Goal: Task Accomplishment & Management: Manage account settings

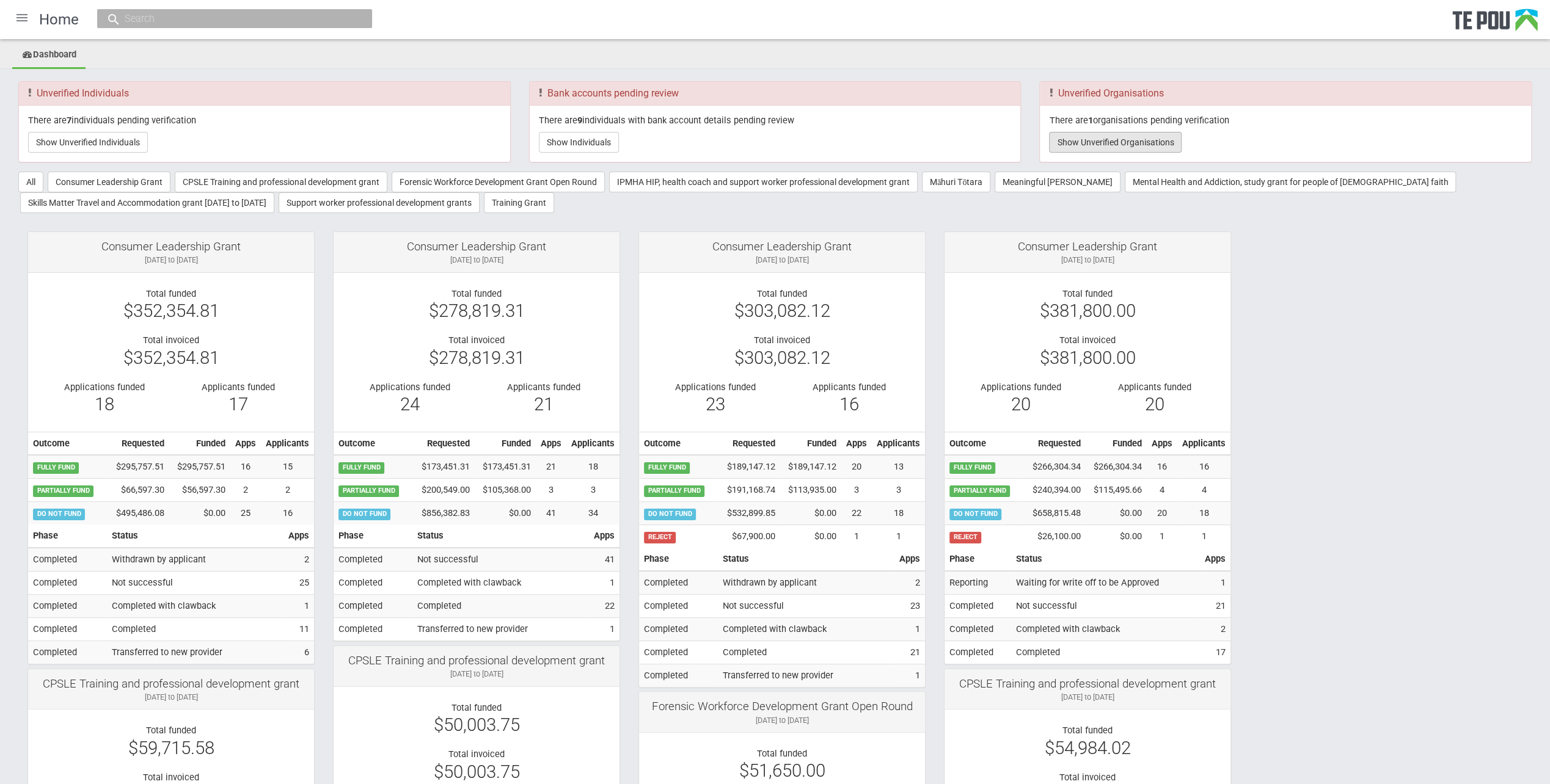
click at [1151, 134] on button "Show Unverified Organisations" at bounding box center [1115, 142] width 132 height 21
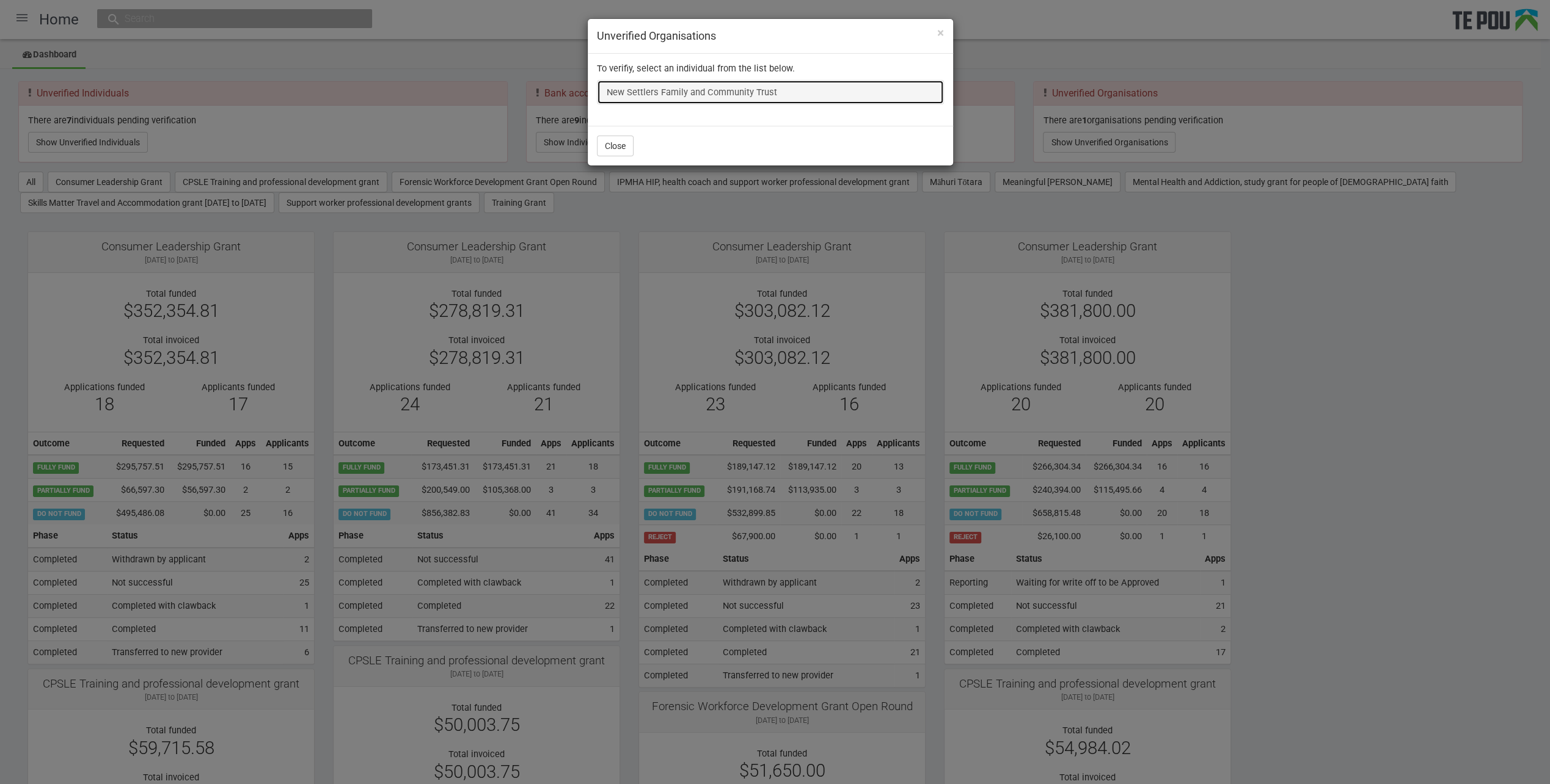
click at [734, 93] on link "New Settlers Family and Community Trust" at bounding box center [770, 92] width 347 height 25
click at [633, 92] on link "New Settlers Family and Community Trust" at bounding box center [770, 92] width 347 height 25
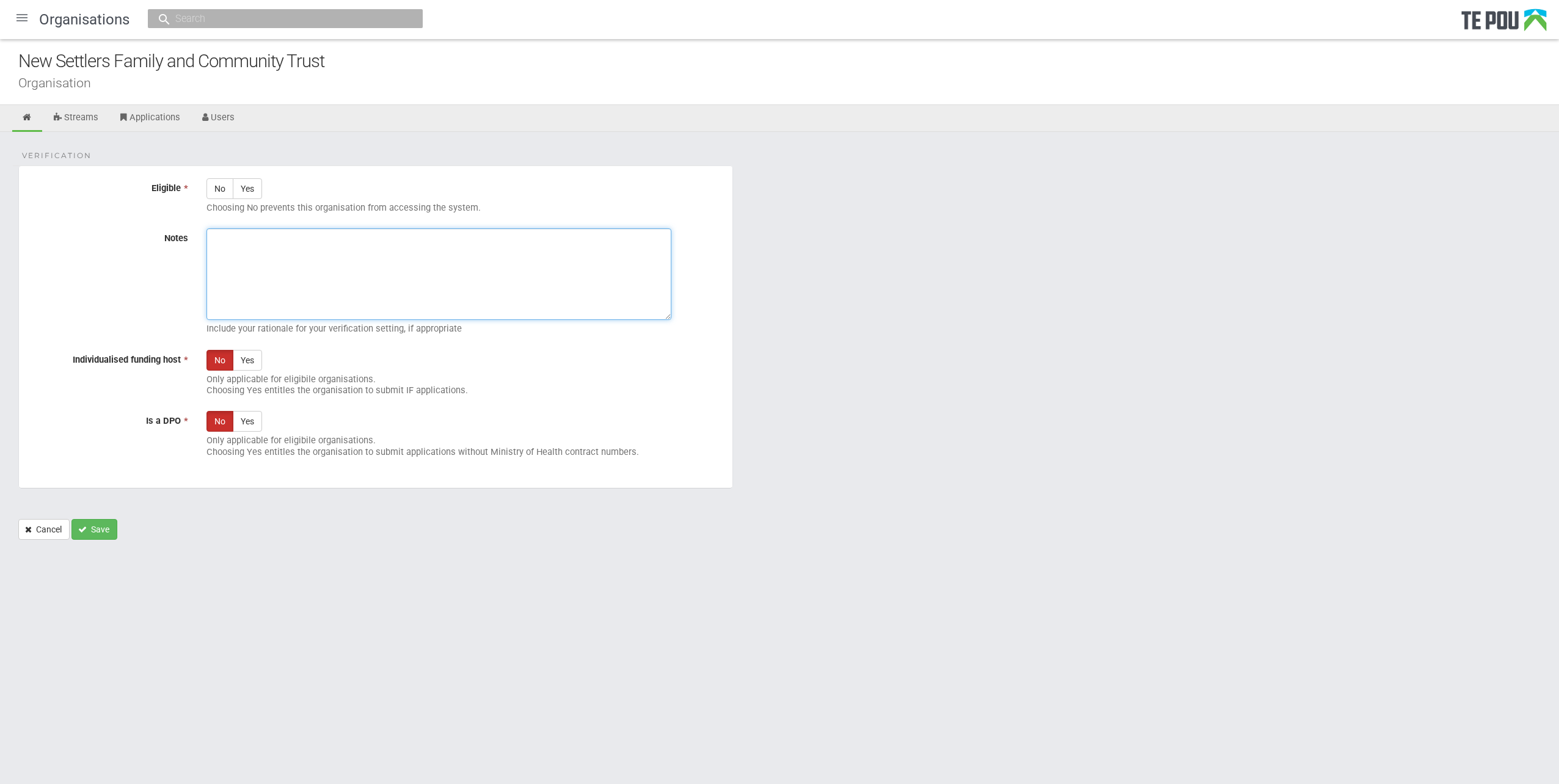
click at [452, 297] on textarea "Notes" at bounding box center [439, 274] width 465 height 92
click at [393, 370] on div "No Yes Only applicable for eligibile organisations. Choosing Yes entitles the o…" at bounding box center [465, 376] width 535 height 53
click at [481, 393] on p "Only applicable for eligibile organisations. Choosing Yes entitles the organisa…" at bounding box center [465, 385] width 517 height 23
click at [72, 108] on link "Streams" at bounding box center [75, 118] width 64 height 27
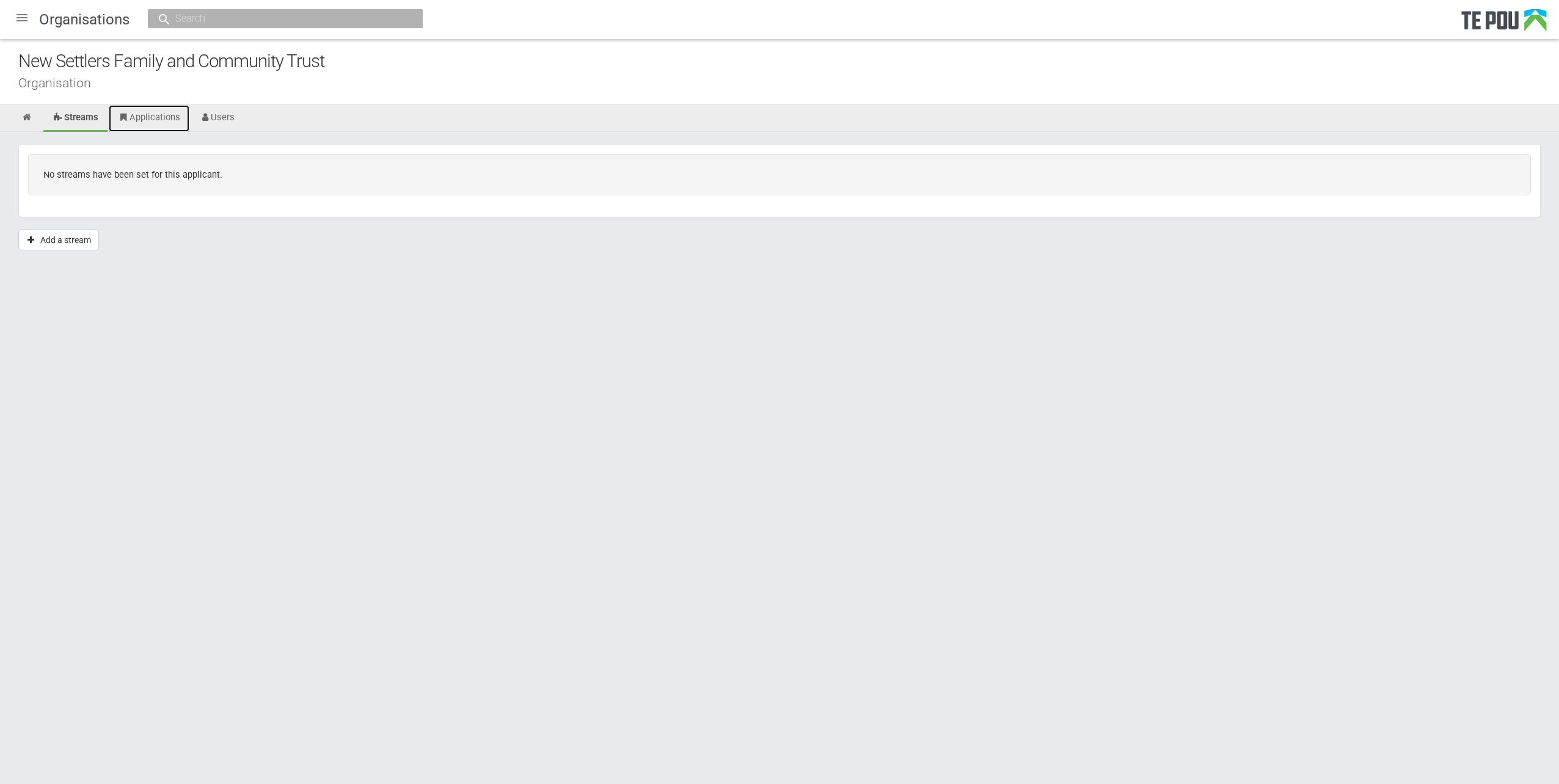
click at [153, 116] on link "Applications" at bounding box center [148, 118] width 81 height 27
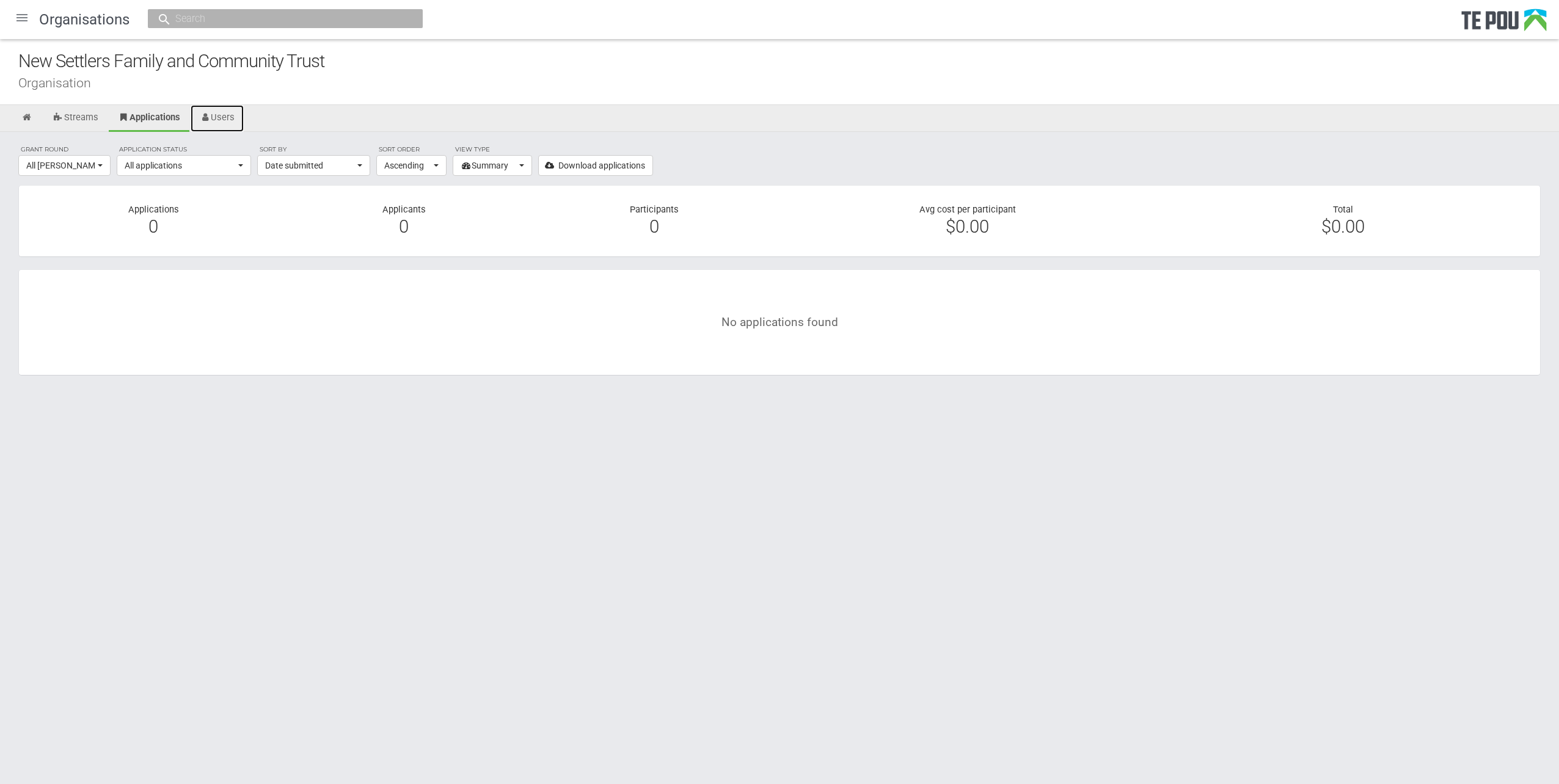
click at [234, 118] on link "Users" at bounding box center [217, 118] width 54 height 27
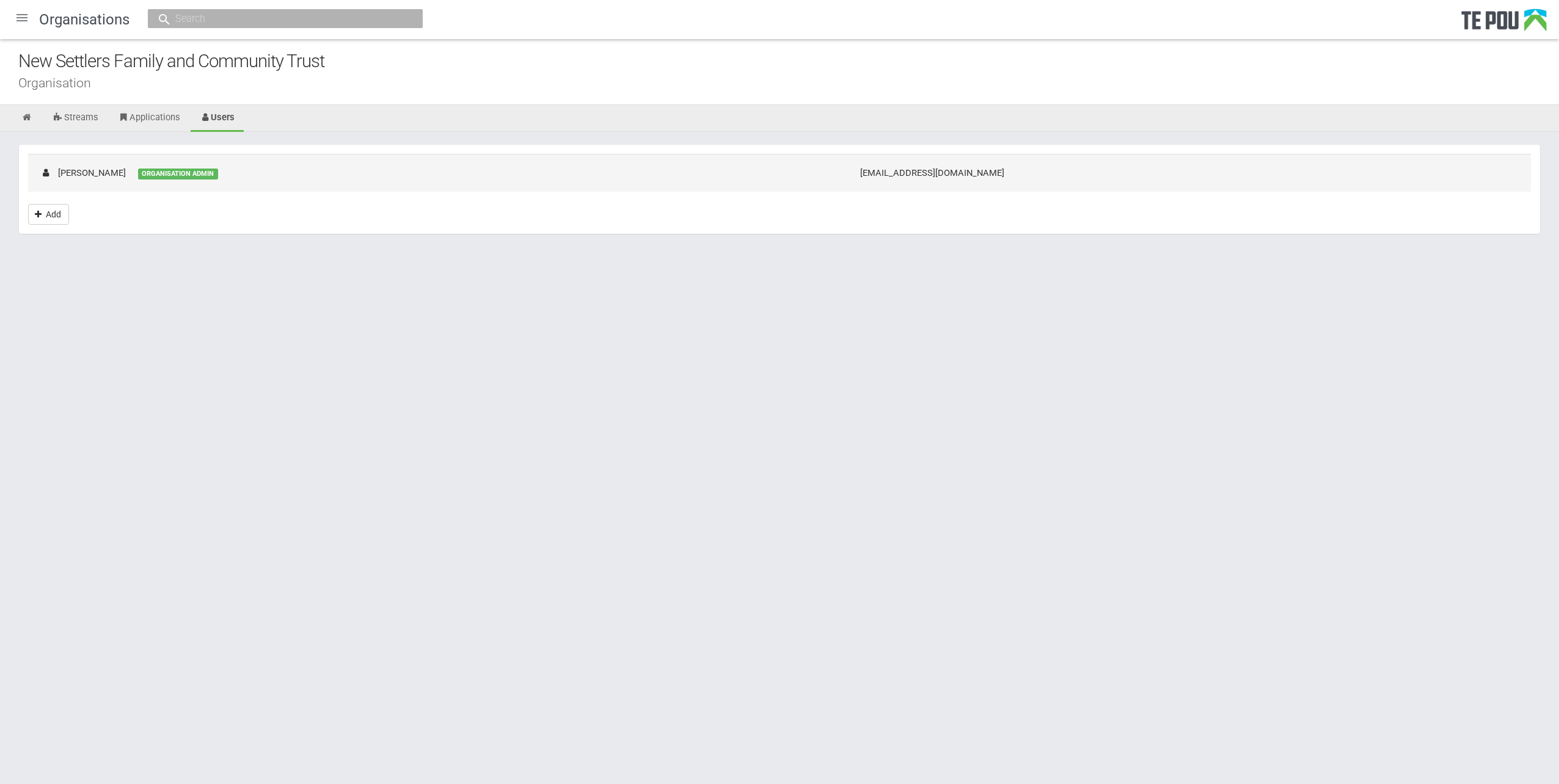
click at [848, 182] on td "Annah Stevens ORGANISATION ADMIN" at bounding box center [437, 172] width 819 height 37
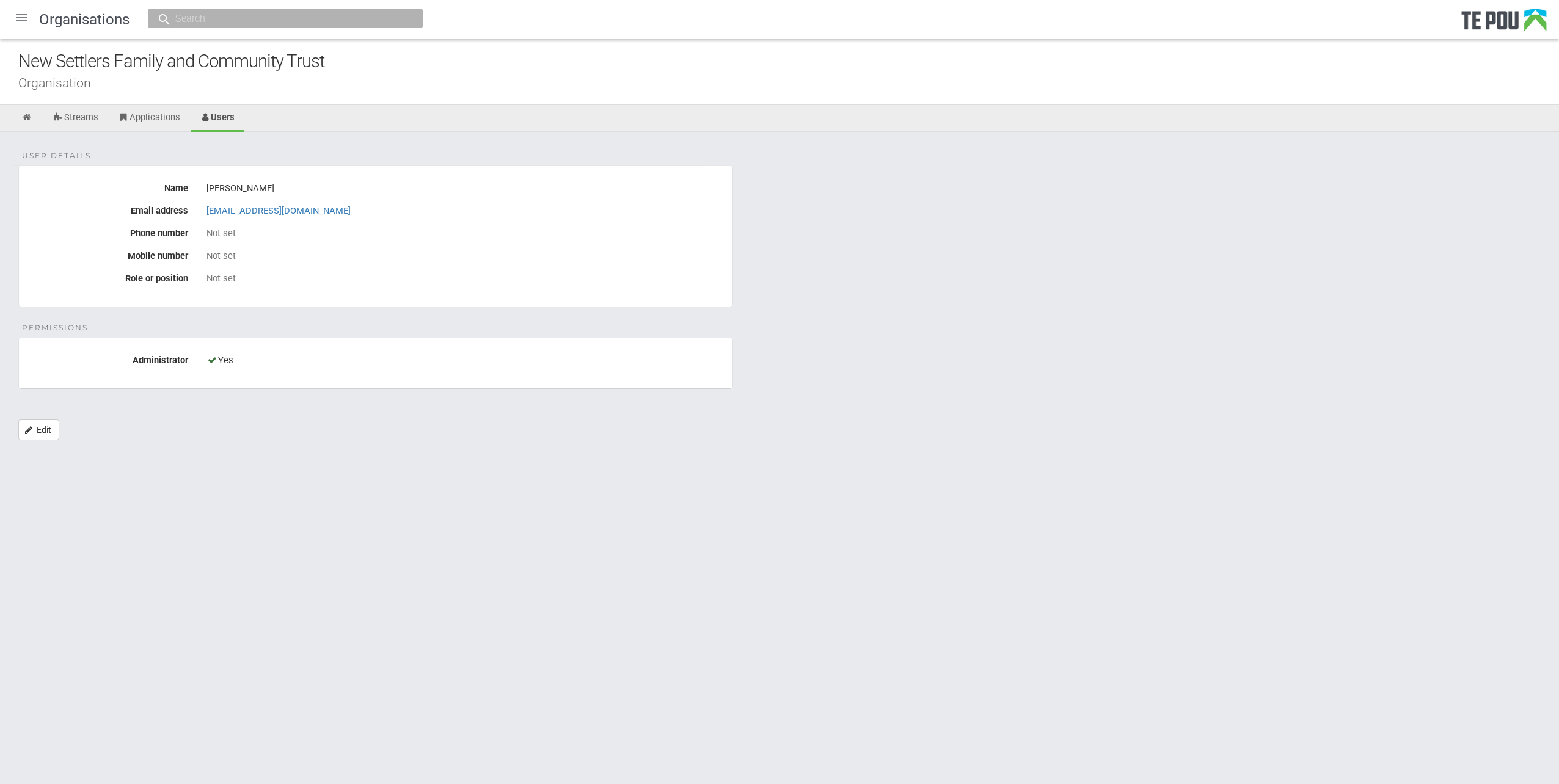
click at [343, 297] on fieldset "User details Name [PERSON_NAME] Email address [EMAIL_ADDRESS][DOMAIN_NAME] Phon…" at bounding box center [376, 236] width 715 height 142
click at [27, 113] on icon at bounding box center [27, 118] width 11 height 9
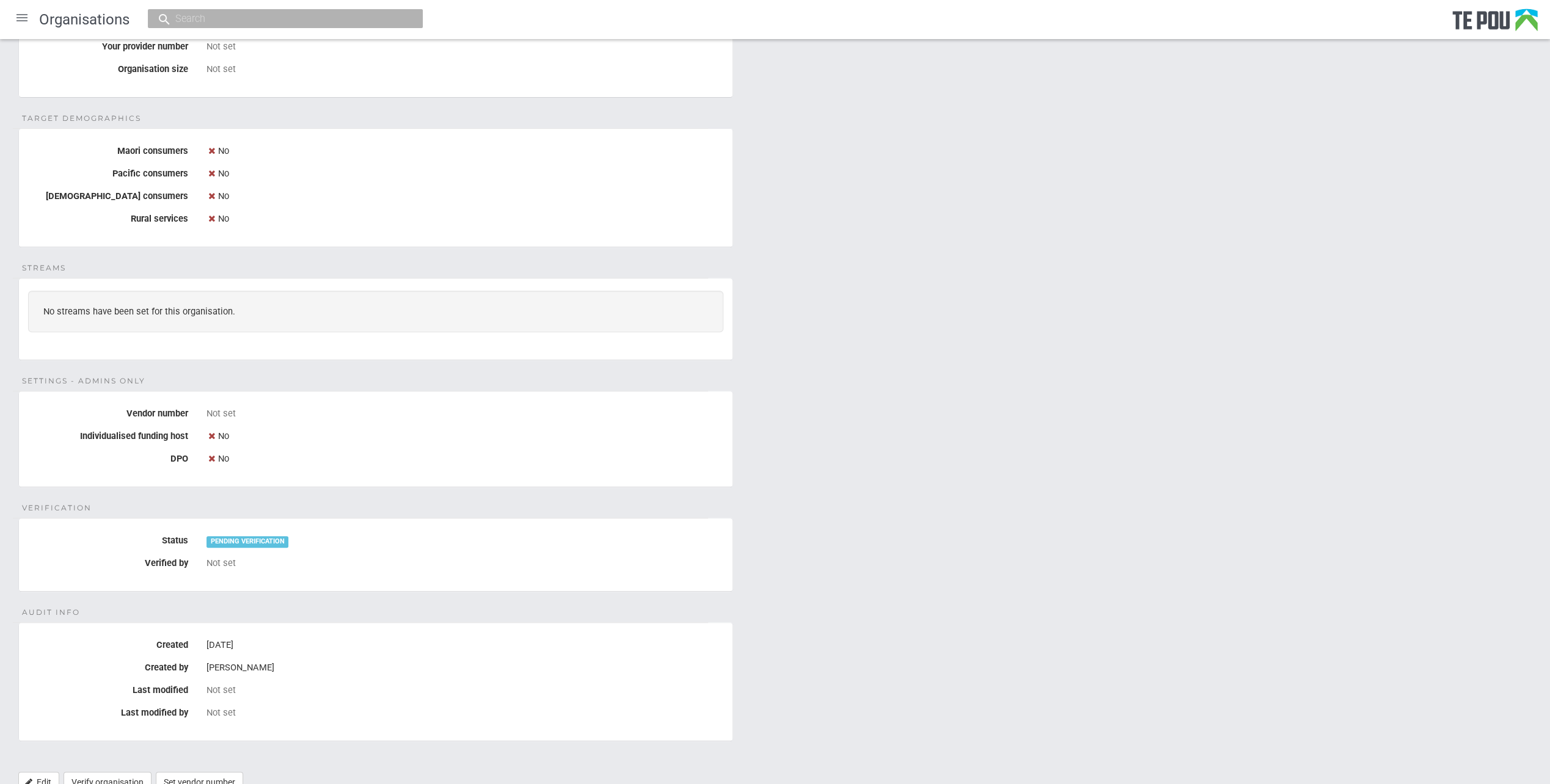
scroll to position [406, 0]
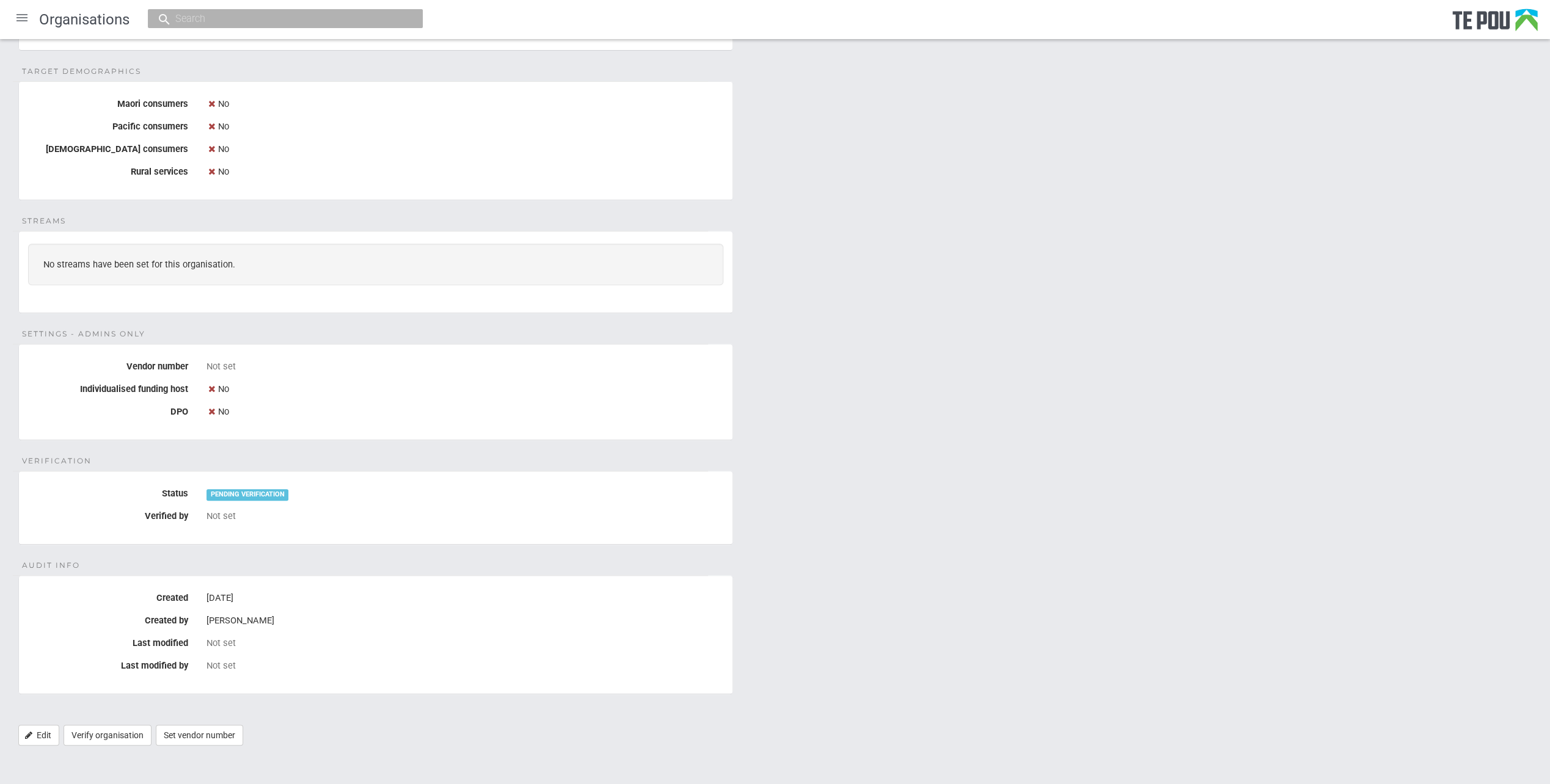
click at [505, 568] on div "Details Name New Settlers Family and Community Trust Legal name Not set Physica…" at bounding box center [775, 242] width 1550 height 1032
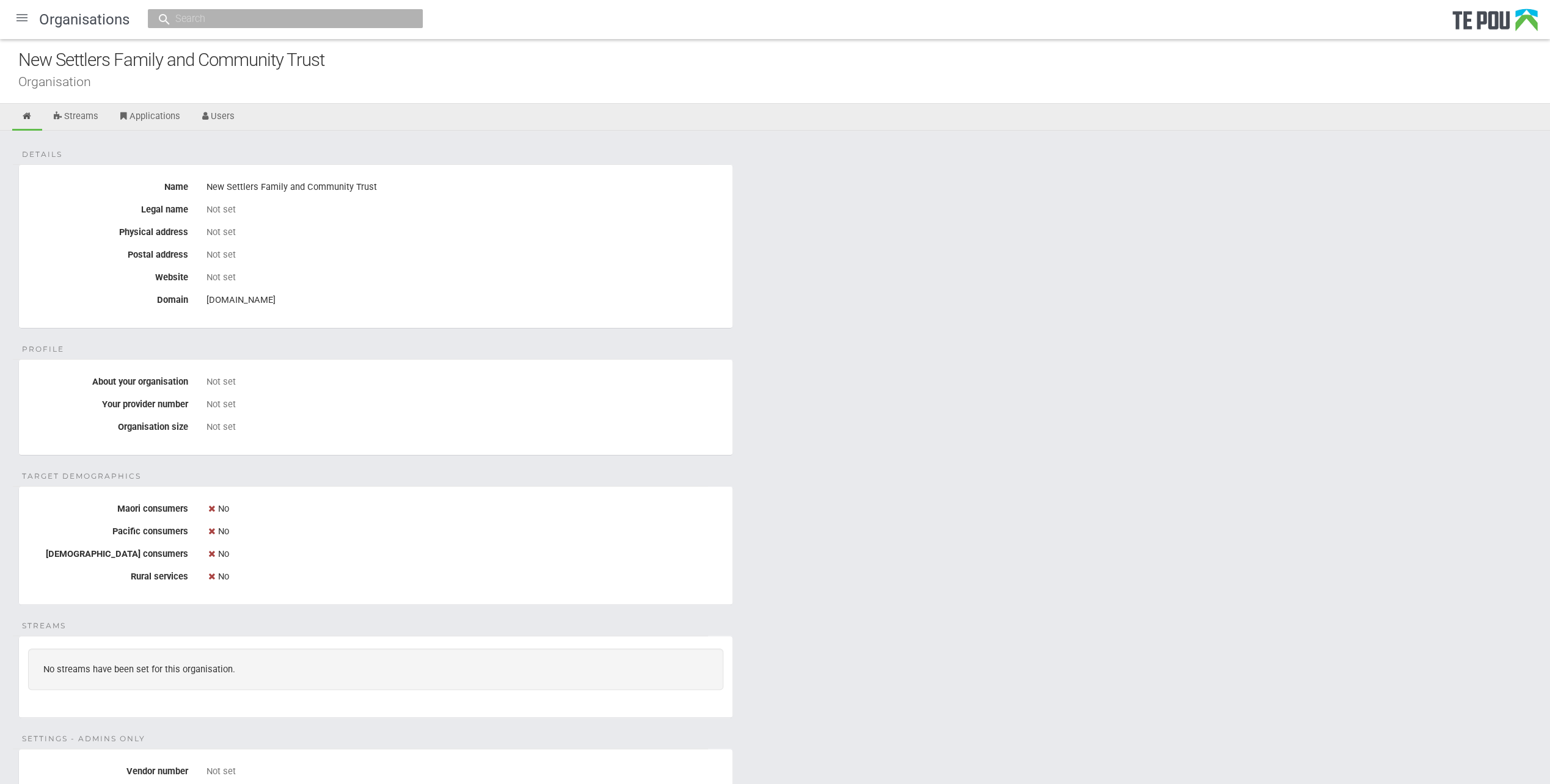
scroll to position [0, 0]
click at [20, 115] on link at bounding box center [27, 118] width 30 height 27
click at [27, 117] on icon at bounding box center [27, 118] width 11 height 9
click at [21, 19] on div at bounding box center [22, 18] width 29 height 29
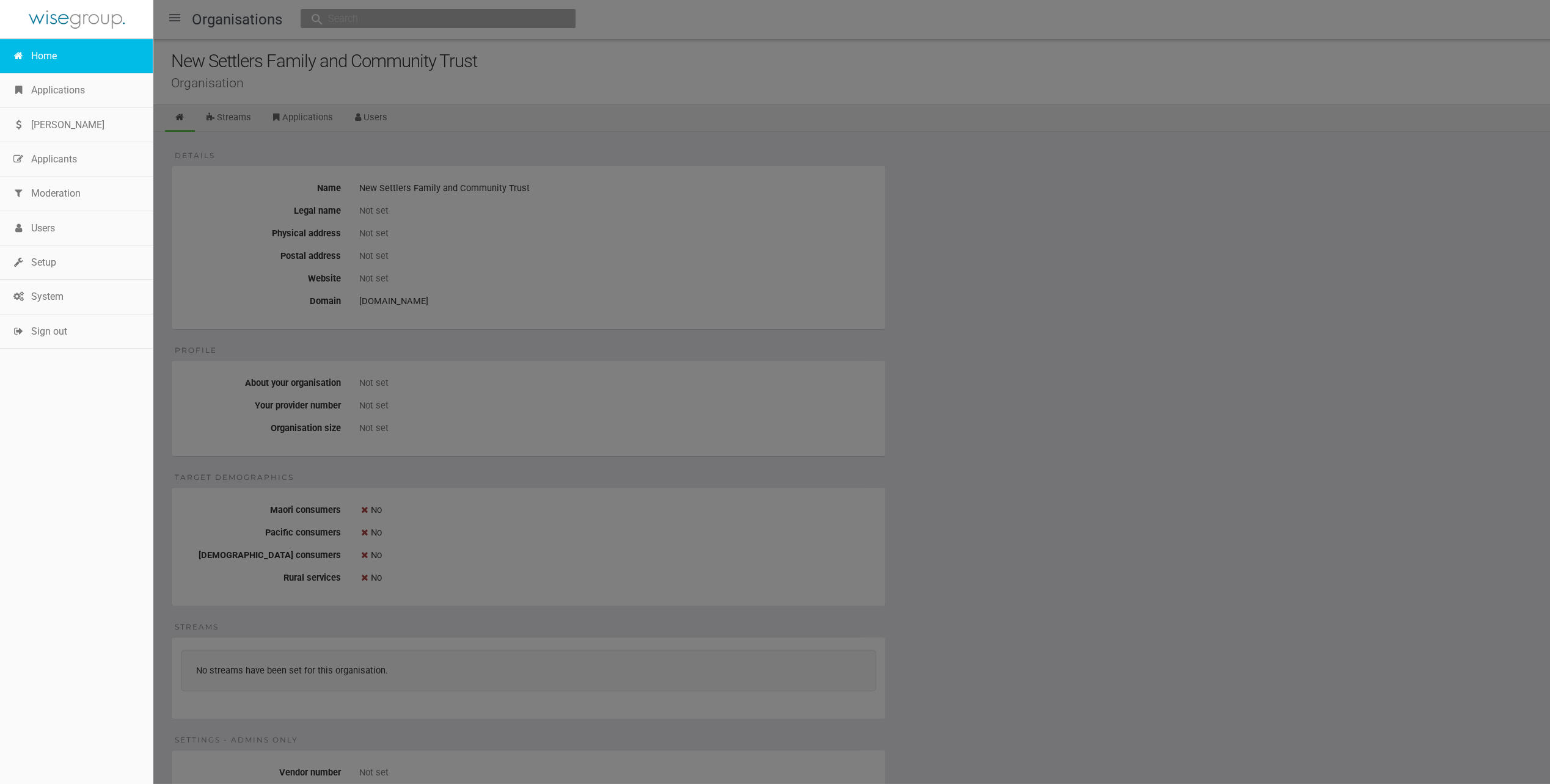
click at [31, 49] on link "Home" at bounding box center [76, 56] width 152 height 34
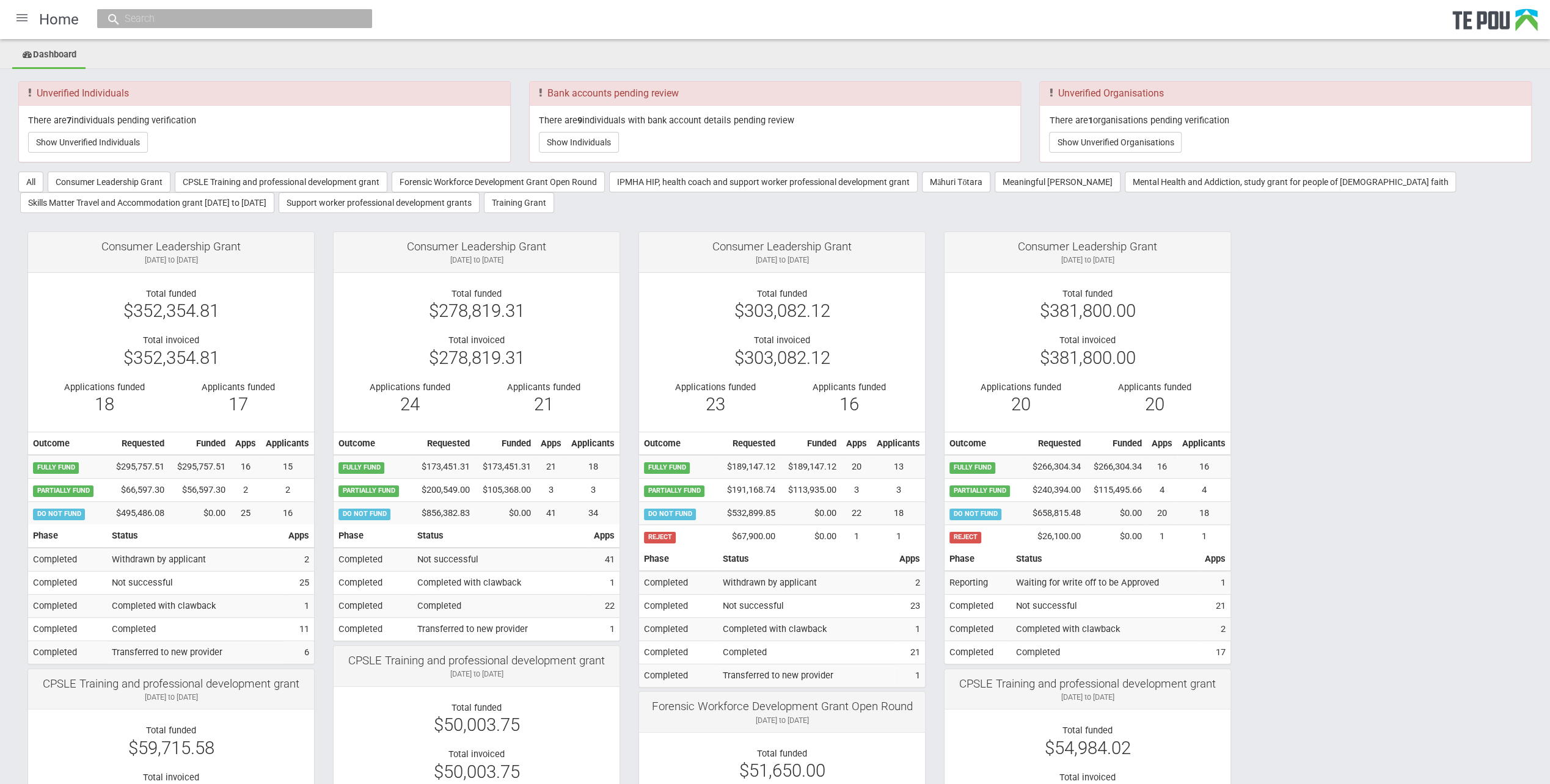
click at [148, 19] on input "text" at bounding box center [228, 18] width 215 height 13
type input "c"
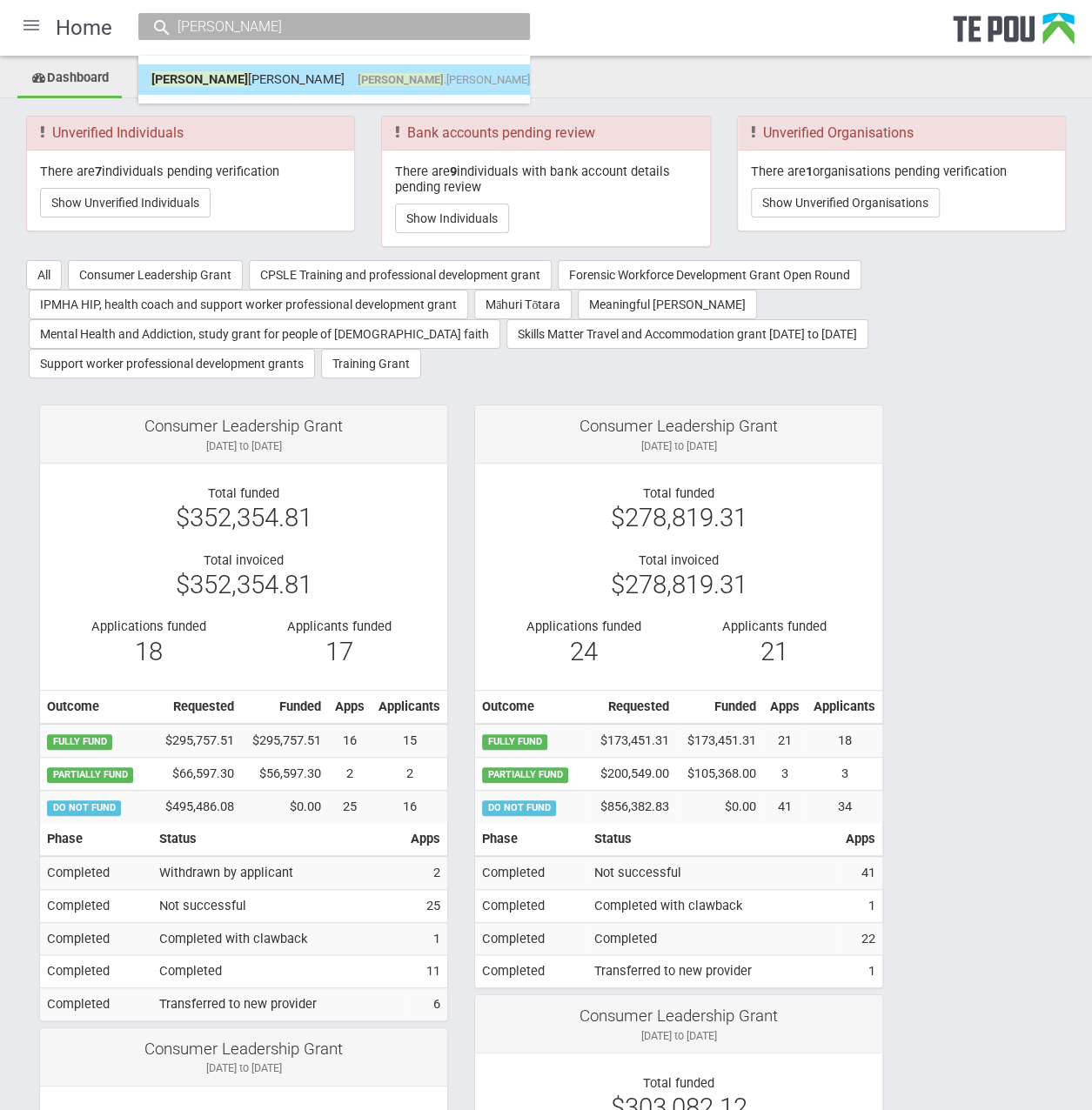
type input "colette"
click at [357, 73] on span "colette" at bounding box center [400, 80] width 86 height 13
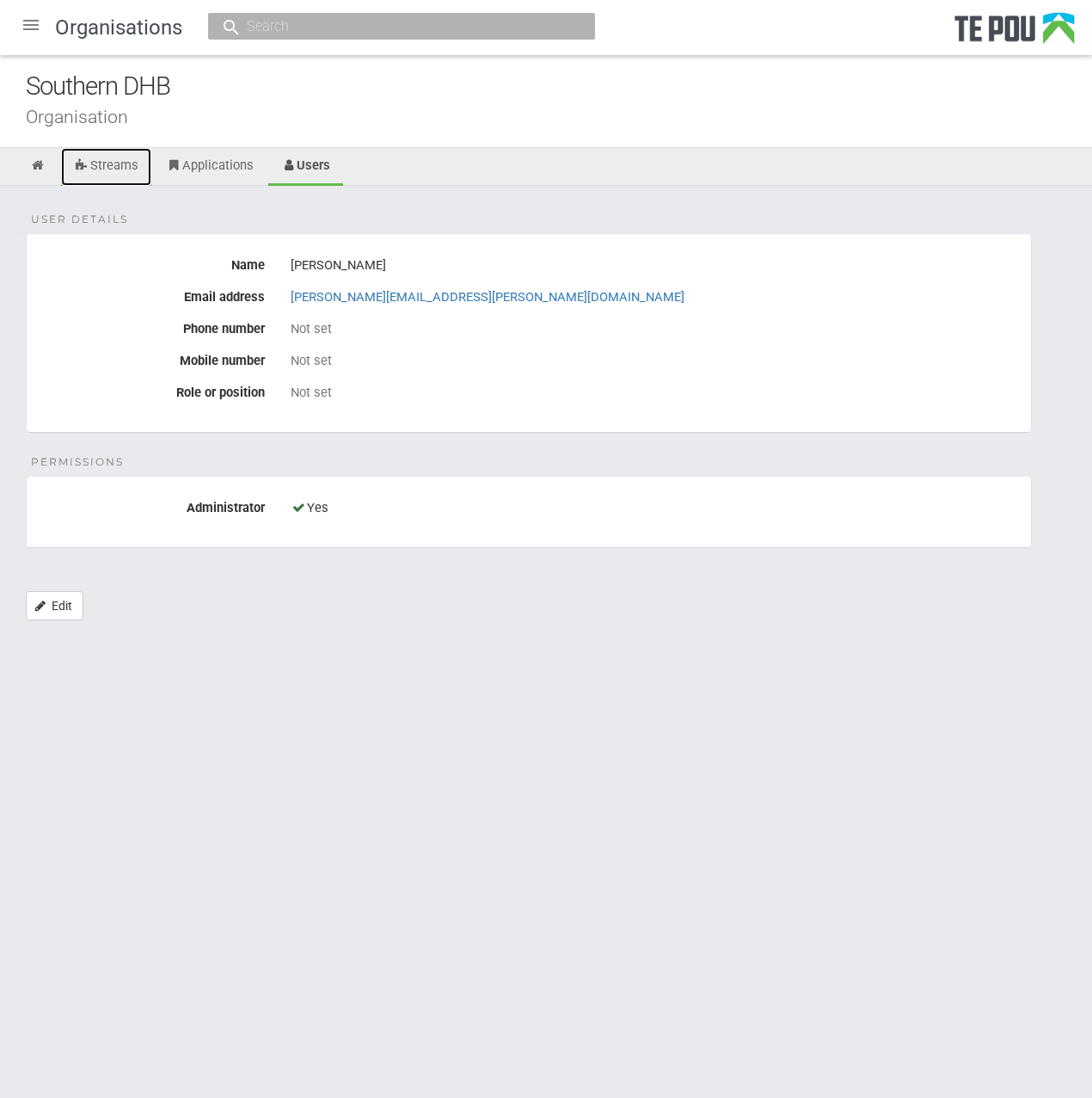
click at [108, 166] on link "Streams" at bounding box center [106, 167] width 90 height 38
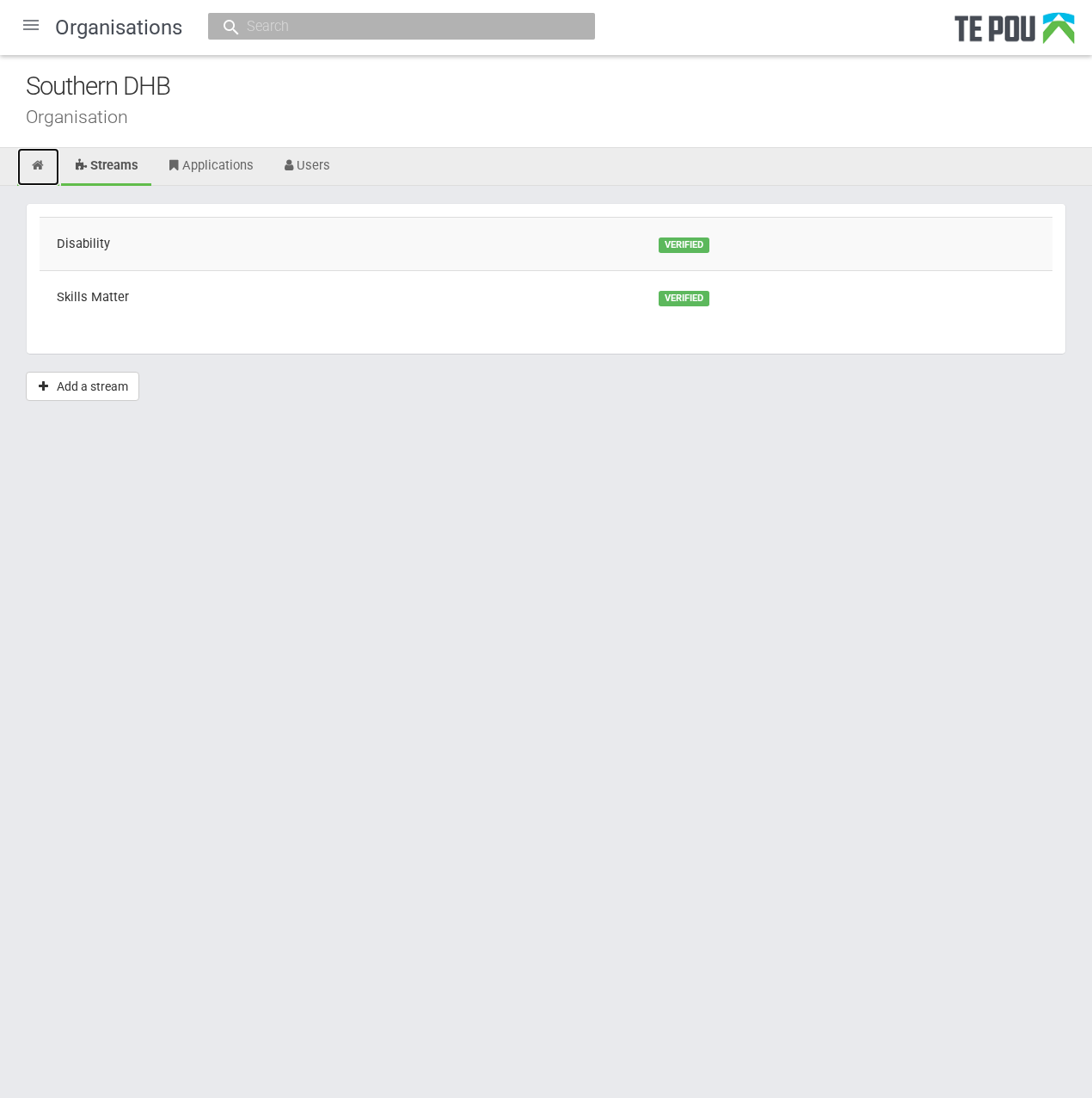
click at [24, 169] on link at bounding box center [37, 167] width 42 height 38
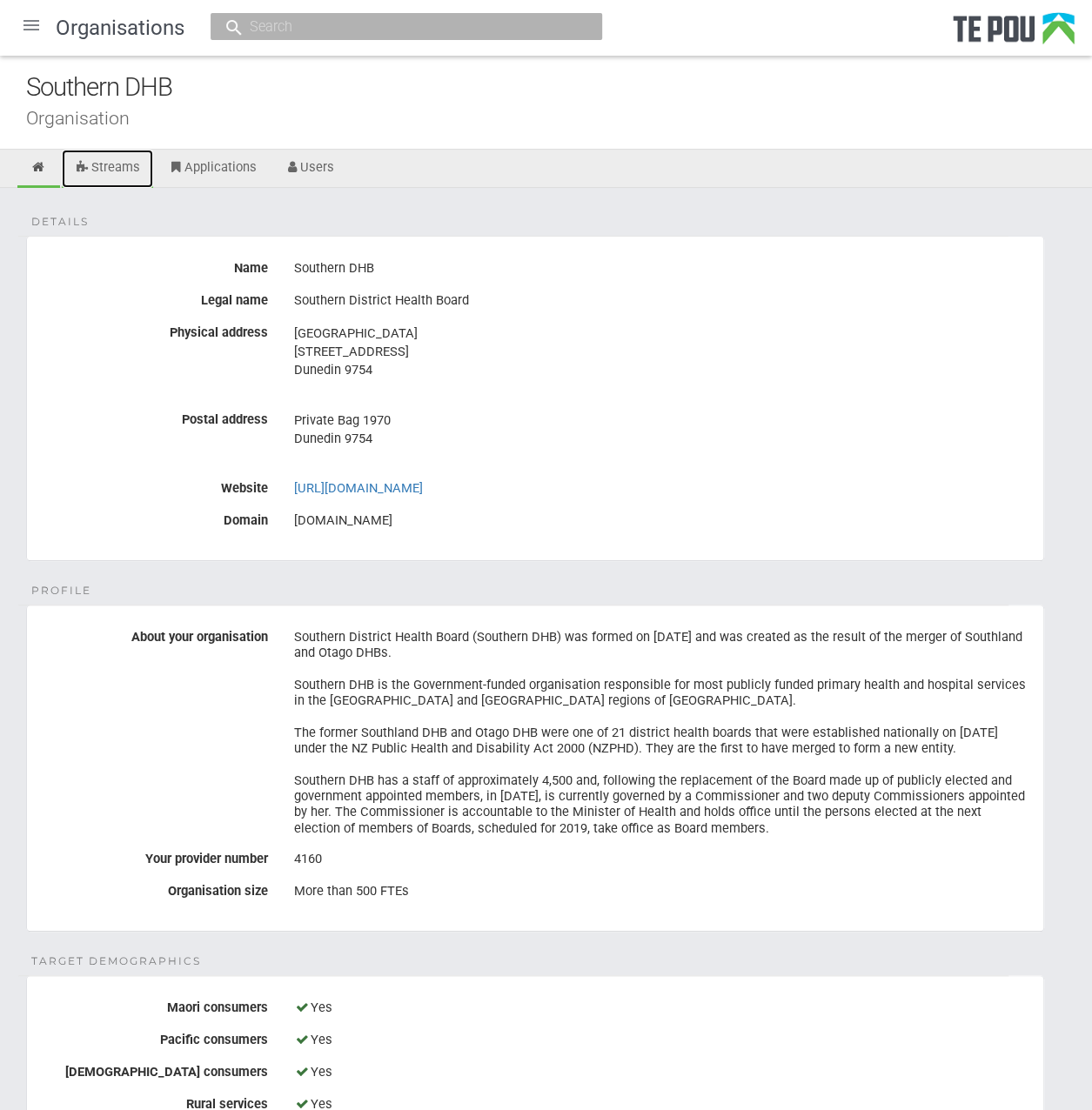
click at [118, 161] on link "Streams" at bounding box center [107, 169] width 91 height 38
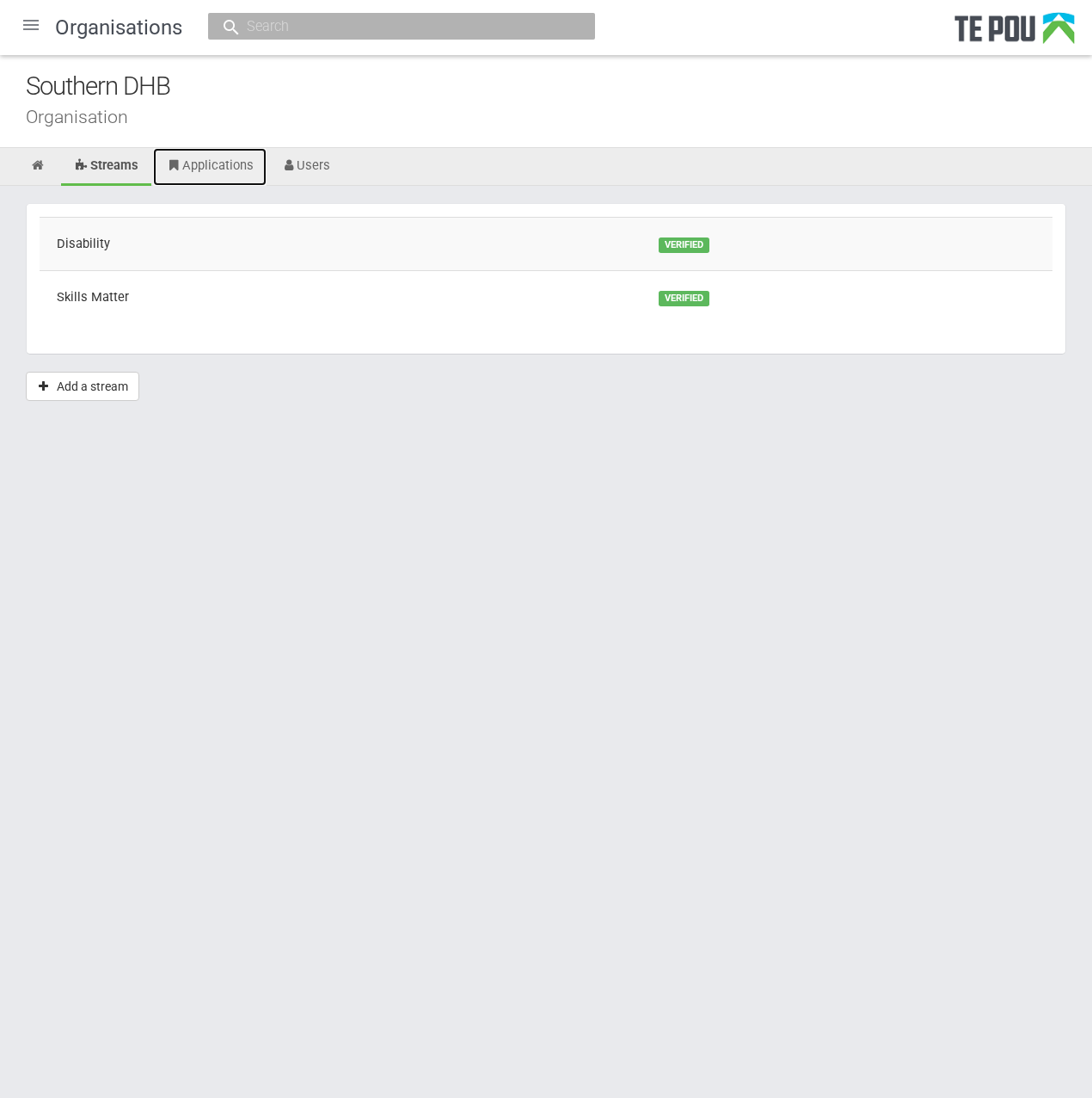
click at [206, 157] on link "Applications" at bounding box center [209, 167] width 113 height 38
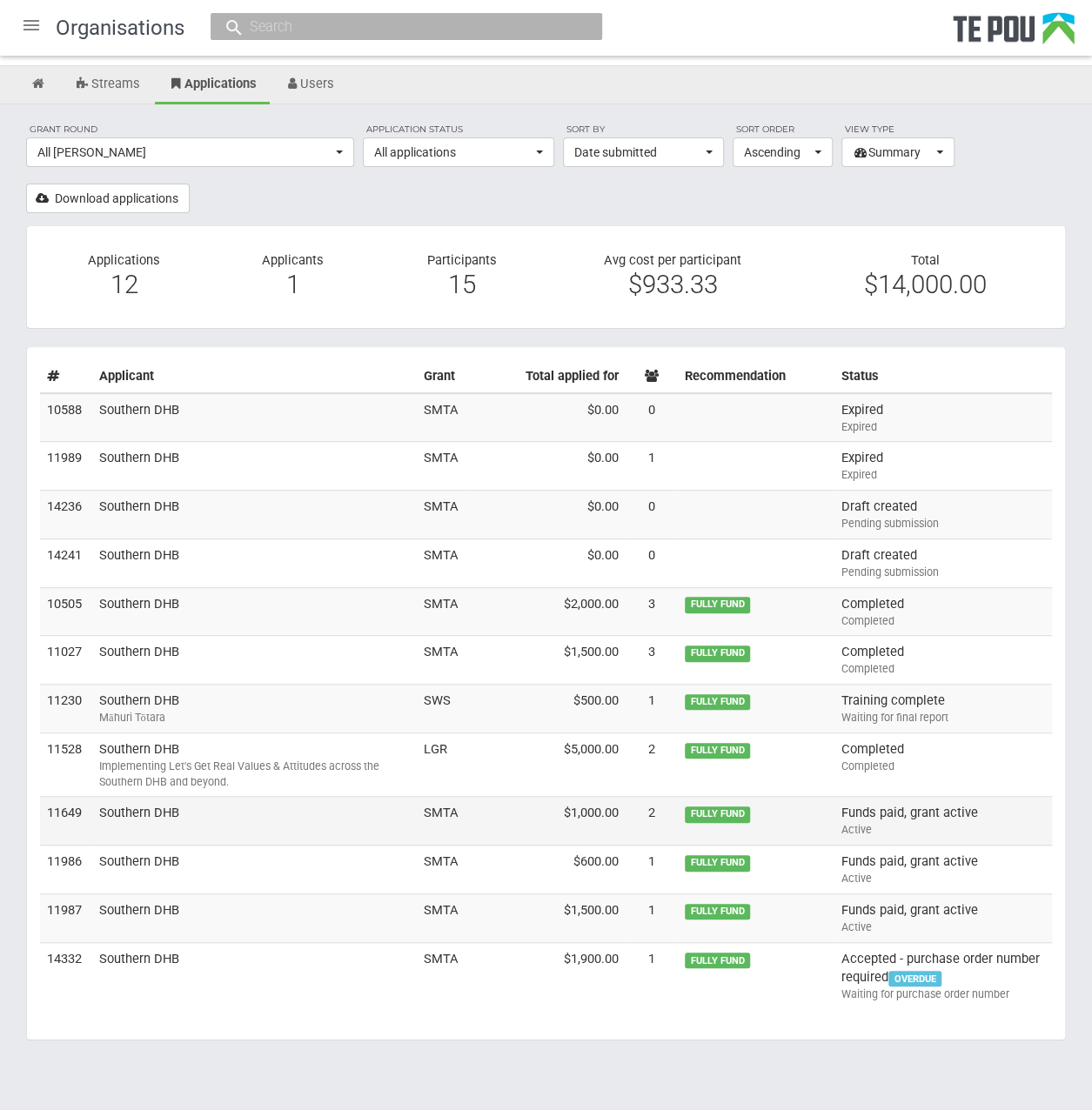
scroll to position [85, 0]
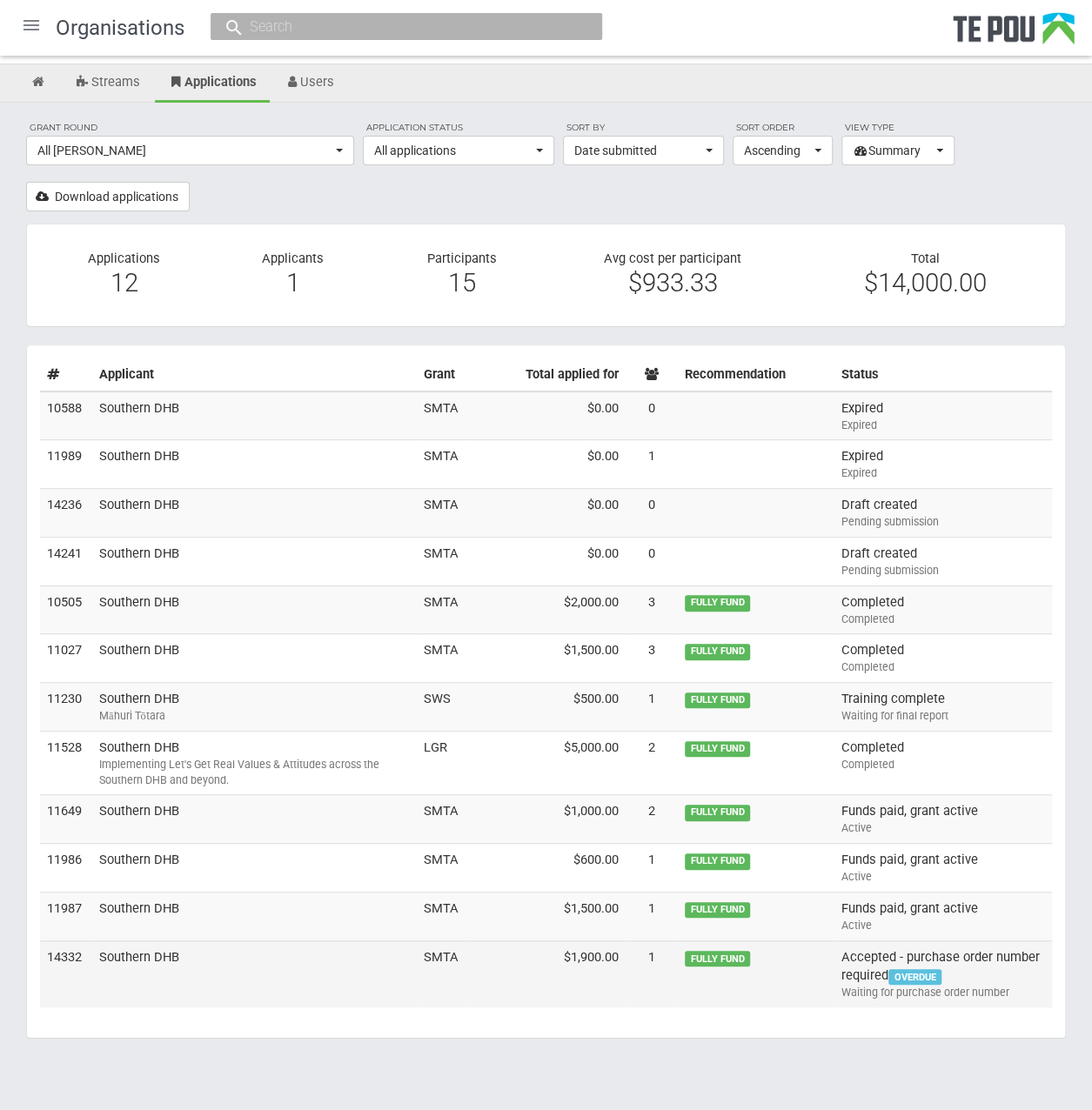
click at [971, 976] on td "Accepted - purchase order number required OVERDUE Waiting for purchase order nu…" at bounding box center [942, 974] width 217 height 66
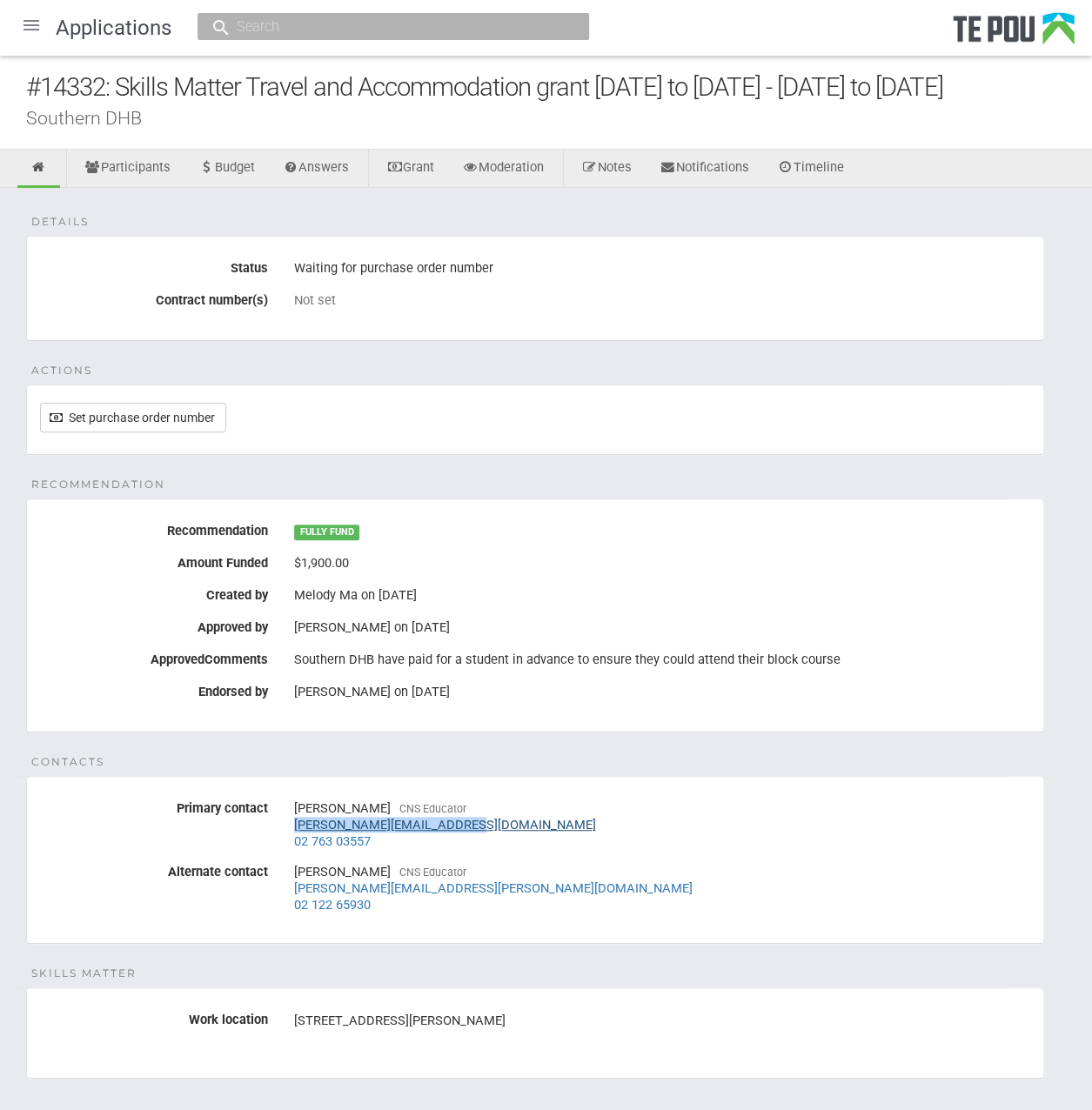
drag, startPoint x: 477, startPoint y: 819, endPoint x: 293, endPoint y: 814, distance: 184.1
click at [294, 814] on div "[PERSON_NAME] CNS Educator [PERSON_NAME][EMAIL_ADDRESS][DOMAIN_NAME] 02 763 035…" at bounding box center [662, 825] width 736 height 61
copy link "[PERSON_NAME][EMAIL_ADDRESS][DOMAIN_NAME]"
click at [491, 25] on input "text" at bounding box center [384, 26] width 306 height 18
paste input "[PERSON_NAME][EMAIL_ADDRESS][DOMAIN_NAME]"
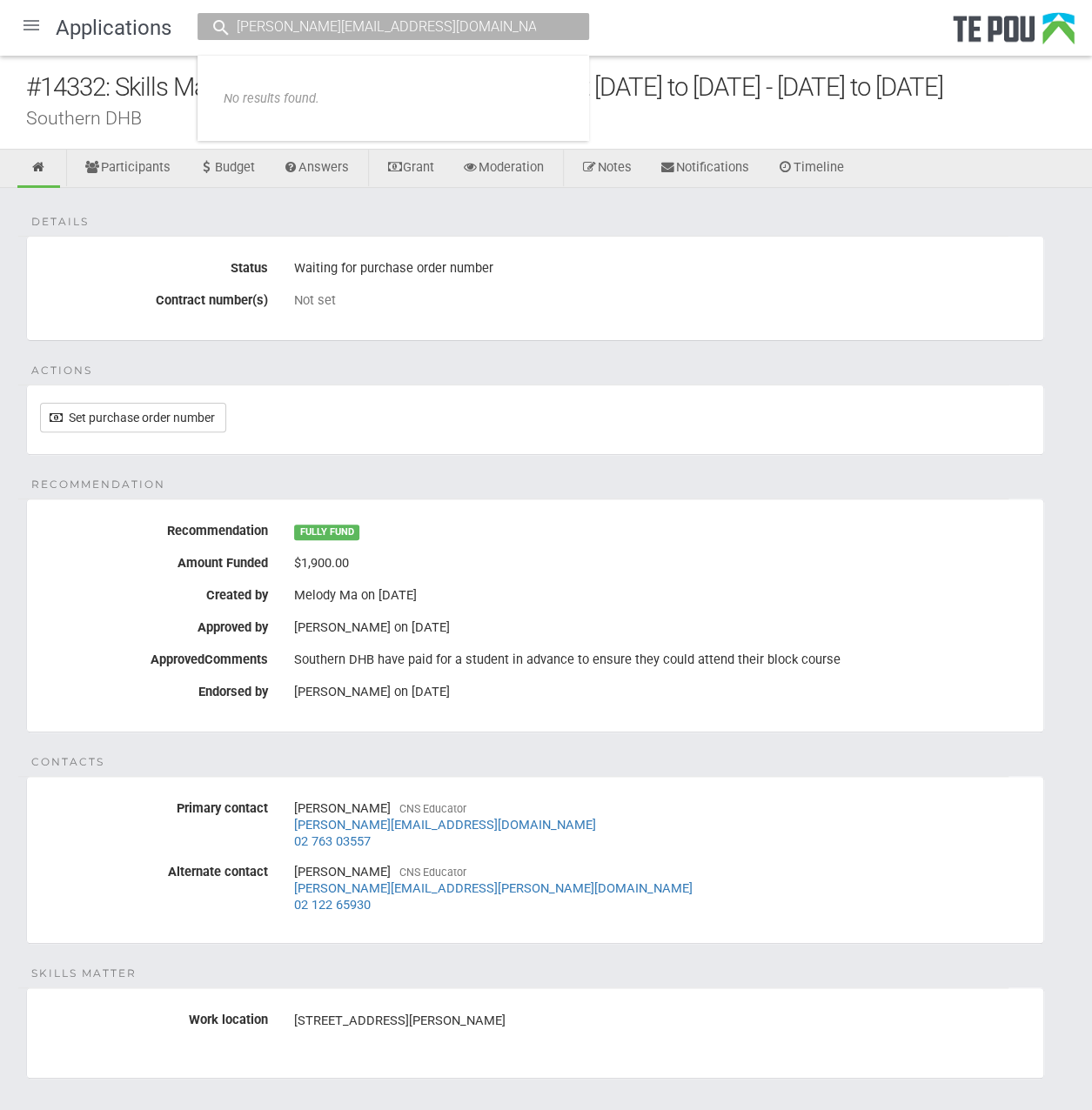
click at [491, 25] on input "[PERSON_NAME][EMAIL_ADDRESS][DOMAIN_NAME]" at bounding box center [384, 26] width 306 height 18
type input "[PERSON_NAME][EMAIL_ADDRESS][DOMAIN_NAME]"
click at [693, 426] on div "Set purchase order number" at bounding box center [542, 417] width 1005 height 29
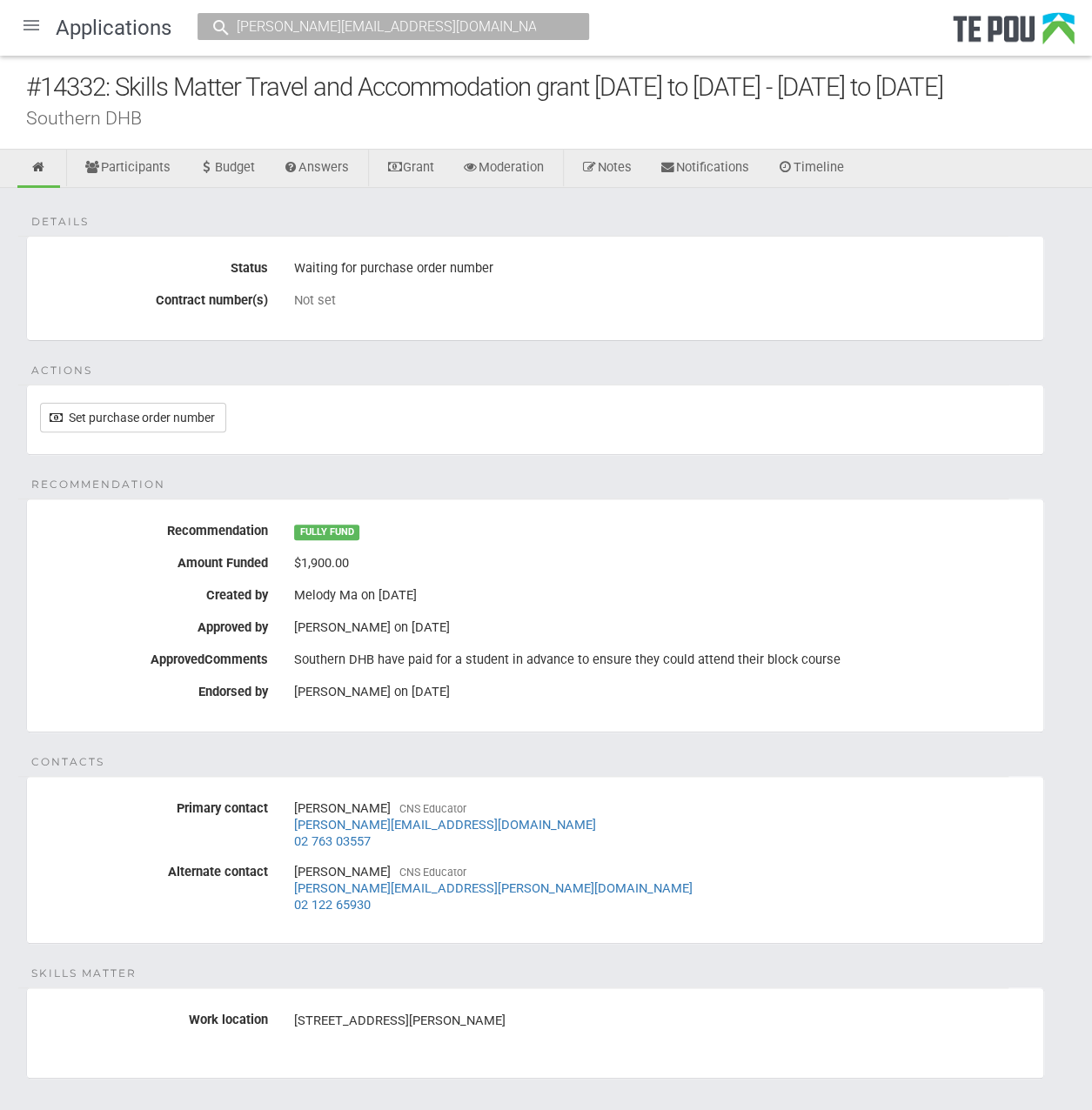
click at [945, 510] on fieldset "Recommendation Recommendation FULLY FUND Amount Funded $1,900.00 Created by [PE…" at bounding box center [536, 615] width 1018 height 234
click at [25, 20] on div at bounding box center [31, 26] width 42 height 42
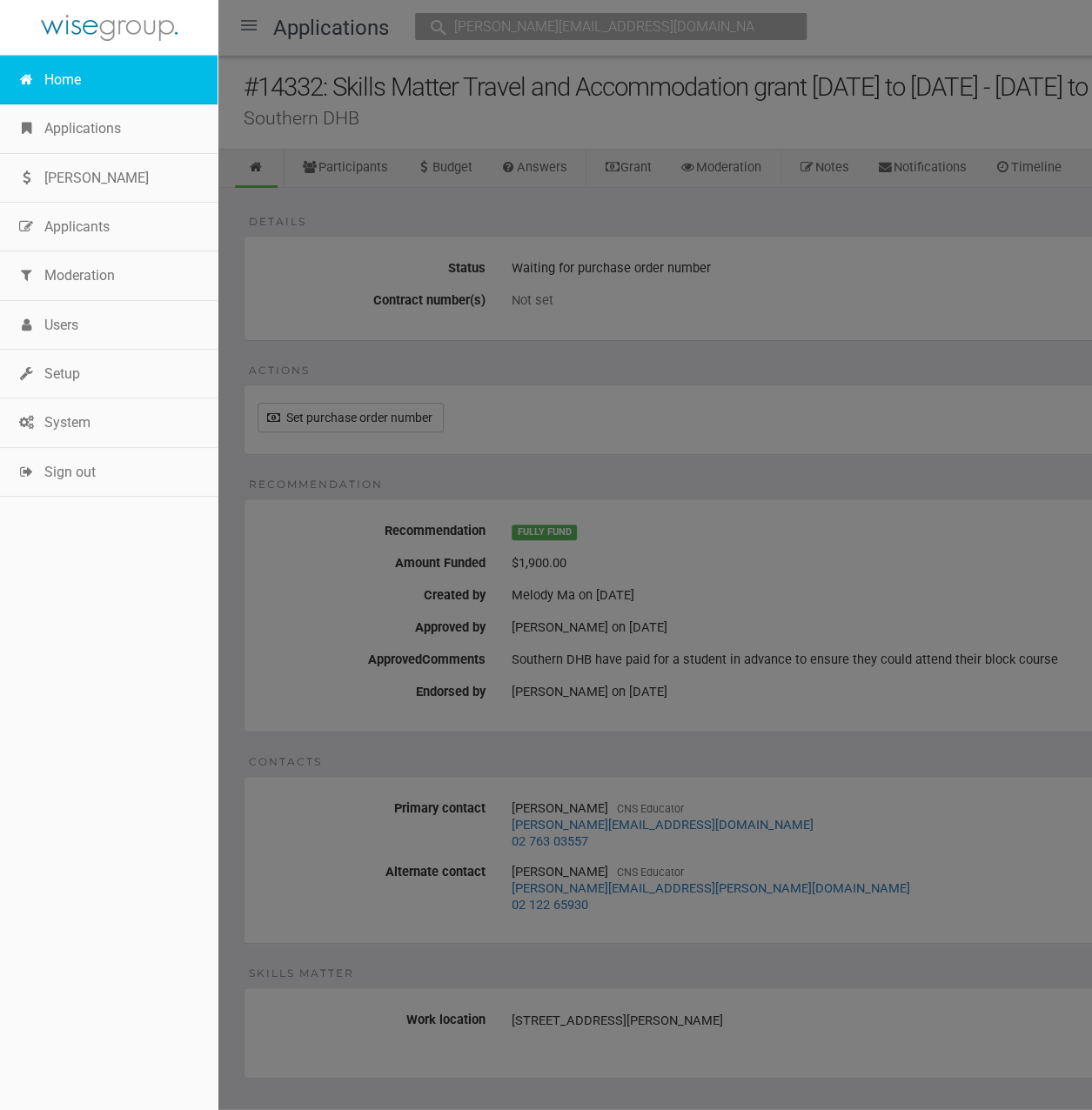
click at [71, 82] on link "Home" at bounding box center [108, 80] width 217 height 48
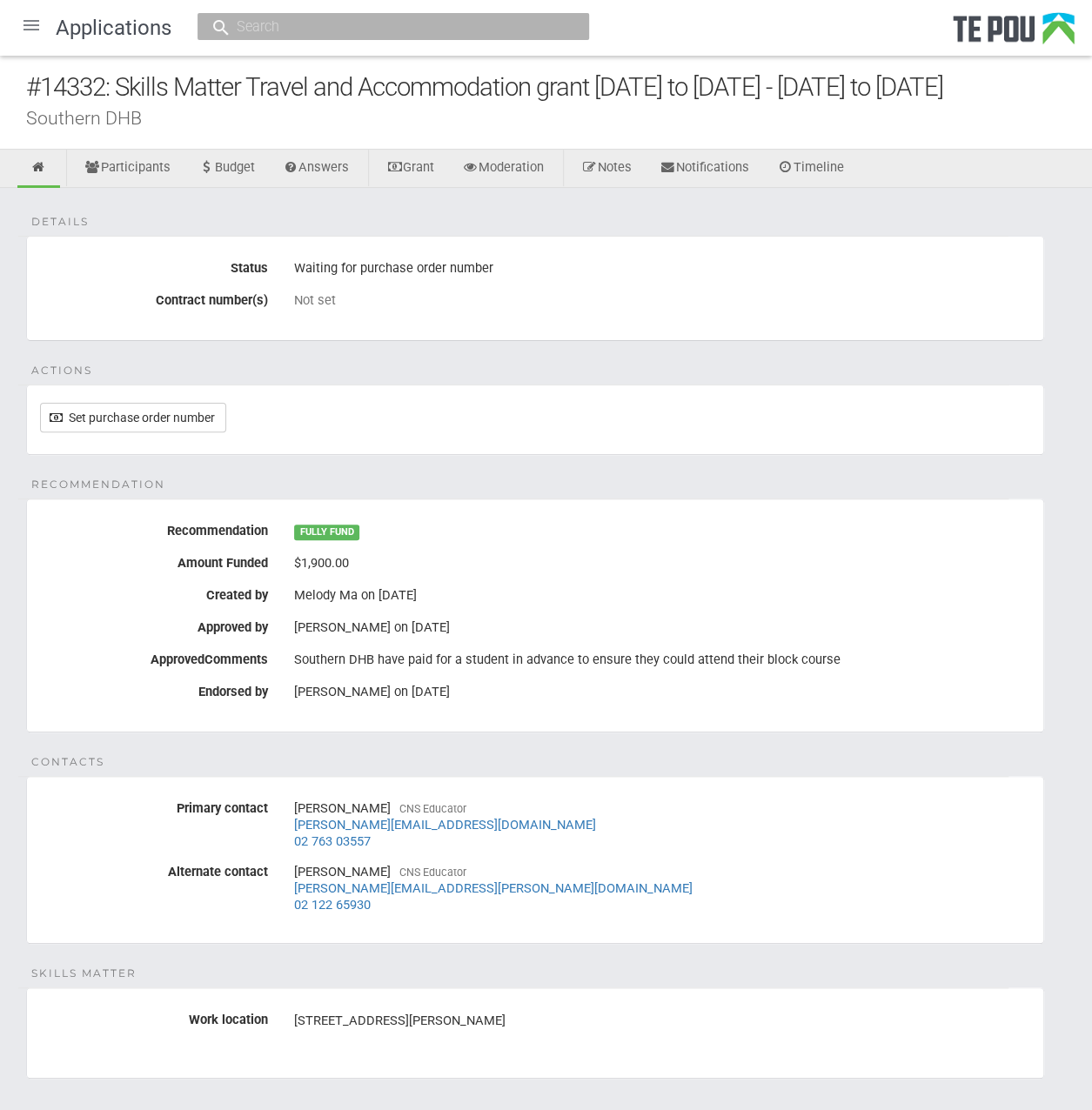
click at [19, 27] on div at bounding box center [31, 26] width 42 height 42
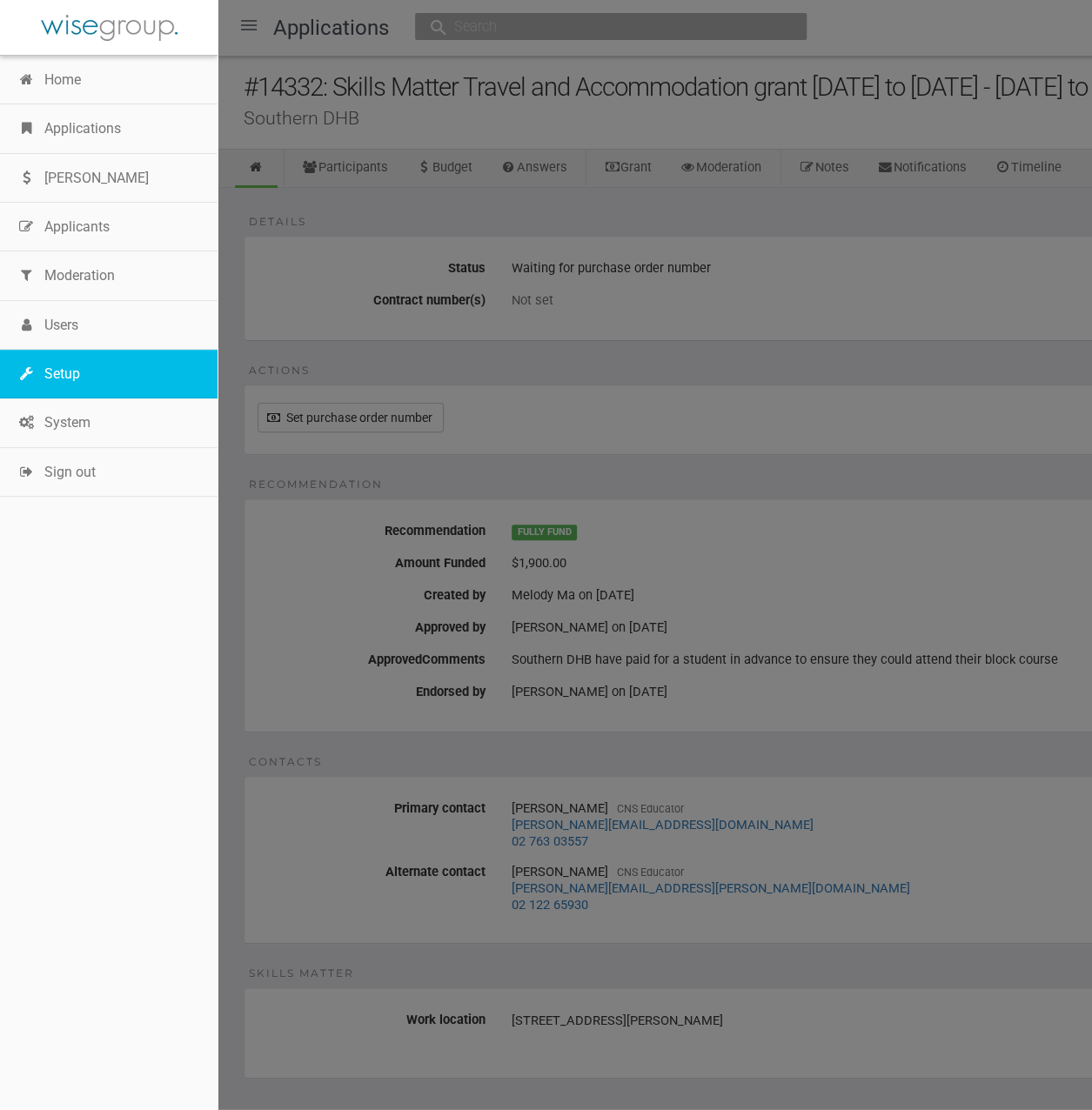
click at [63, 375] on link "Setup" at bounding box center [108, 373] width 217 height 48
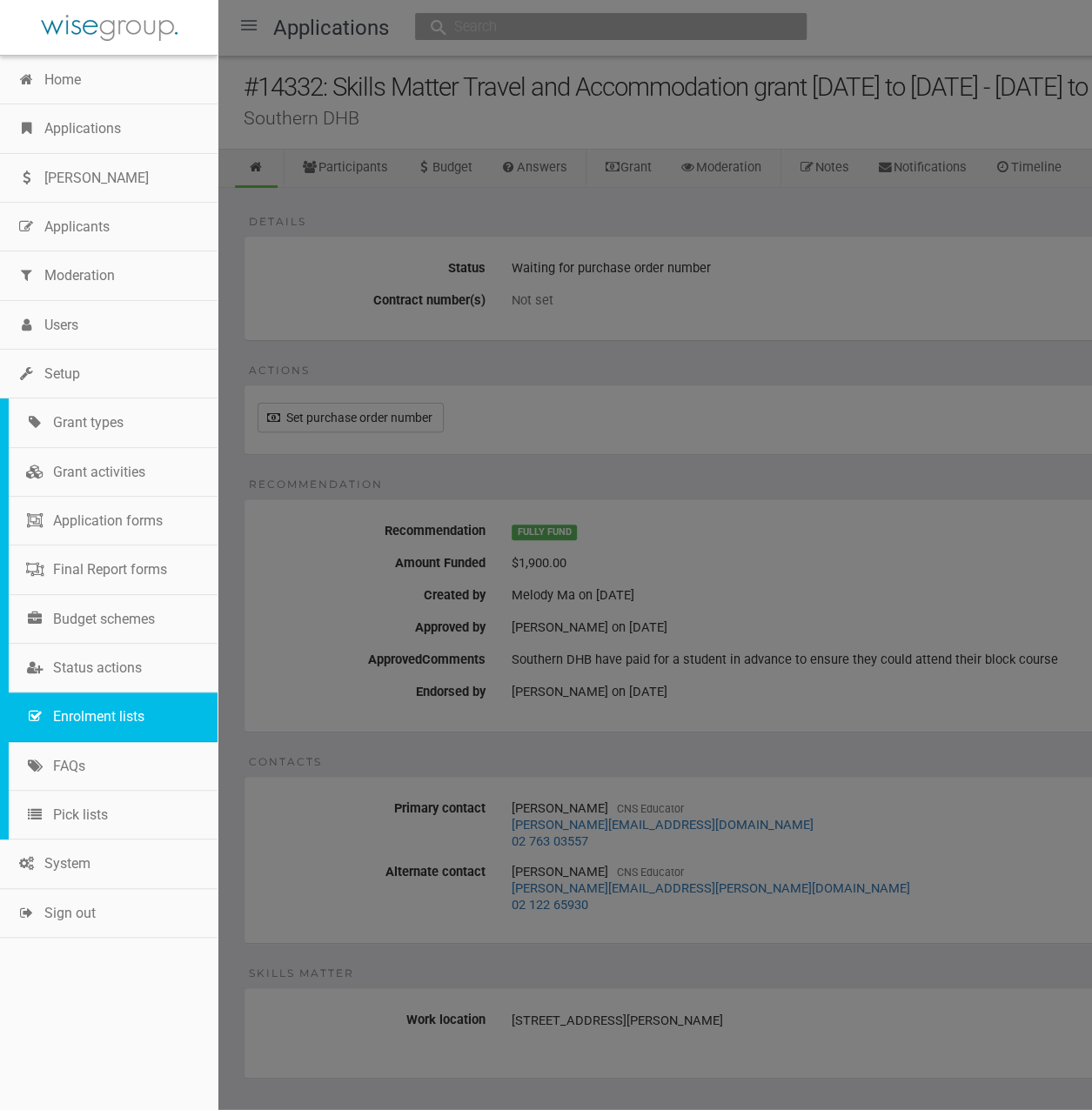
click at [121, 715] on link "Enrolment lists" at bounding box center [113, 716] width 209 height 48
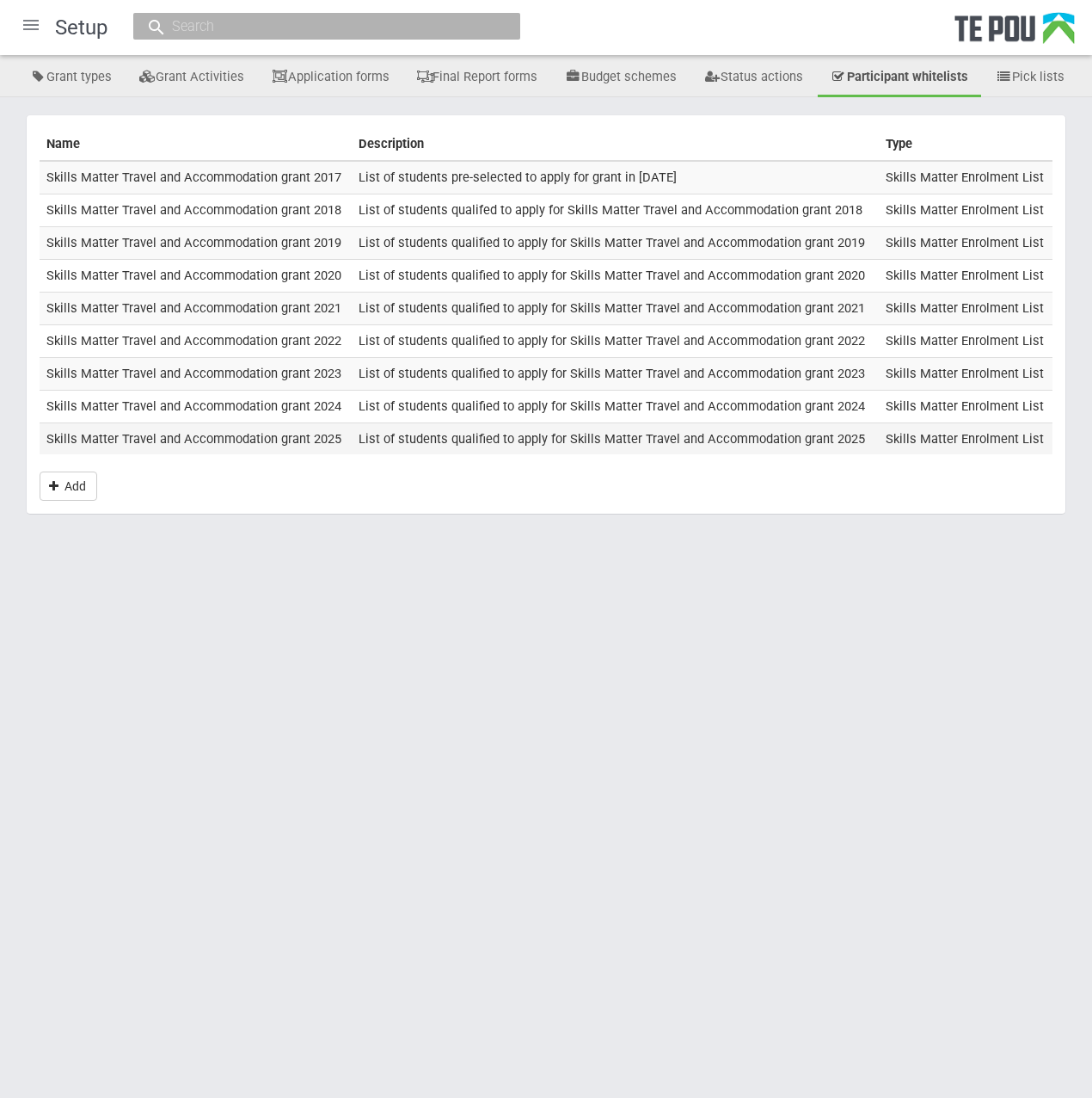
click at [260, 442] on td "Skills Matter Travel and Accommodation grant 2025" at bounding box center [195, 439] width 312 height 32
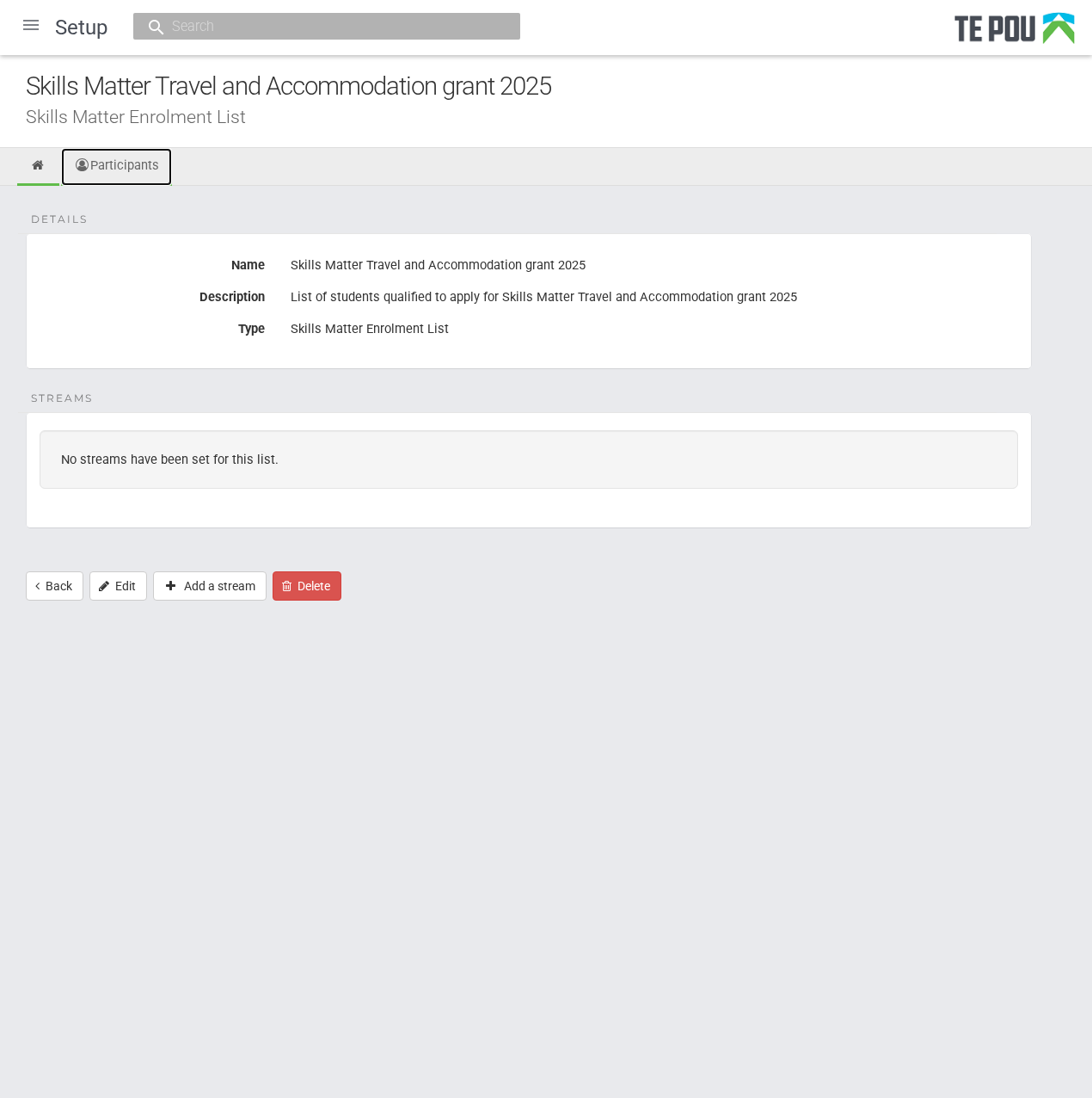
click at [113, 164] on link "Participants" at bounding box center [116, 167] width 111 height 38
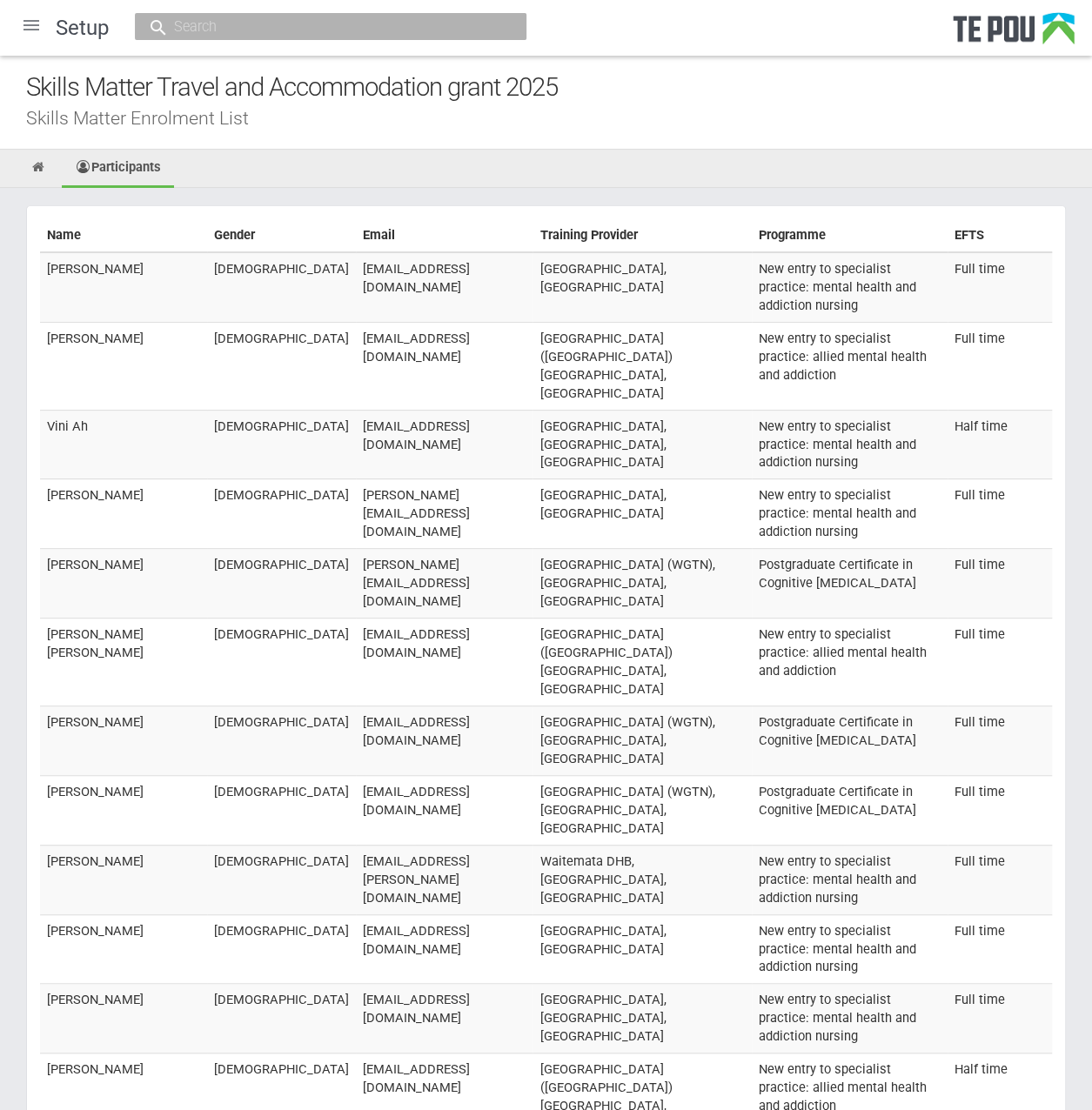
click at [711, 115] on div "Skills Matter Enrolment List" at bounding box center [559, 118] width 1065 height 18
click at [24, 22] on div at bounding box center [31, 26] width 42 height 42
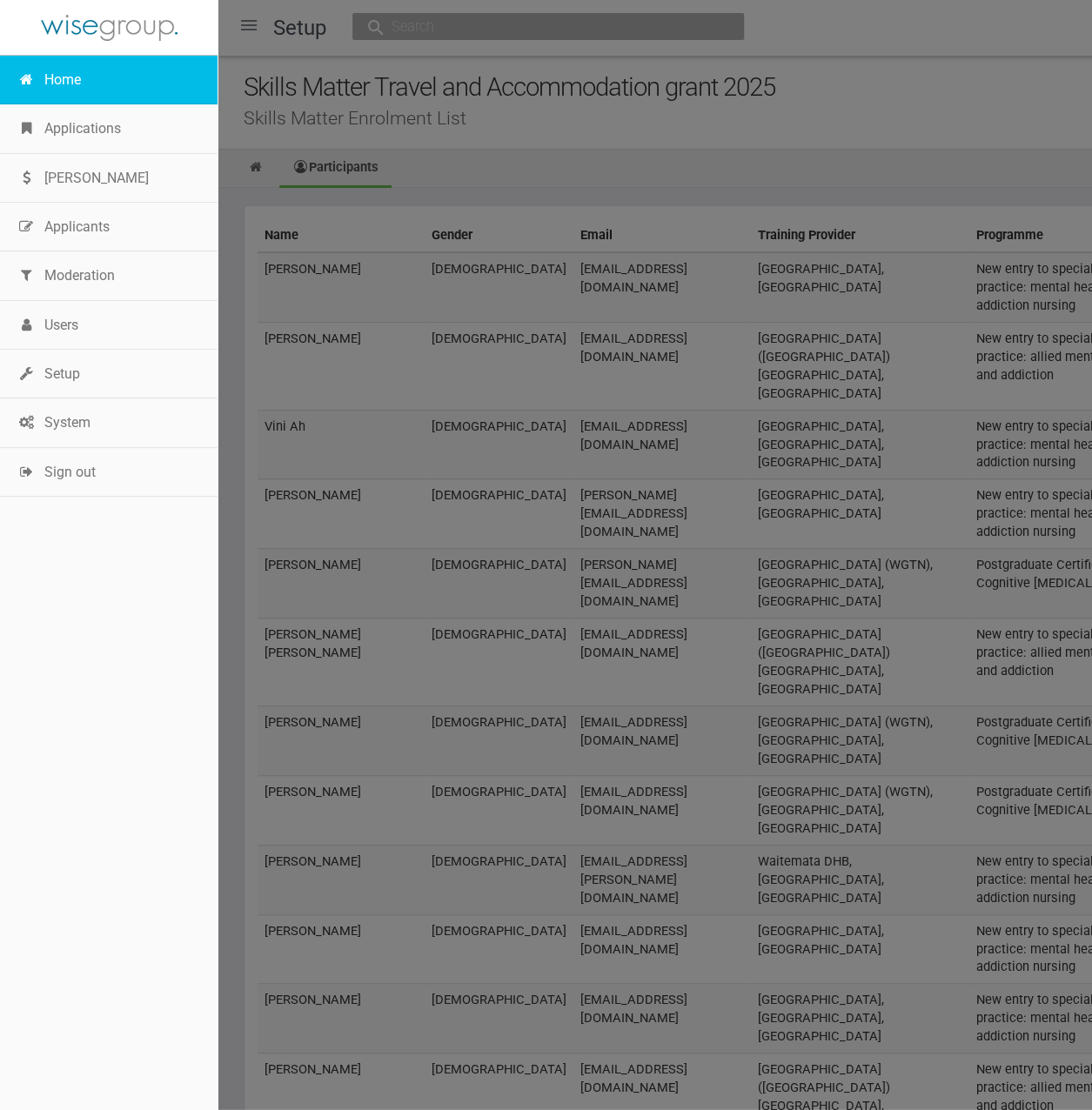
click at [58, 70] on link "Home" at bounding box center [108, 80] width 217 height 48
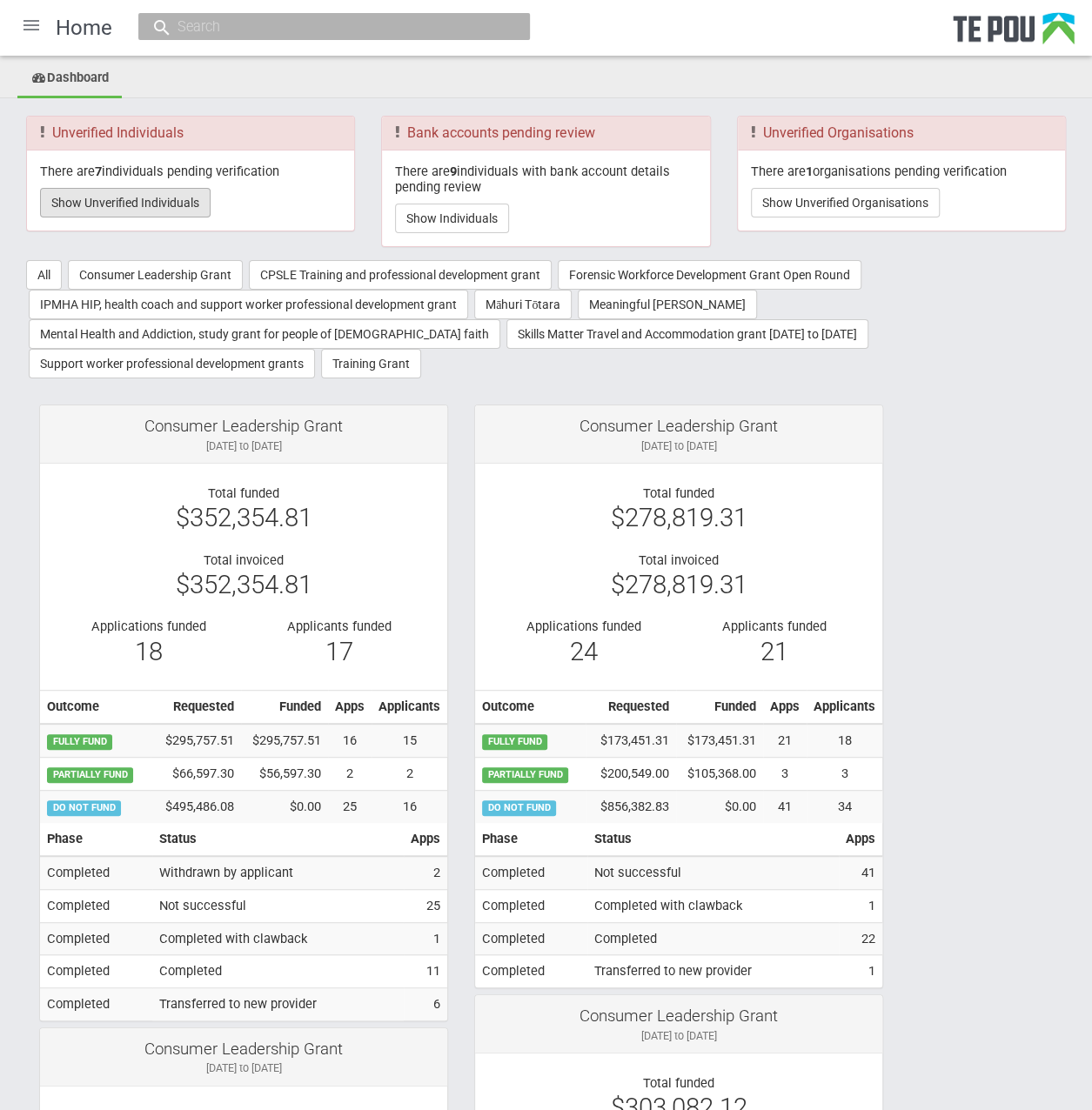
click at [187, 208] on button "Show Unverified Individuals" at bounding box center [125, 202] width 171 height 29
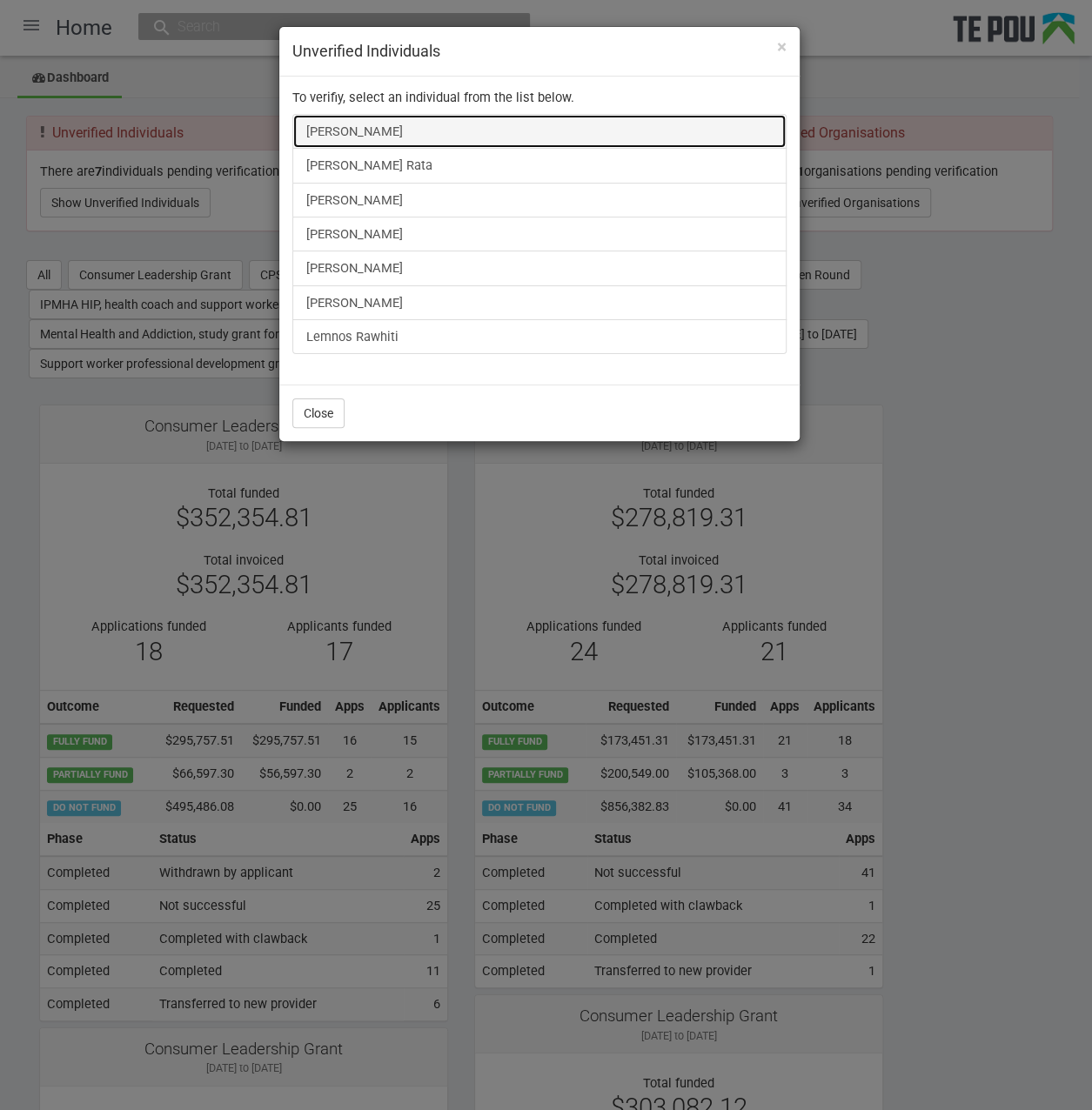
click at [357, 127] on link "[PERSON_NAME]" at bounding box center [538, 131] width 494 height 35
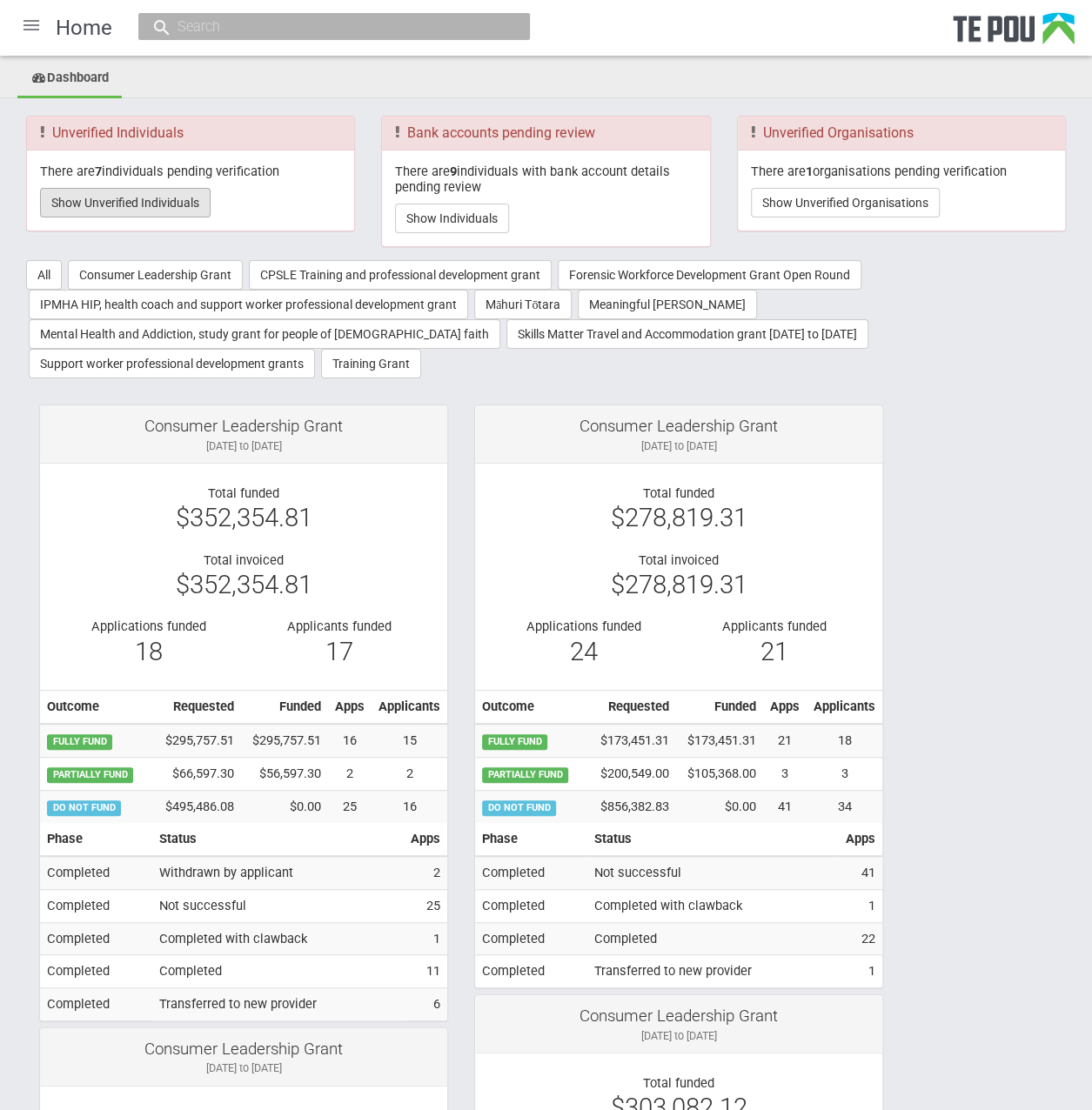
click at [120, 190] on button "Show Unverified Individuals" at bounding box center [125, 202] width 171 height 29
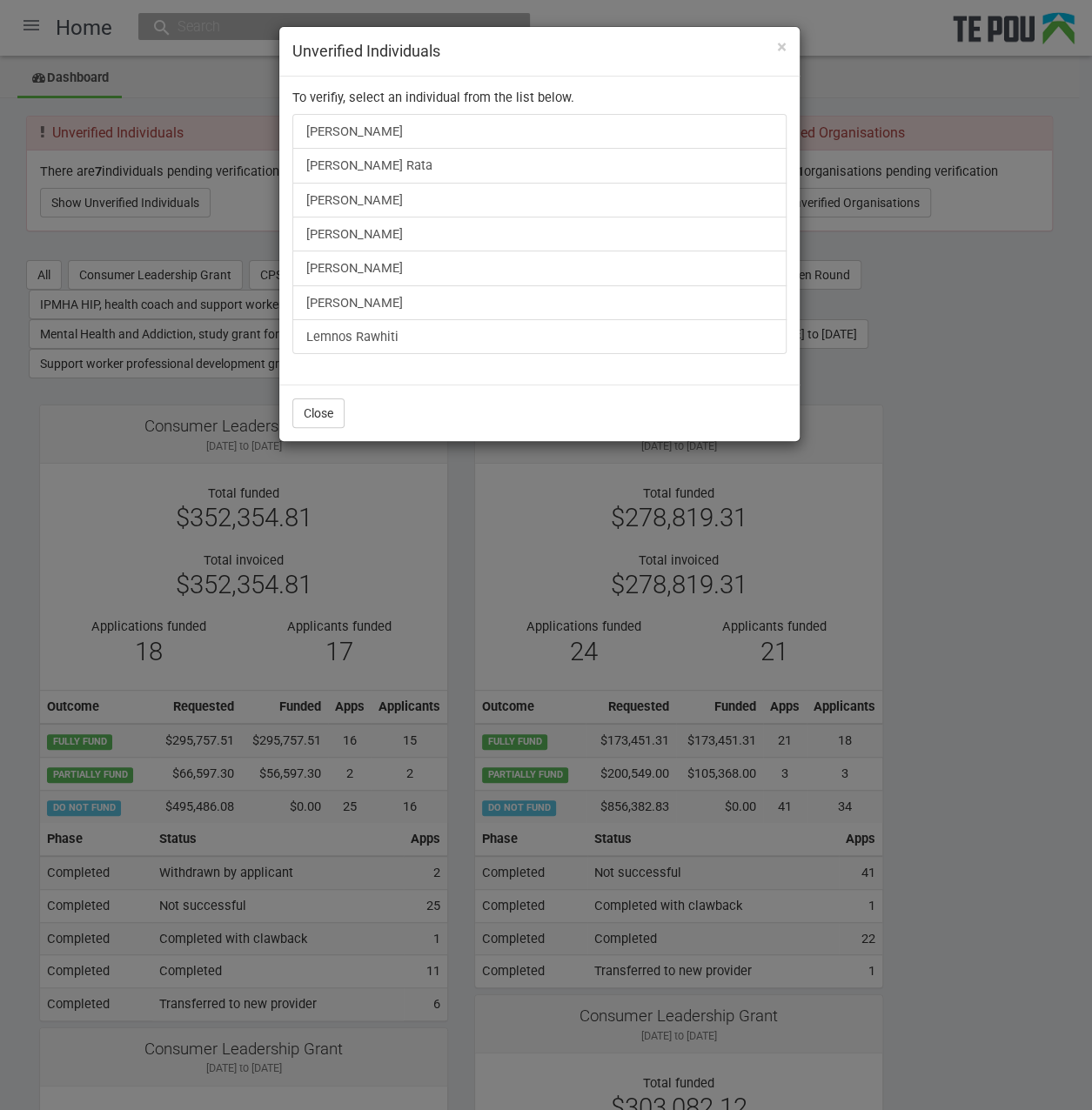
click at [981, 285] on div "× Unverified Individuals To verifiy, select an individual from the list below. …" at bounding box center [546, 555] width 1092 height 1110
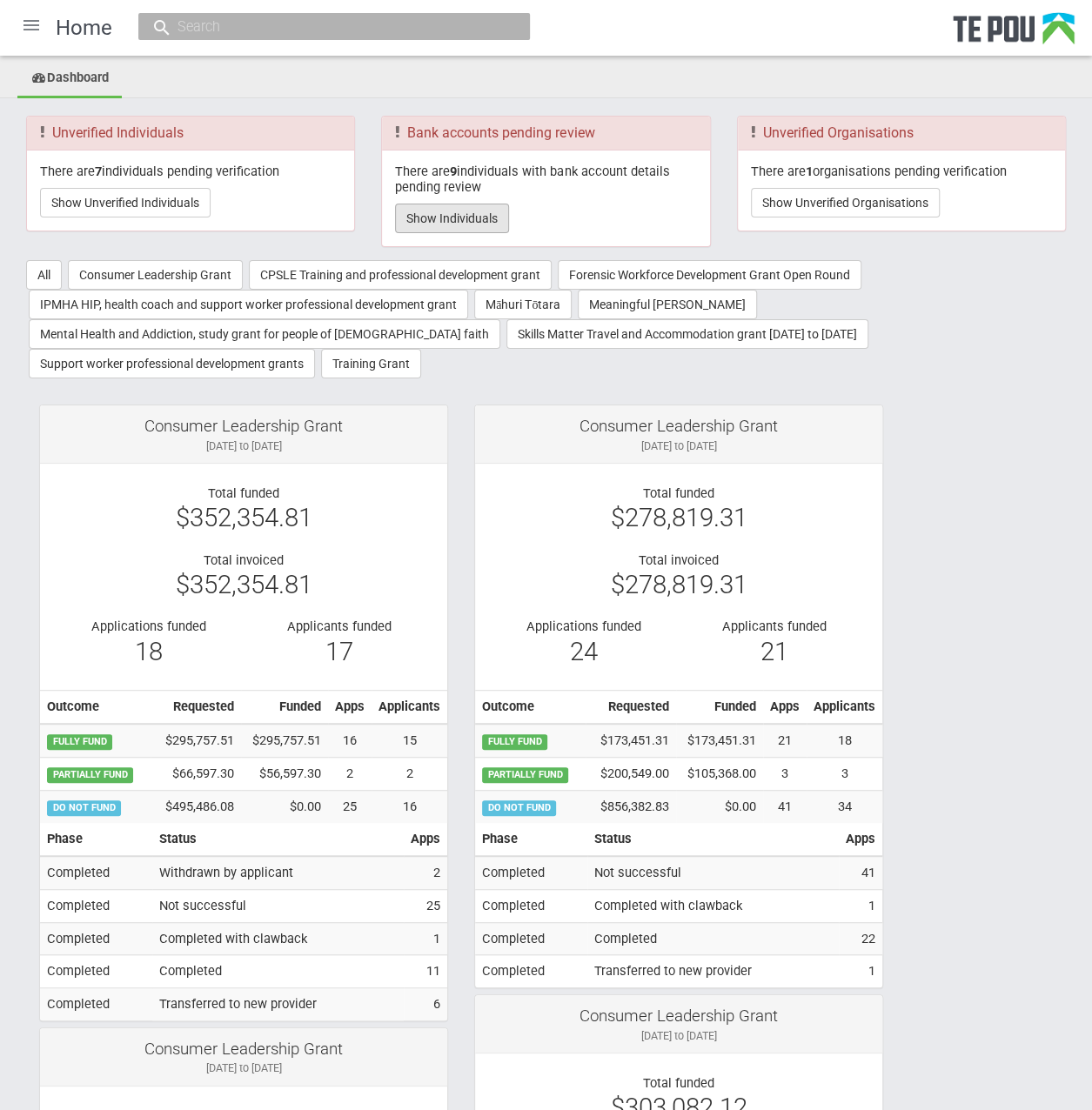
click at [490, 213] on button "Show Individuals" at bounding box center [452, 218] width 114 height 29
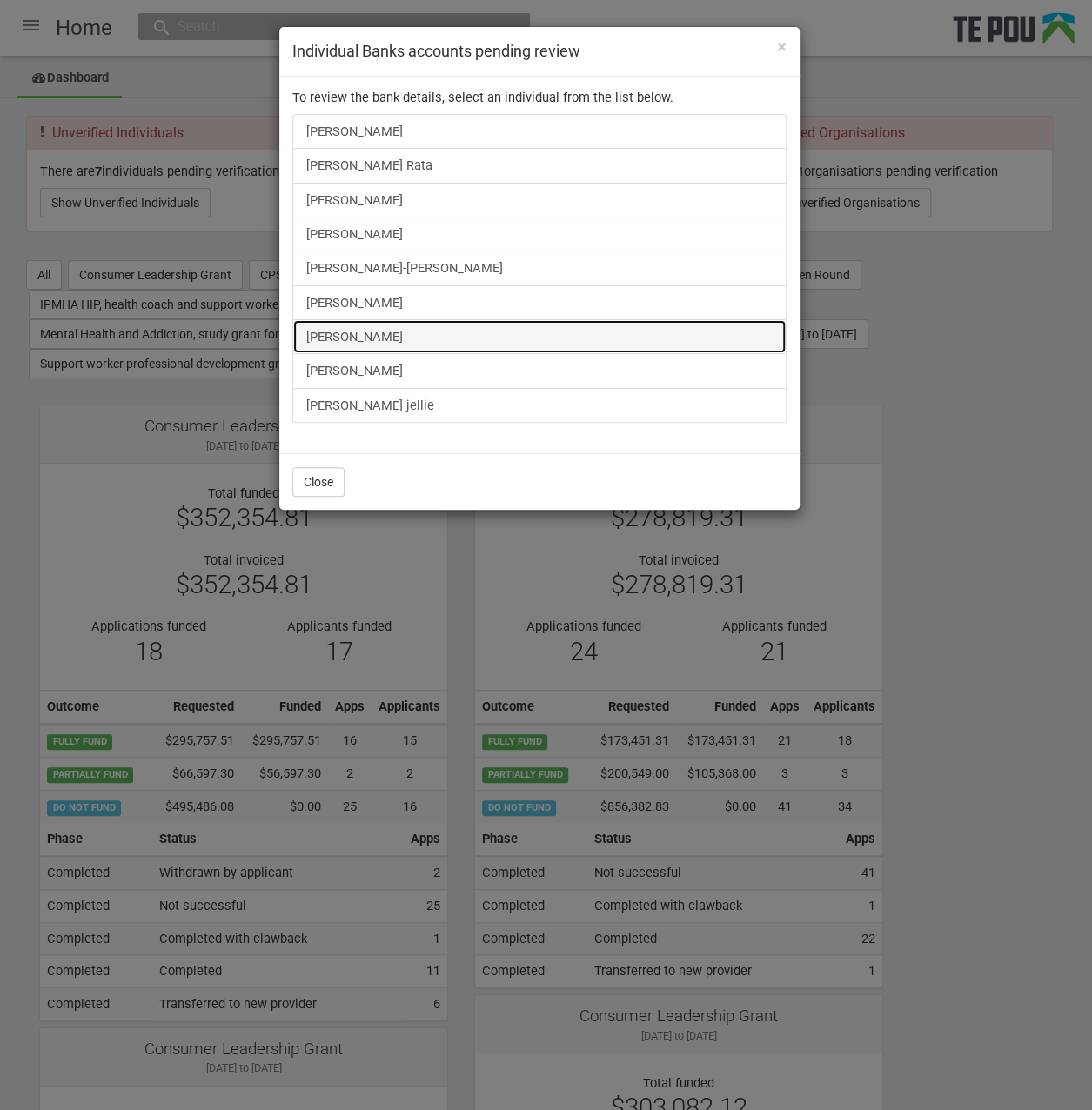
click at [365, 319] on link "[PERSON_NAME]" at bounding box center [538, 337] width 494 height 35
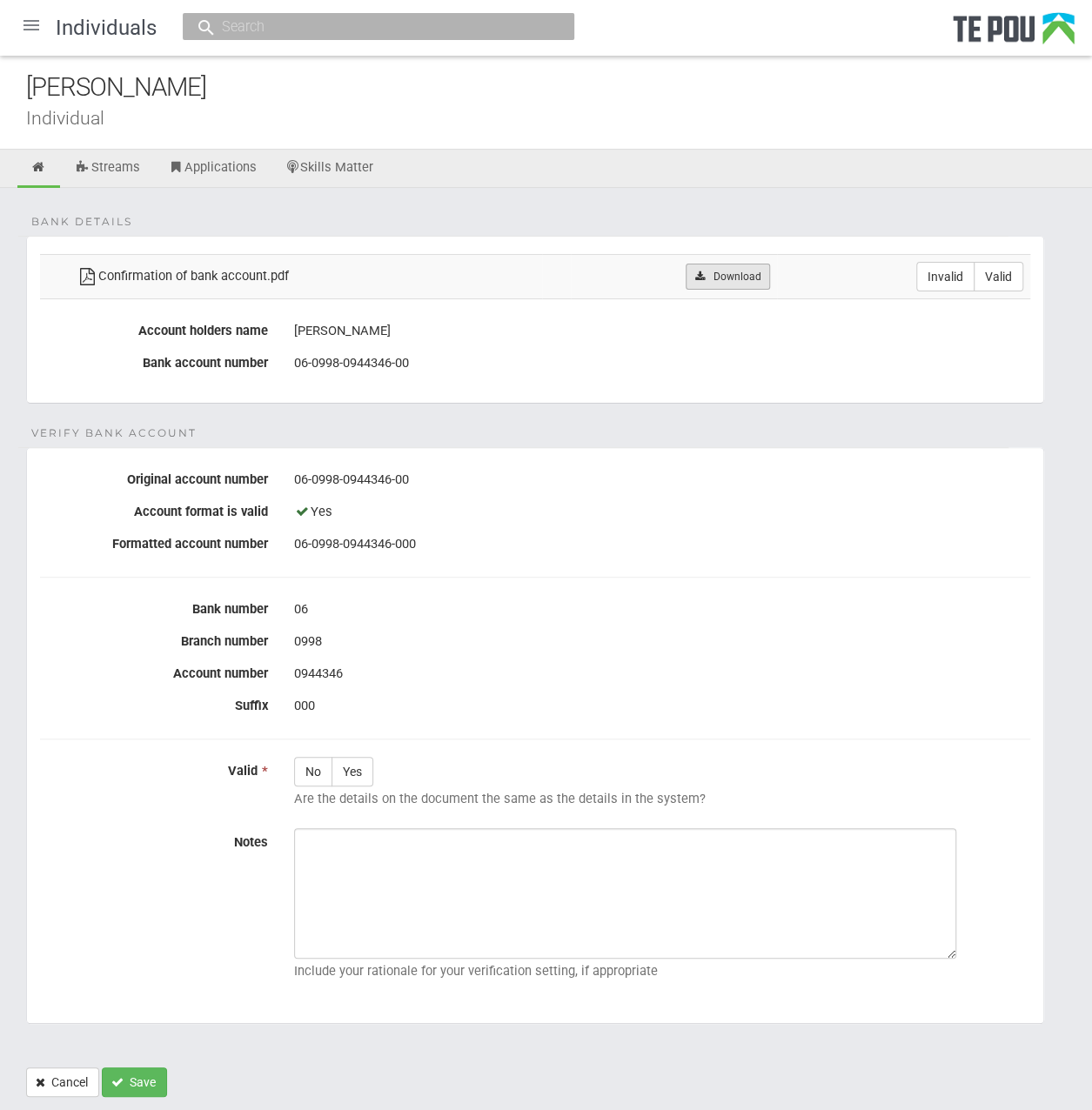
click at [750, 270] on link "Download" at bounding box center [727, 277] width 84 height 27
click at [986, 278] on label "Valid" at bounding box center [998, 276] width 49 height 29
radio input "true"
click at [343, 776] on label "Yes" at bounding box center [353, 771] width 42 height 29
radio input "true"
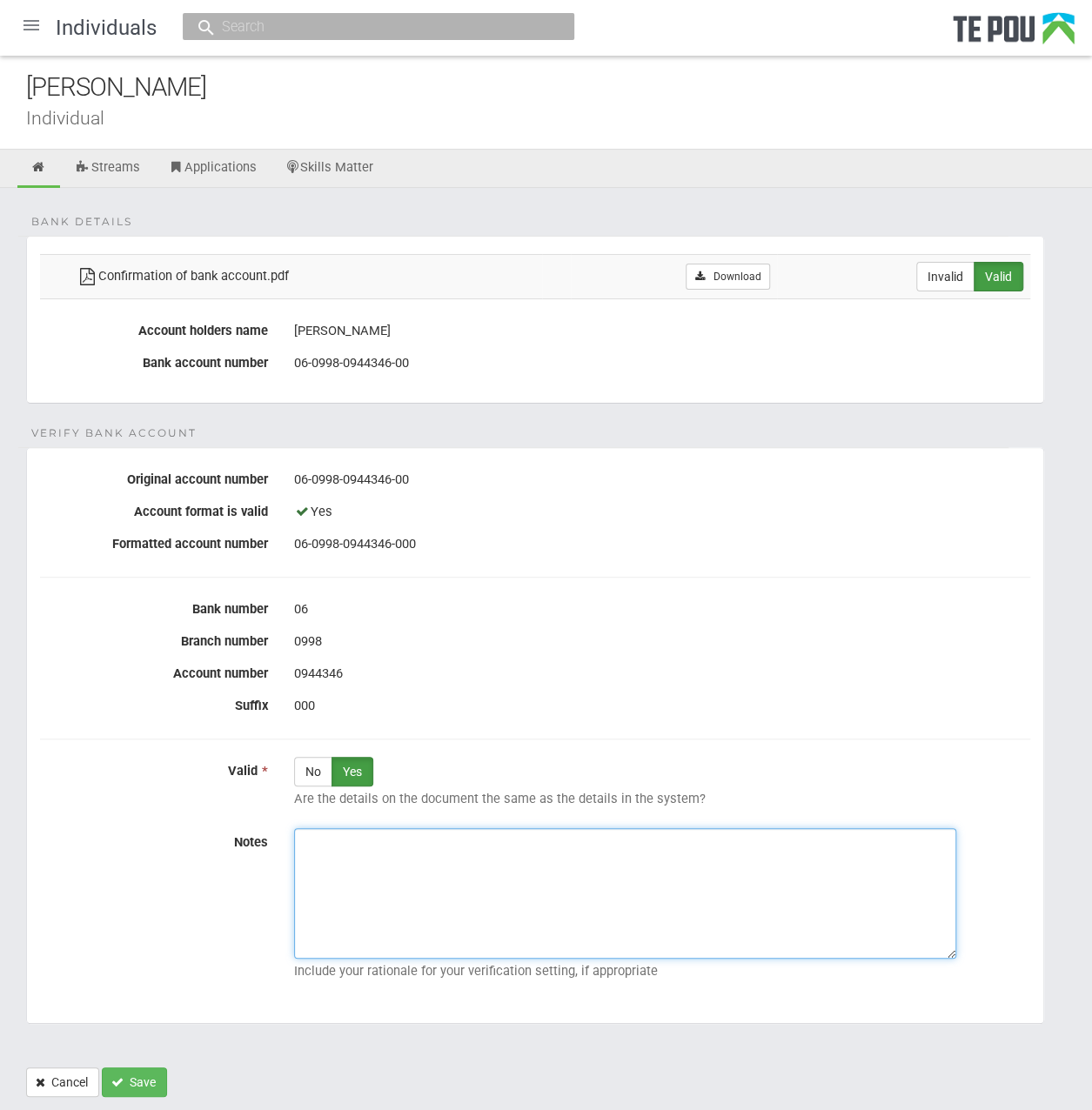
click at [471, 855] on textarea "Notes" at bounding box center [625, 894] width 662 height 131
paste textarea "Verified by Melody @ [DATE]"
type textarea "Verified by Melody @ [DATE]"
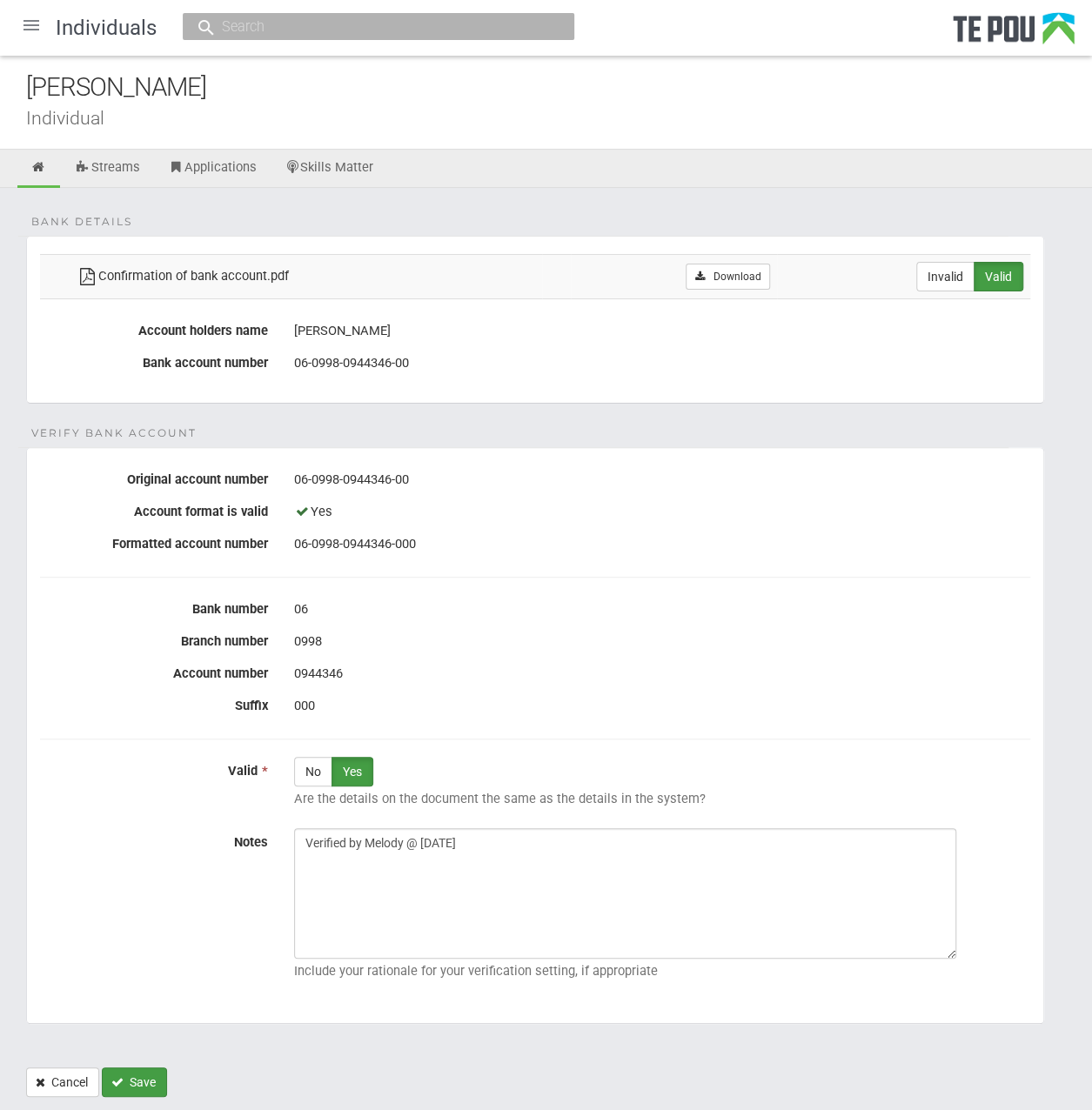
click at [150, 1078] on button "Save" at bounding box center [134, 1082] width 65 height 29
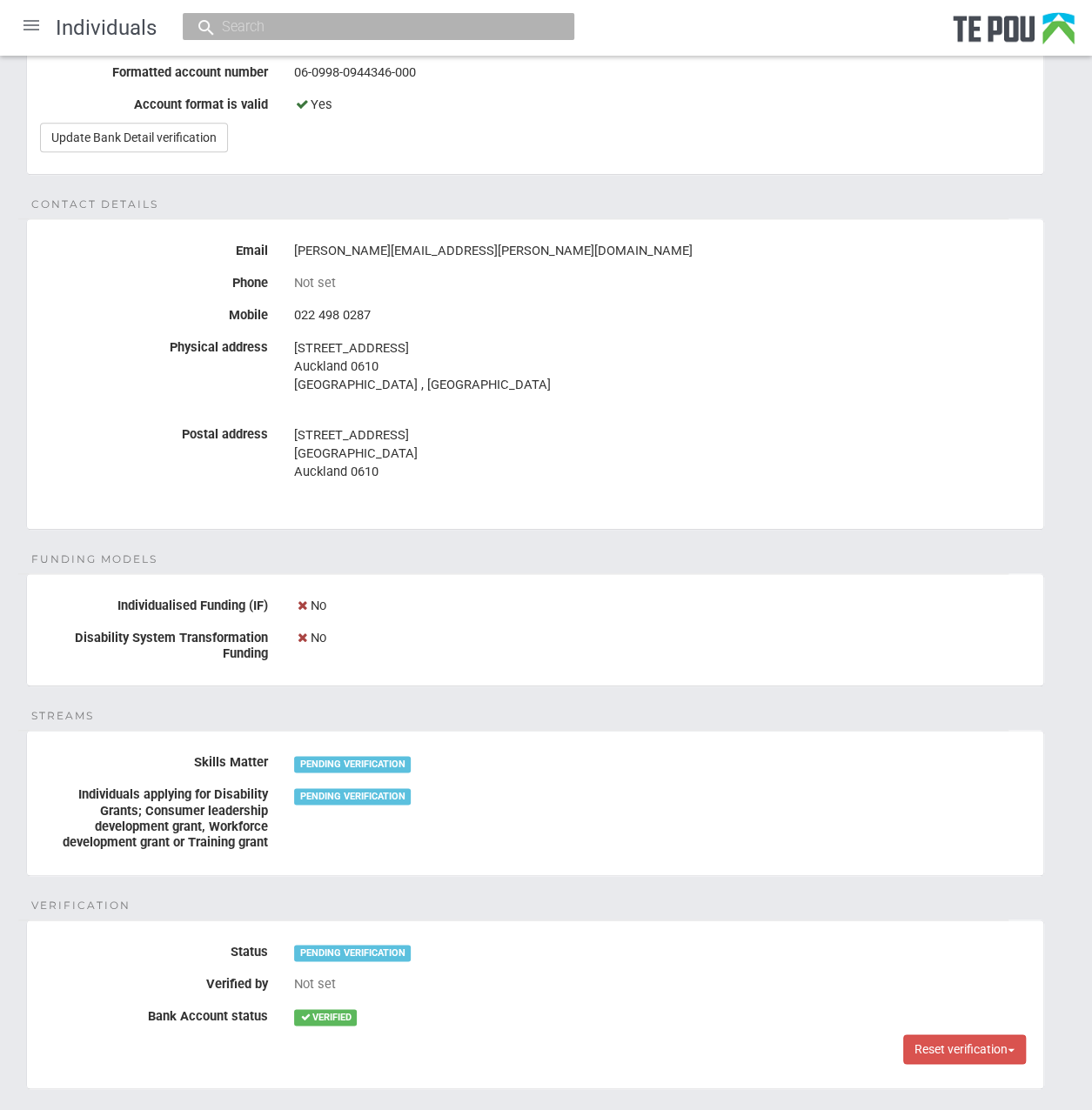
scroll to position [645, 0]
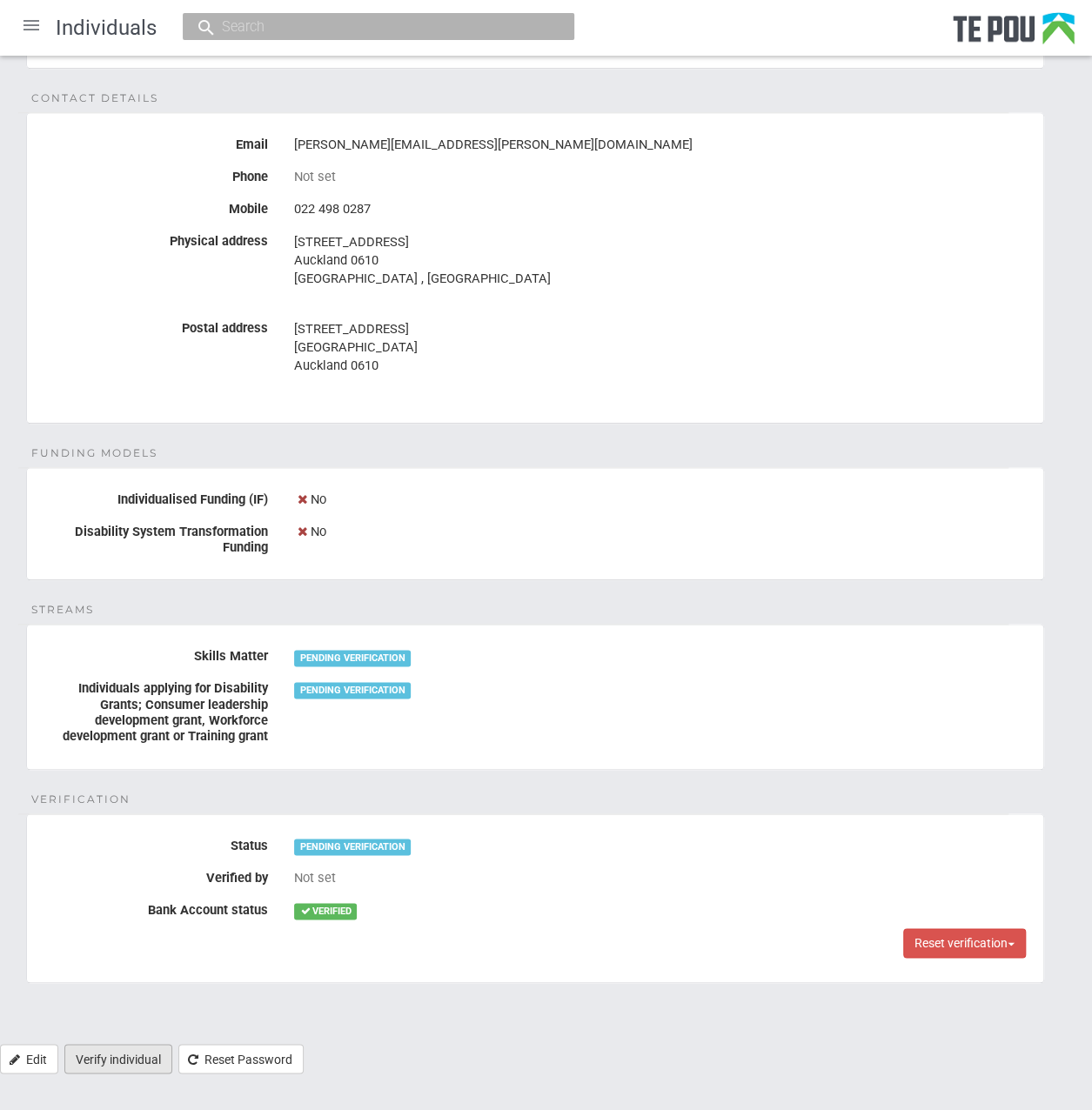
click at [100, 1054] on link "Verify individual" at bounding box center [118, 1058] width 108 height 29
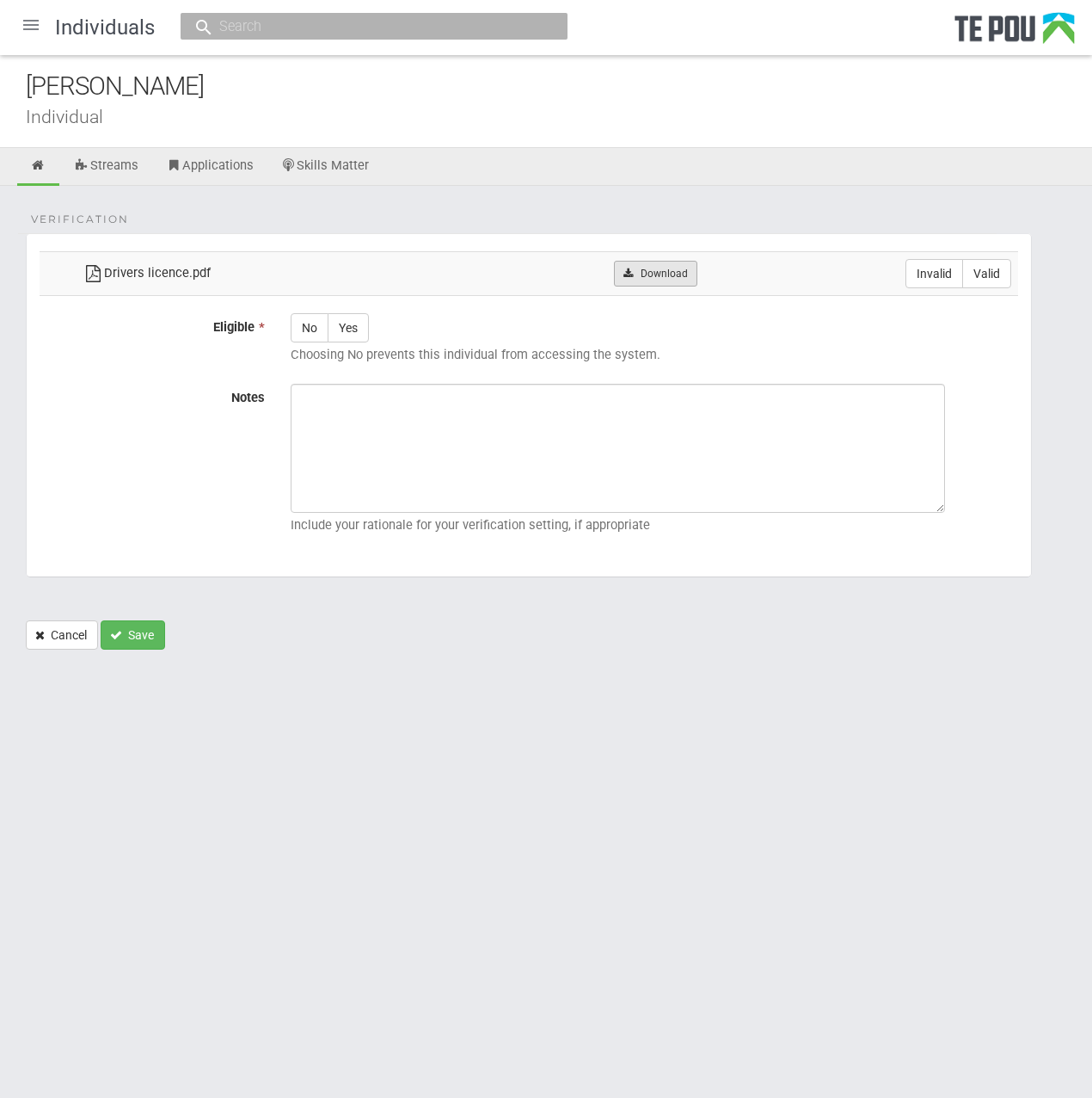
click at [643, 263] on link "Download" at bounding box center [655, 274] width 83 height 26
click at [987, 275] on label "Valid" at bounding box center [987, 273] width 49 height 29
radio input "true"
click at [347, 324] on label "Yes" at bounding box center [349, 327] width 41 height 29
radio input "true"
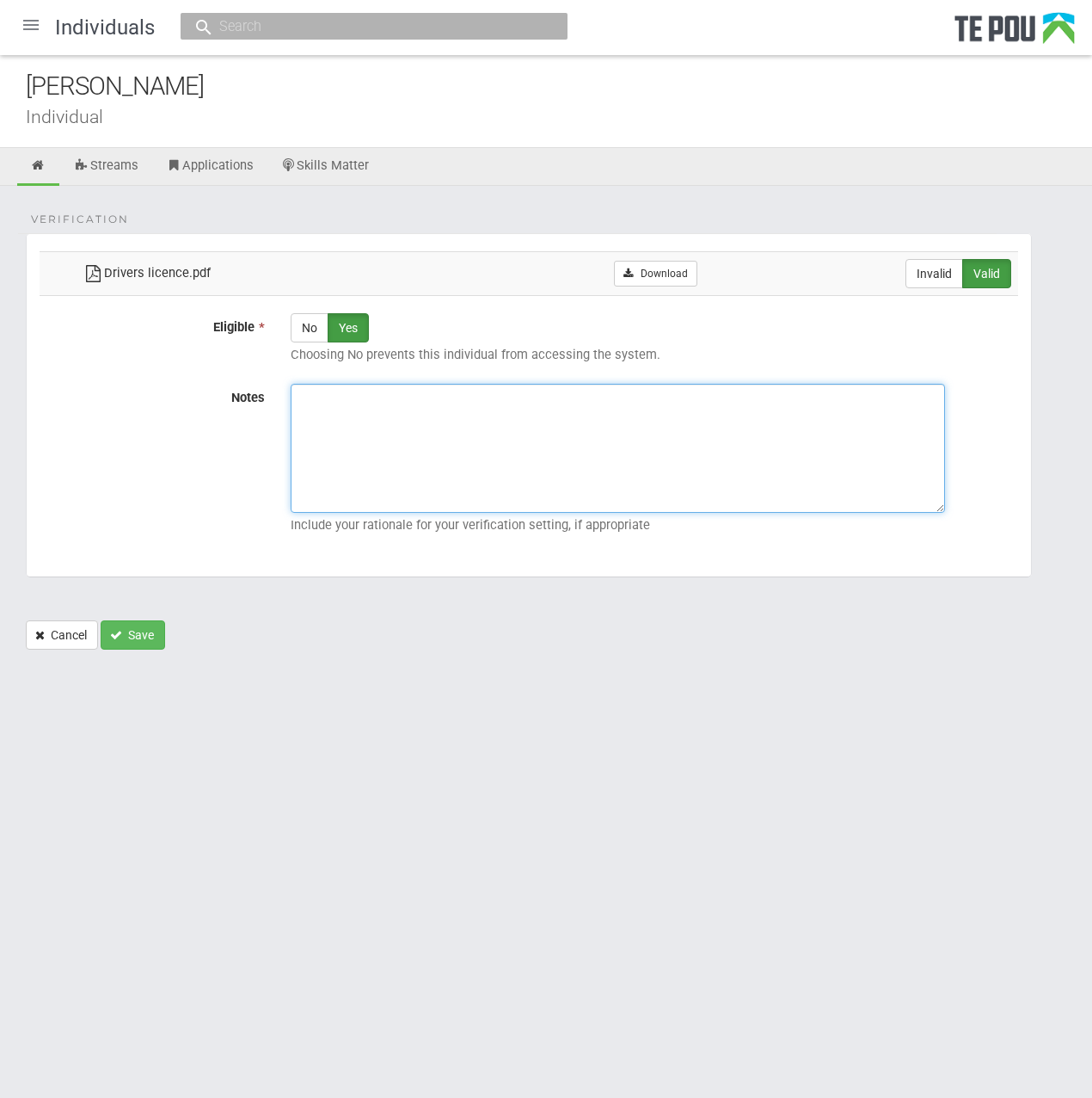
click at [371, 450] on textarea "Notes" at bounding box center [618, 448] width 654 height 129
paste textarea "Verified by Melody @ 5/9/2025"
type textarea "Verified by Melody @ 5/9/2025"
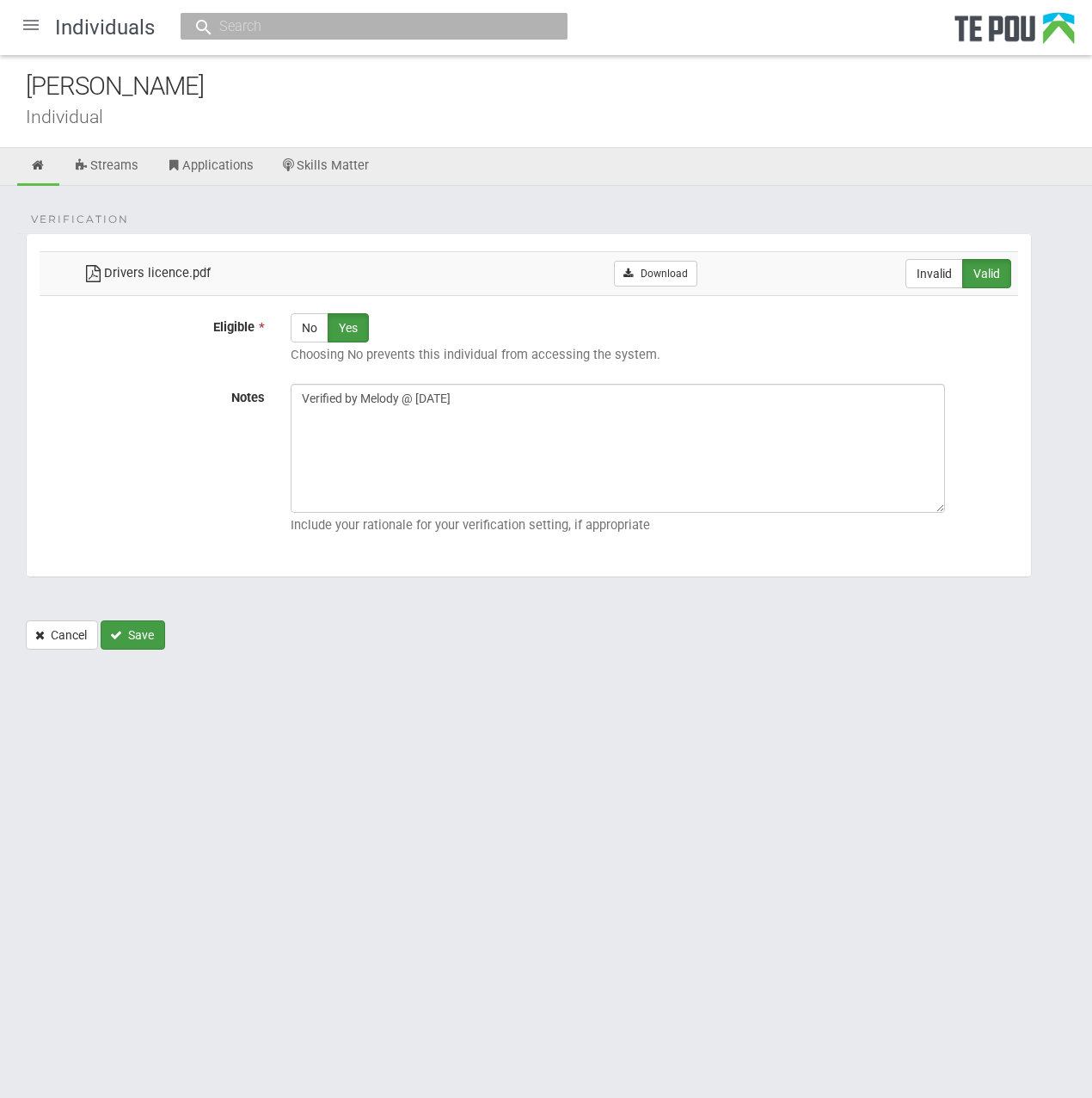
click at [130, 636] on button "Save" at bounding box center [132, 635] width 65 height 29
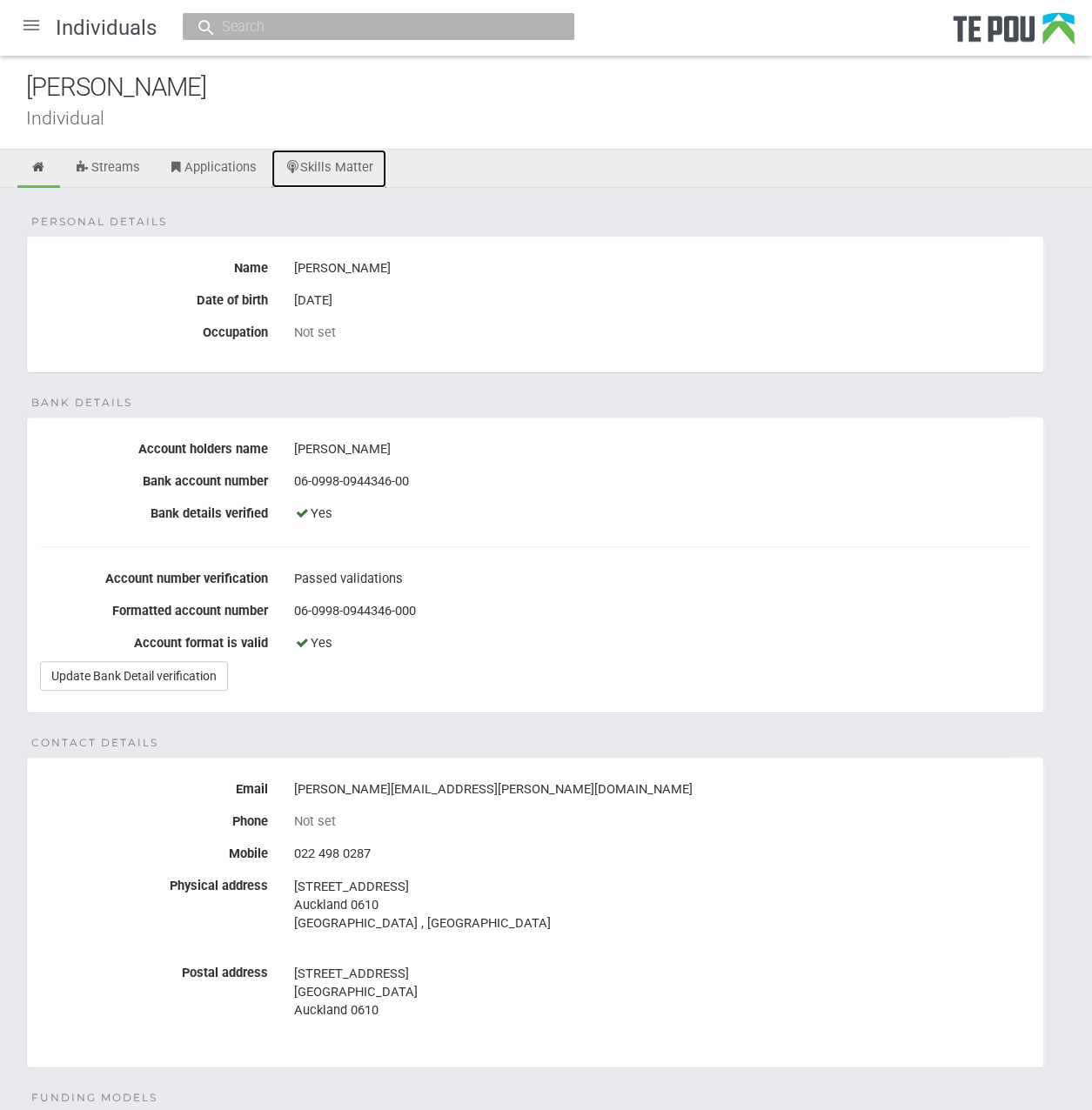
click at [322, 157] on link "Skills Matter" at bounding box center [329, 169] width 116 height 38
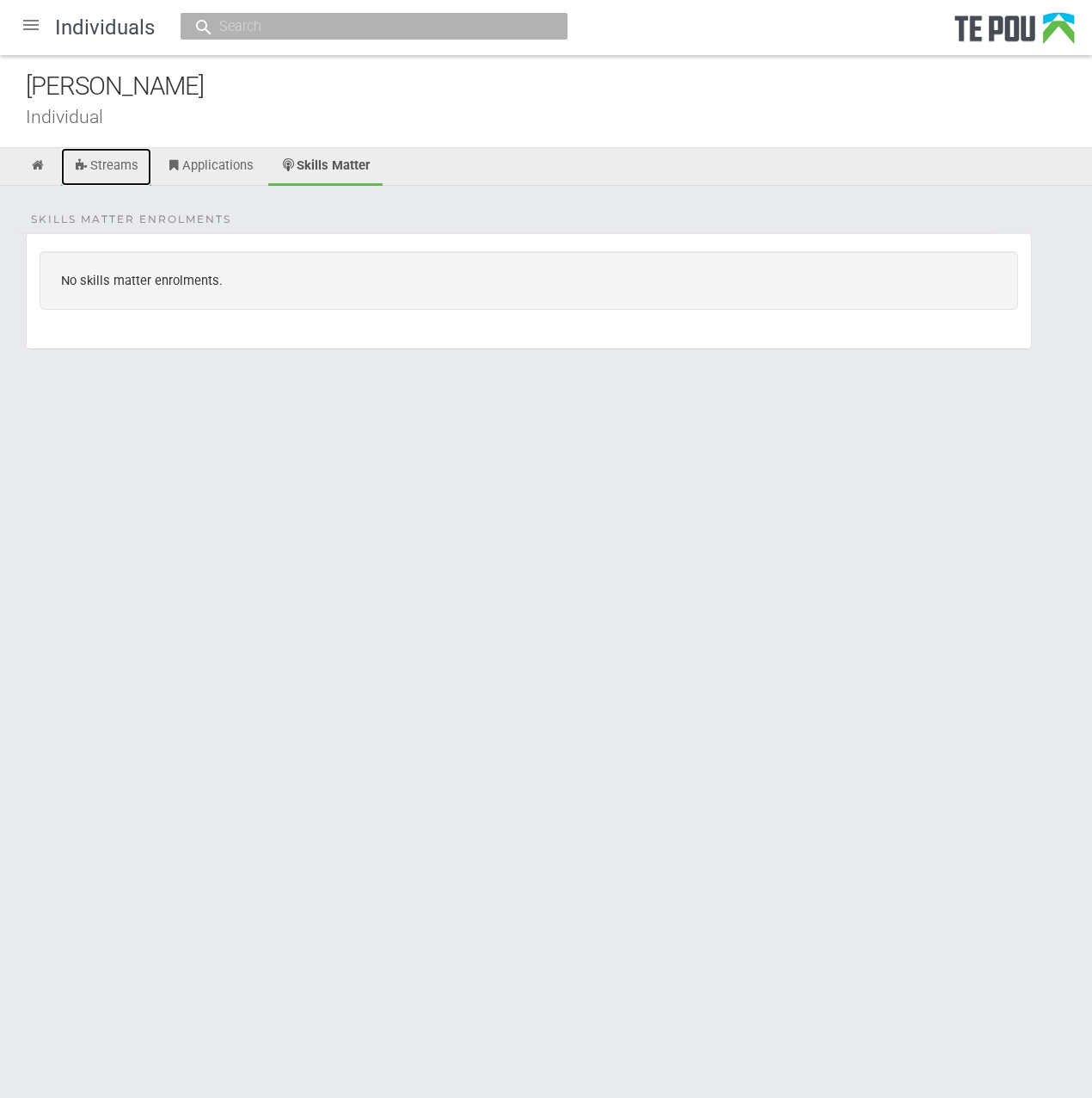
click at [124, 175] on link "Streams" at bounding box center [106, 167] width 90 height 38
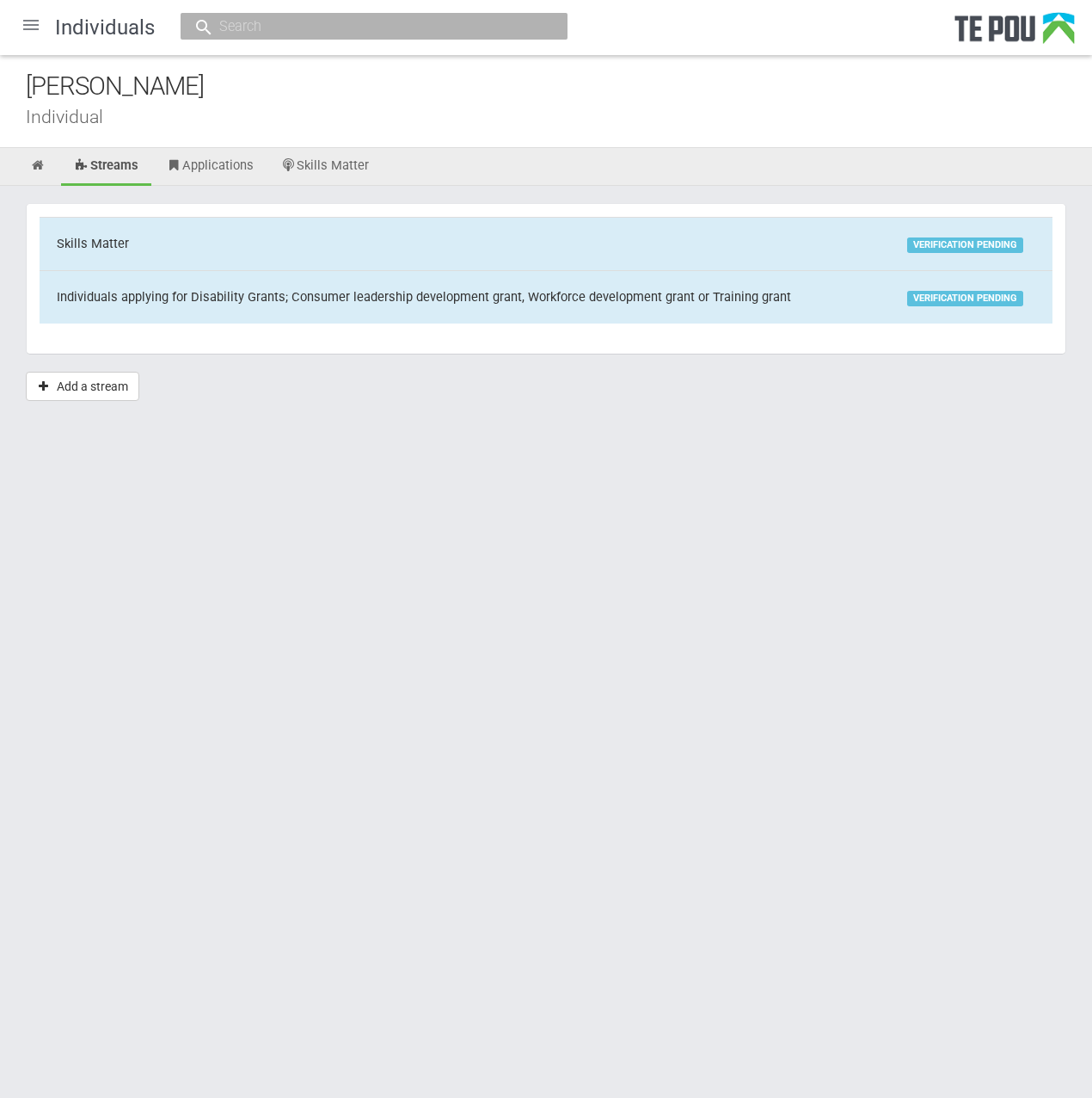
click at [37, 21] on div at bounding box center [31, 25] width 41 height 41
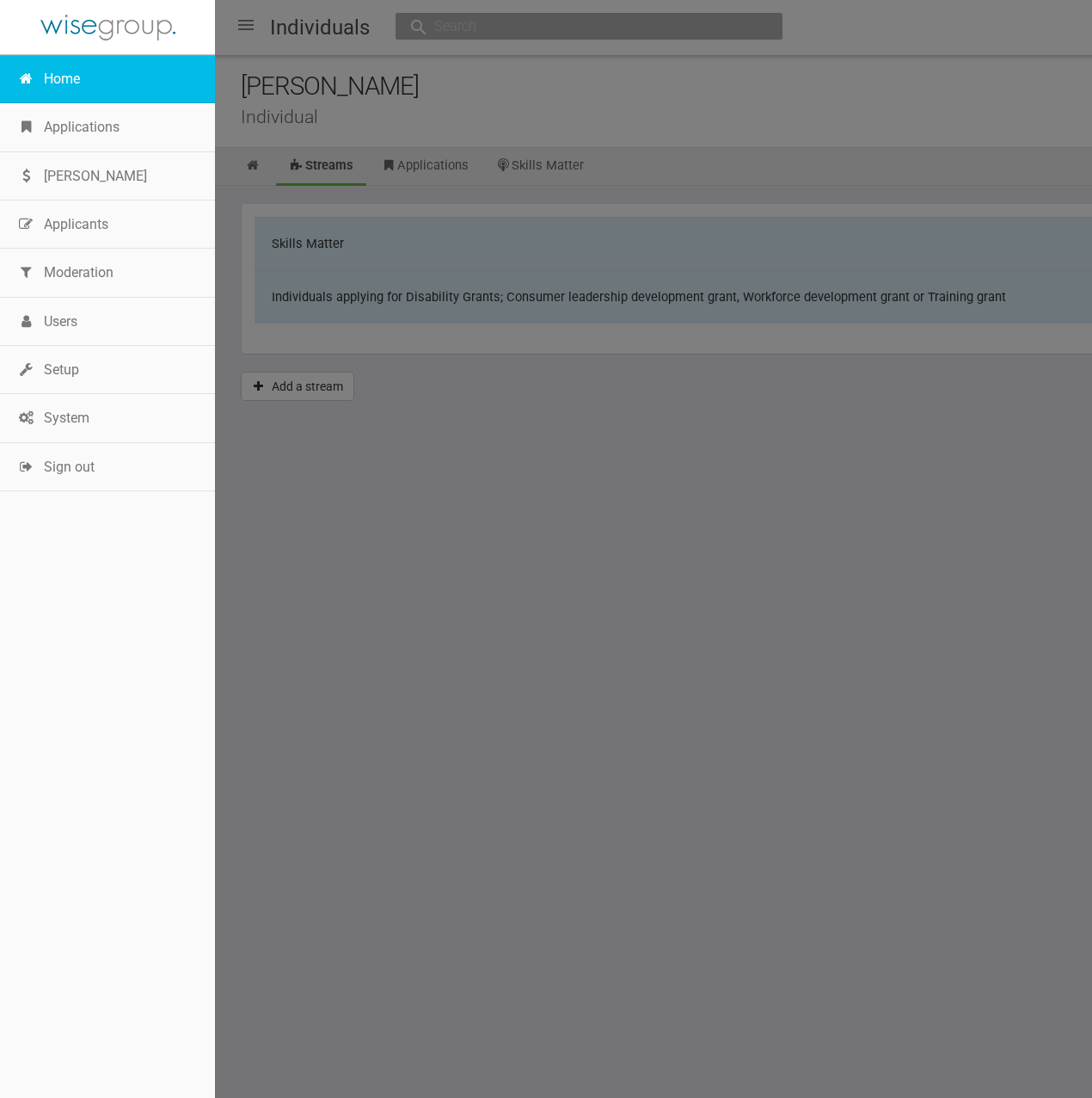
click at [67, 80] on link "Home" at bounding box center [107, 79] width 215 height 48
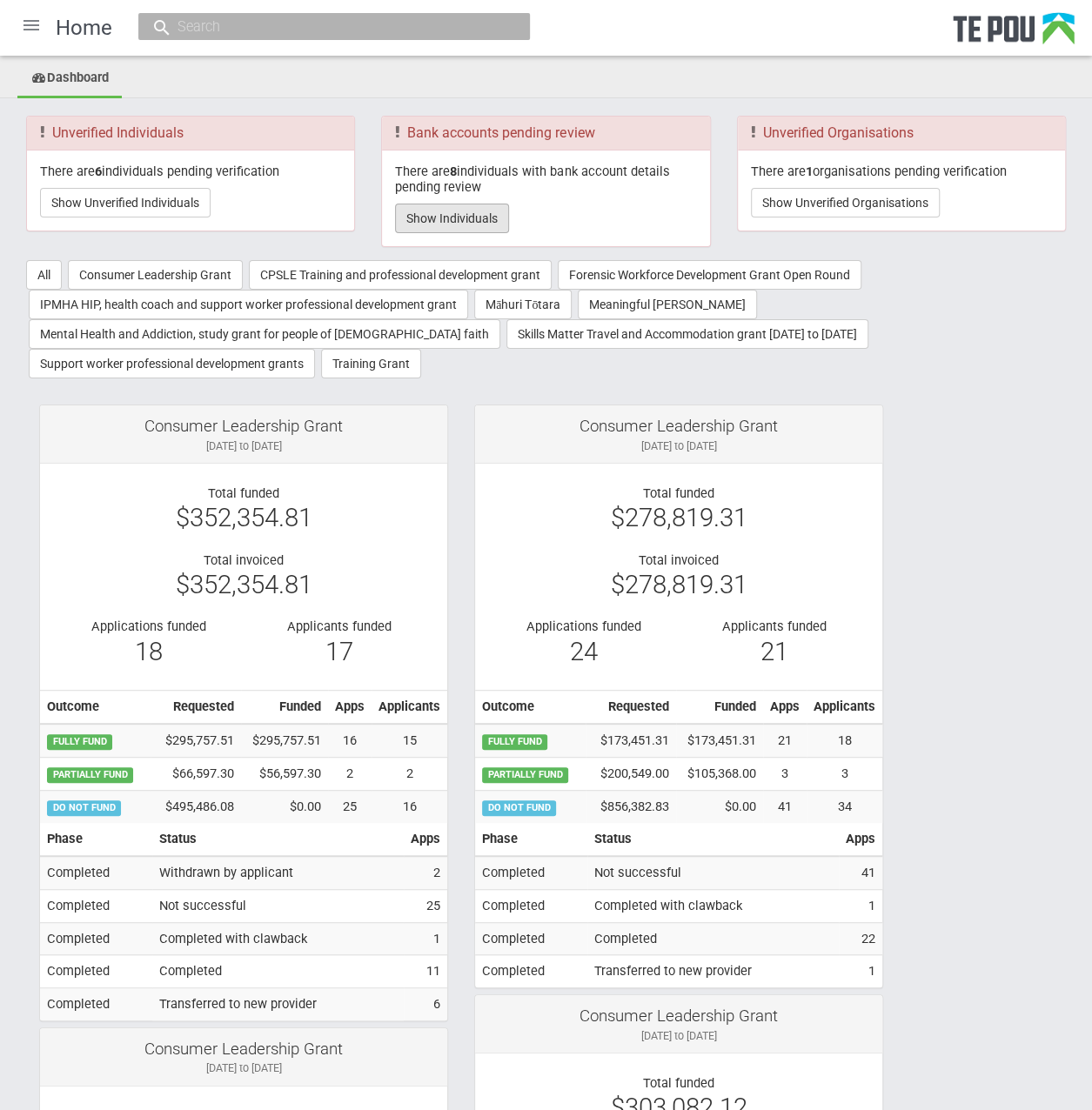
click at [479, 223] on button "Show Individuals" at bounding box center [452, 218] width 114 height 29
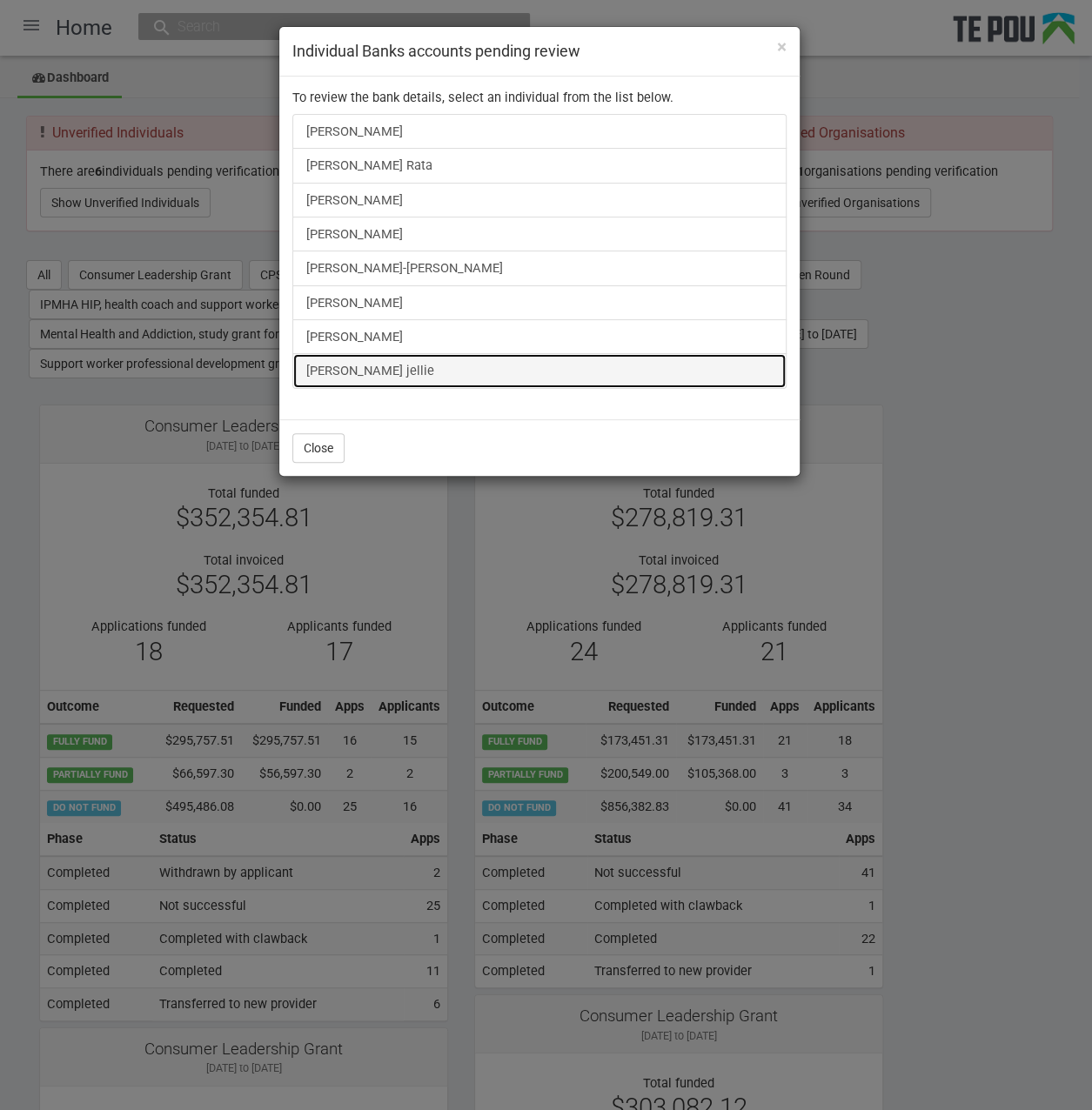
click at [373, 366] on link "[PERSON_NAME] jellie" at bounding box center [538, 371] width 494 height 35
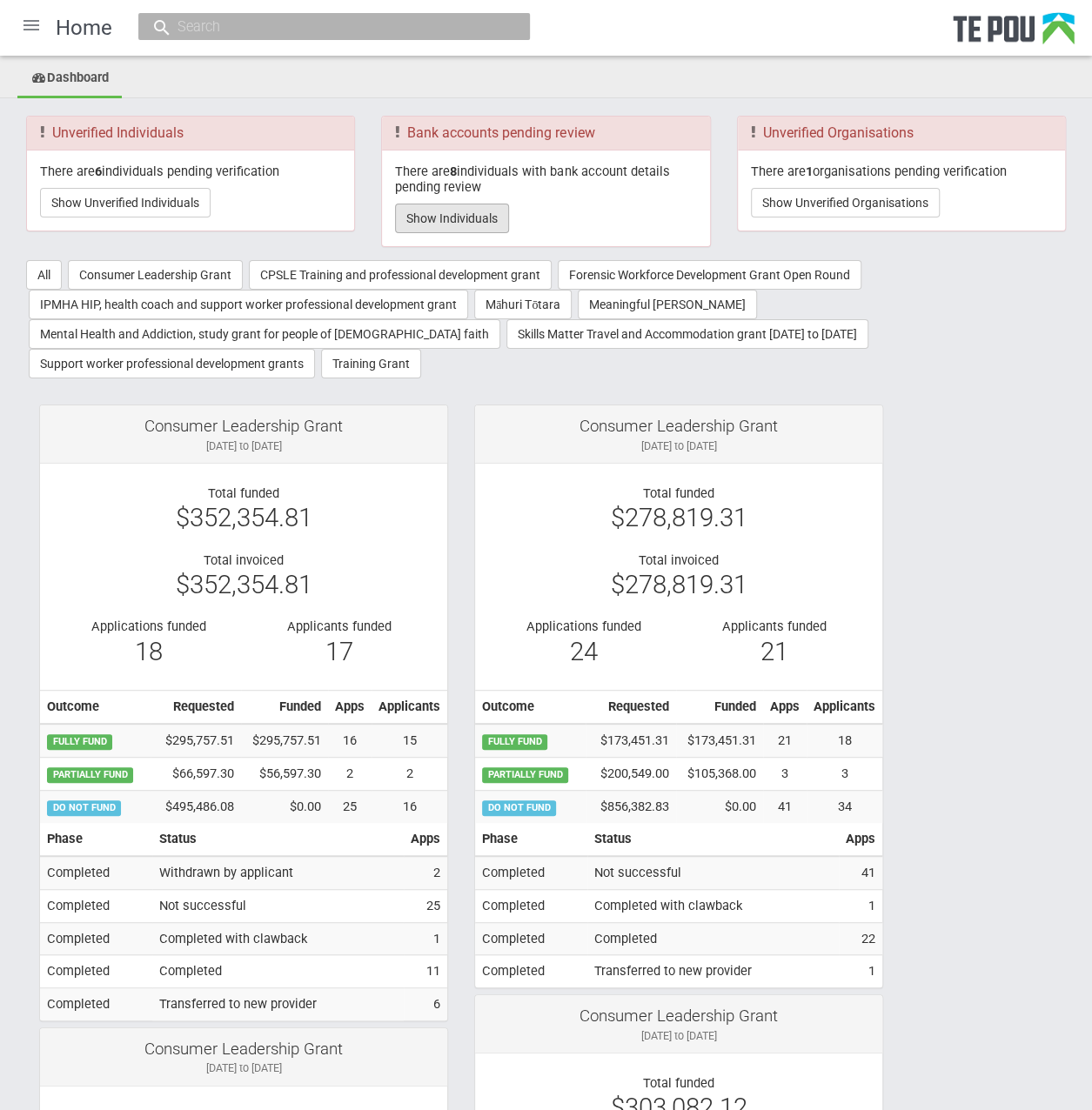
click at [464, 210] on button "Show Individuals" at bounding box center [452, 218] width 114 height 29
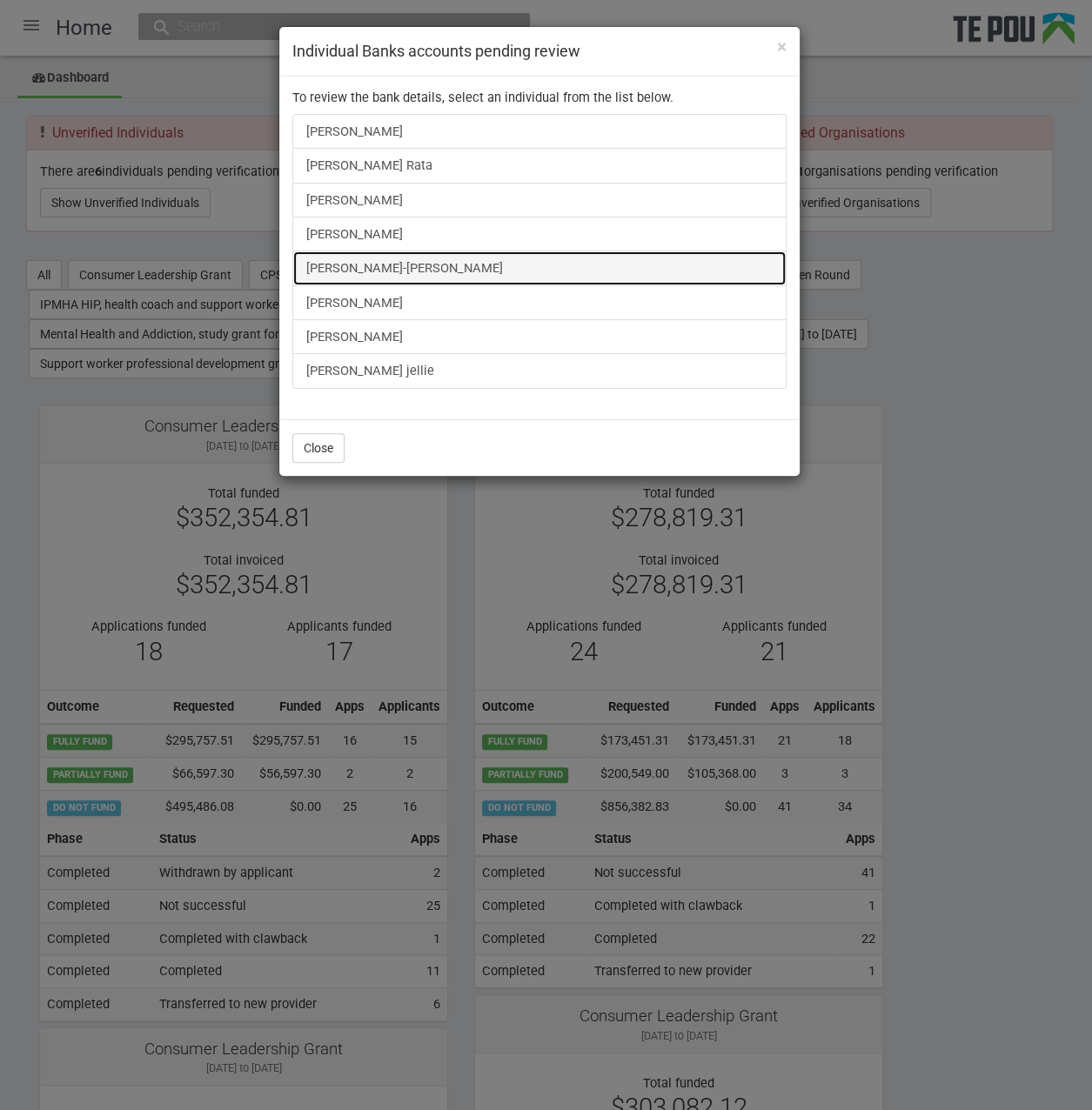
click at [377, 267] on link "Tyler Mitai-Sykes" at bounding box center [538, 267] width 494 height 35
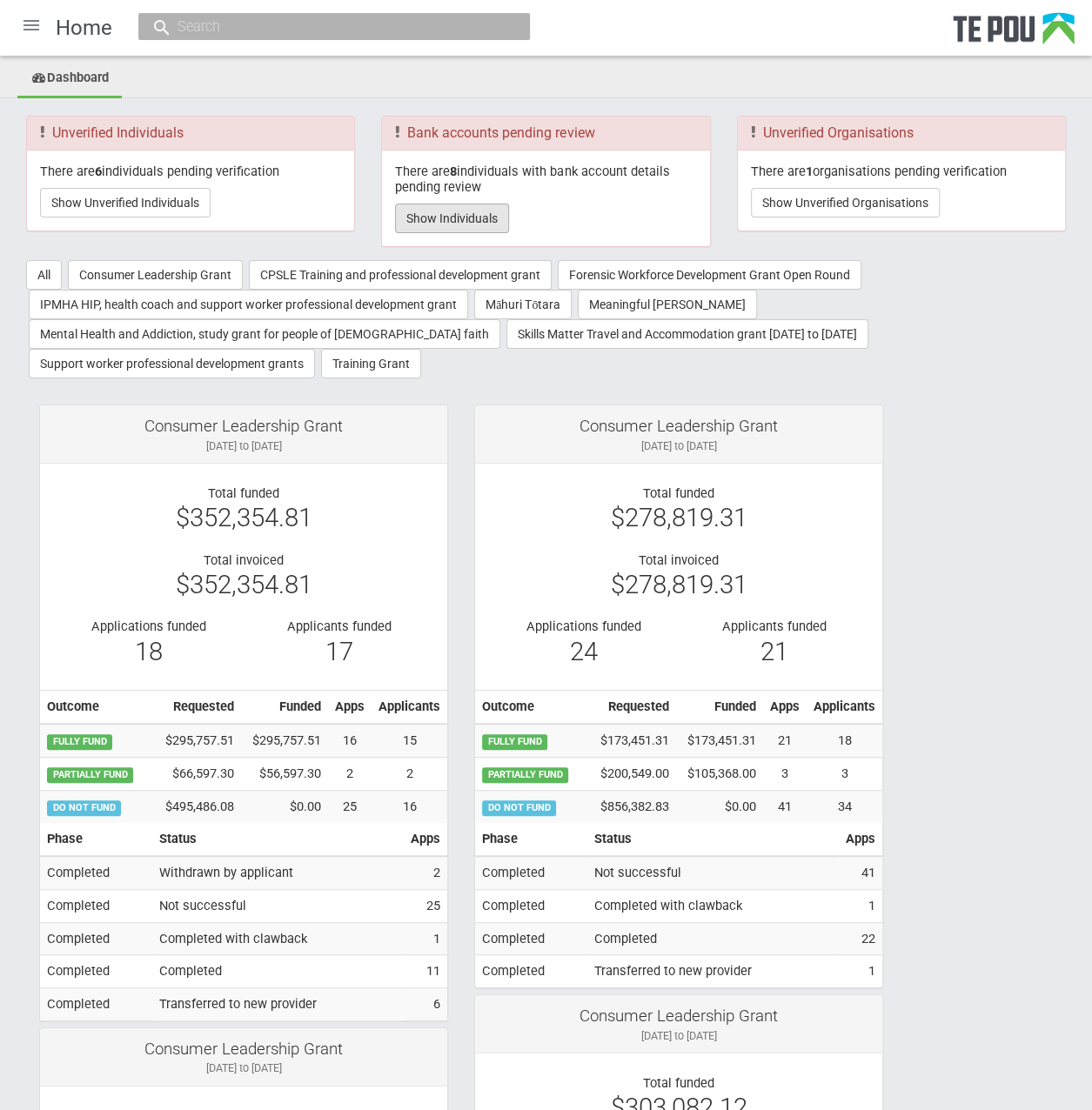
click at [456, 216] on button "Show Individuals" at bounding box center [452, 218] width 114 height 29
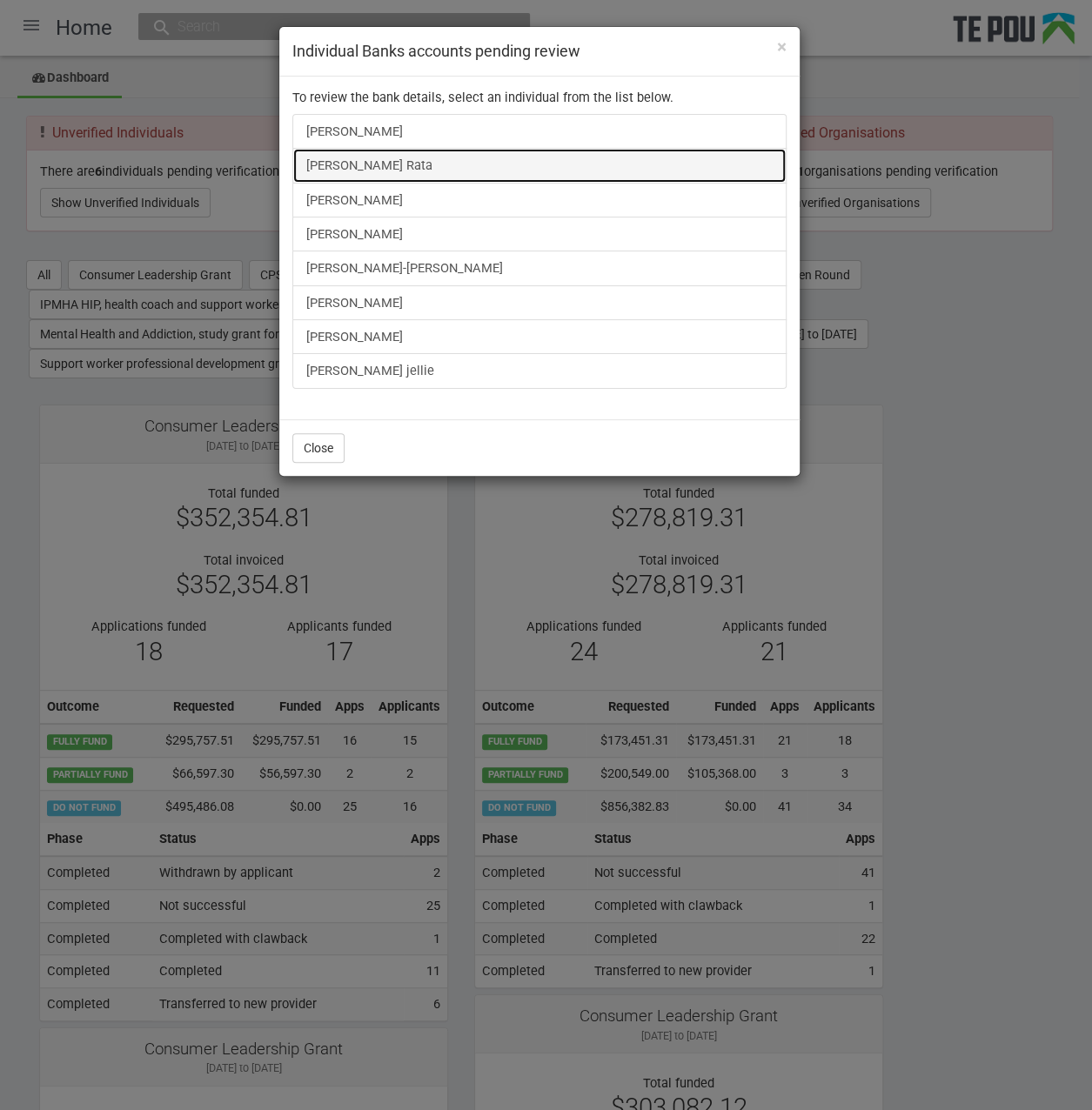
click at [346, 166] on link "[PERSON_NAME] Rata" at bounding box center [538, 165] width 494 height 35
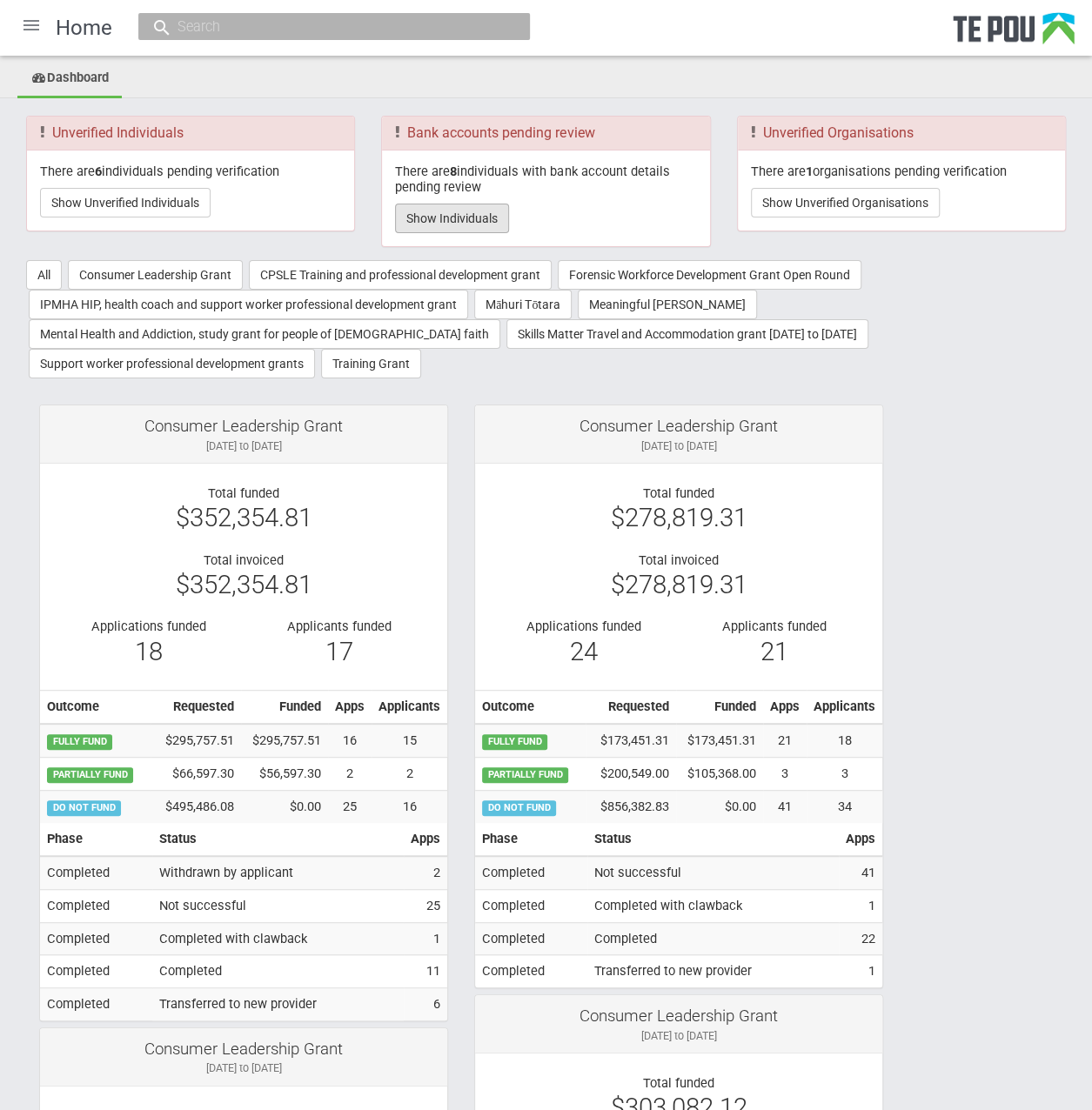
click at [406, 211] on button "Show Individuals" at bounding box center [452, 218] width 114 height 29
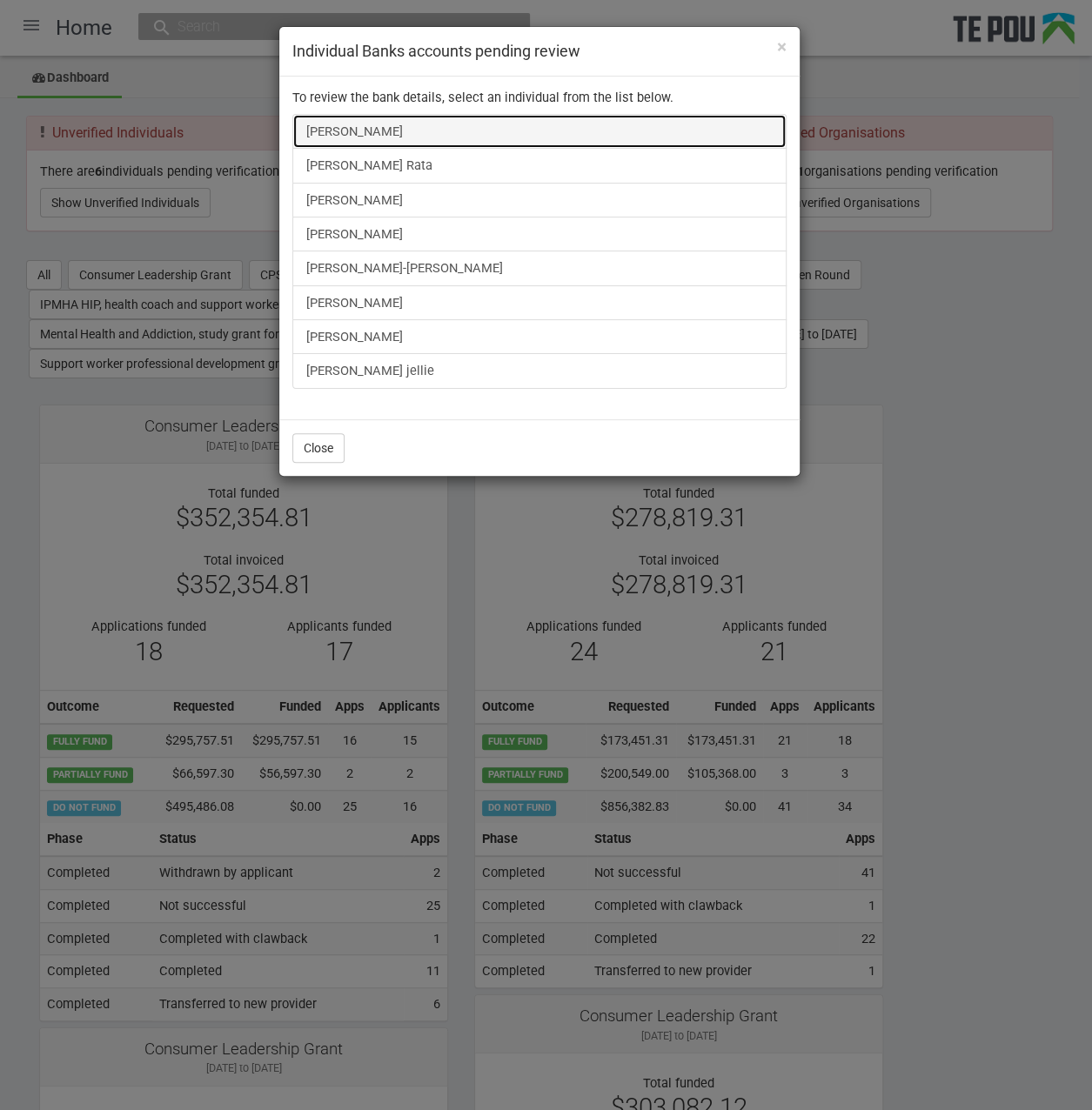
click at [384, 132] on link "[PERSON_NAME]" at bounding box center [538, 131] width 494 height 35
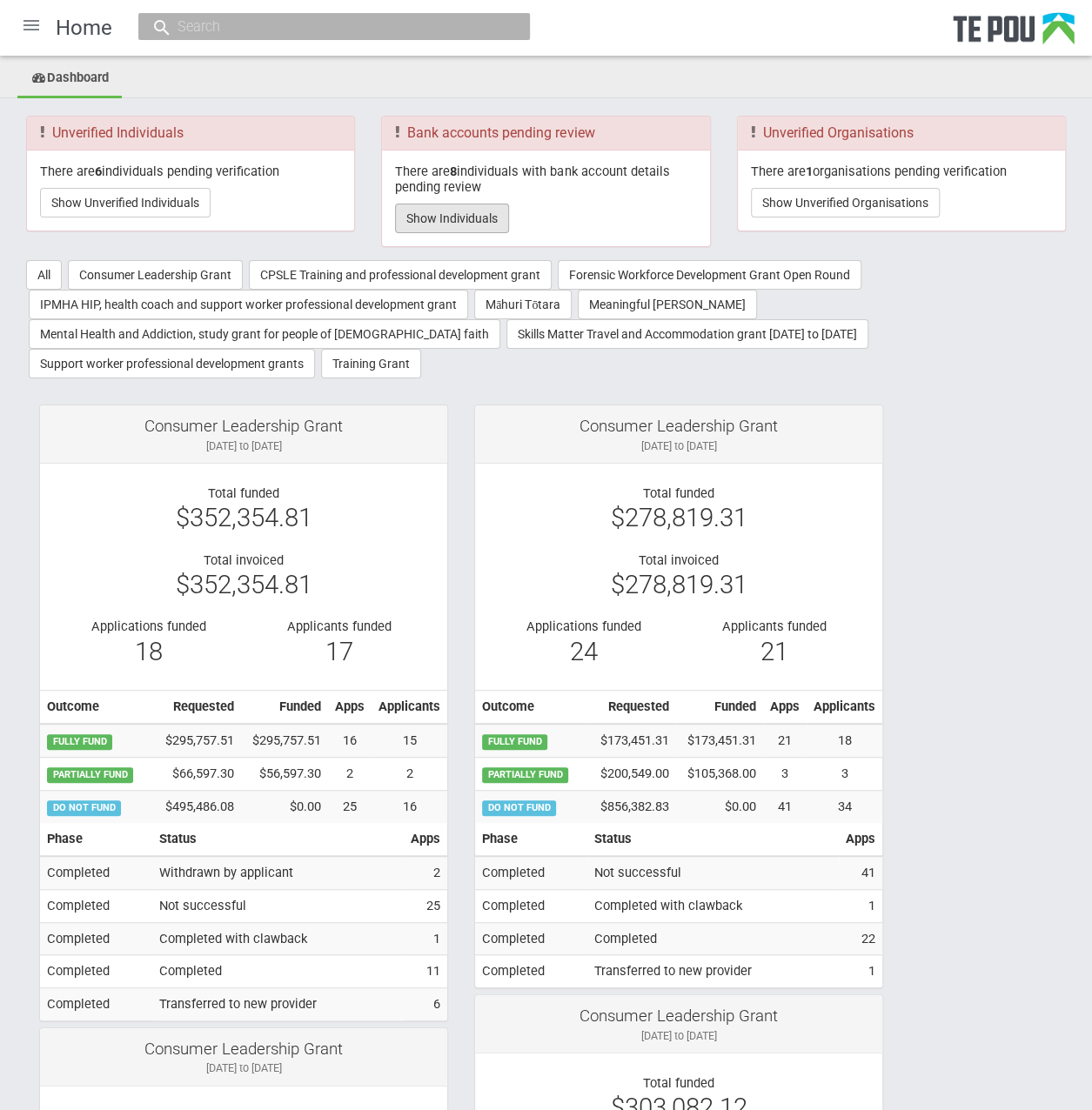
click at [456, 205] on button "Show Individuals" at bounding box center [452, 218] width 114 height 29
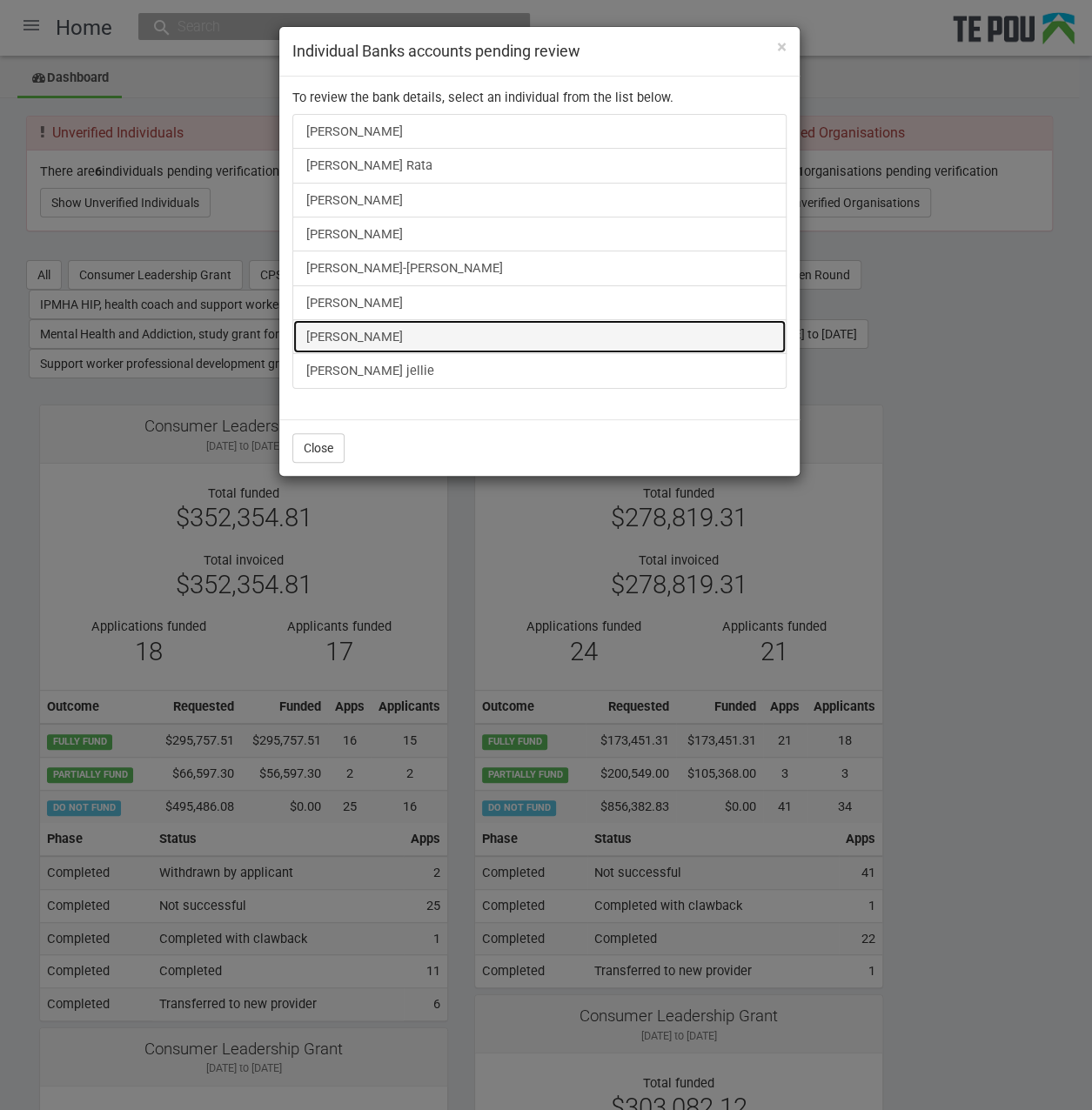
click at [364, 333] on link "[PERSON_NAME]" at bounding box center [538, 337] width 494 height 35
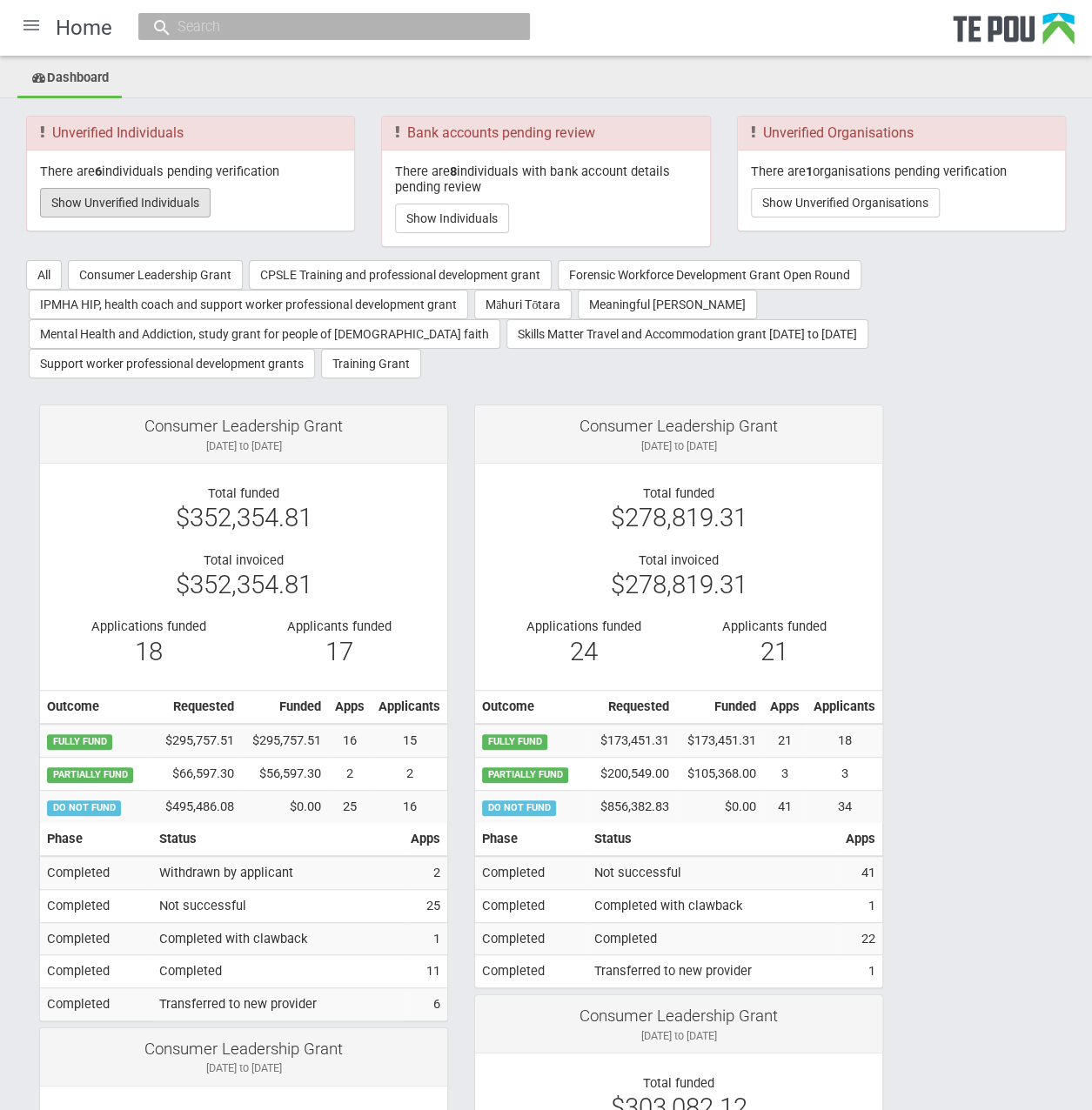
click at [141, 203] on button "Show Unverified Individuals" at bounding box center [125, 202] width 171 height 29
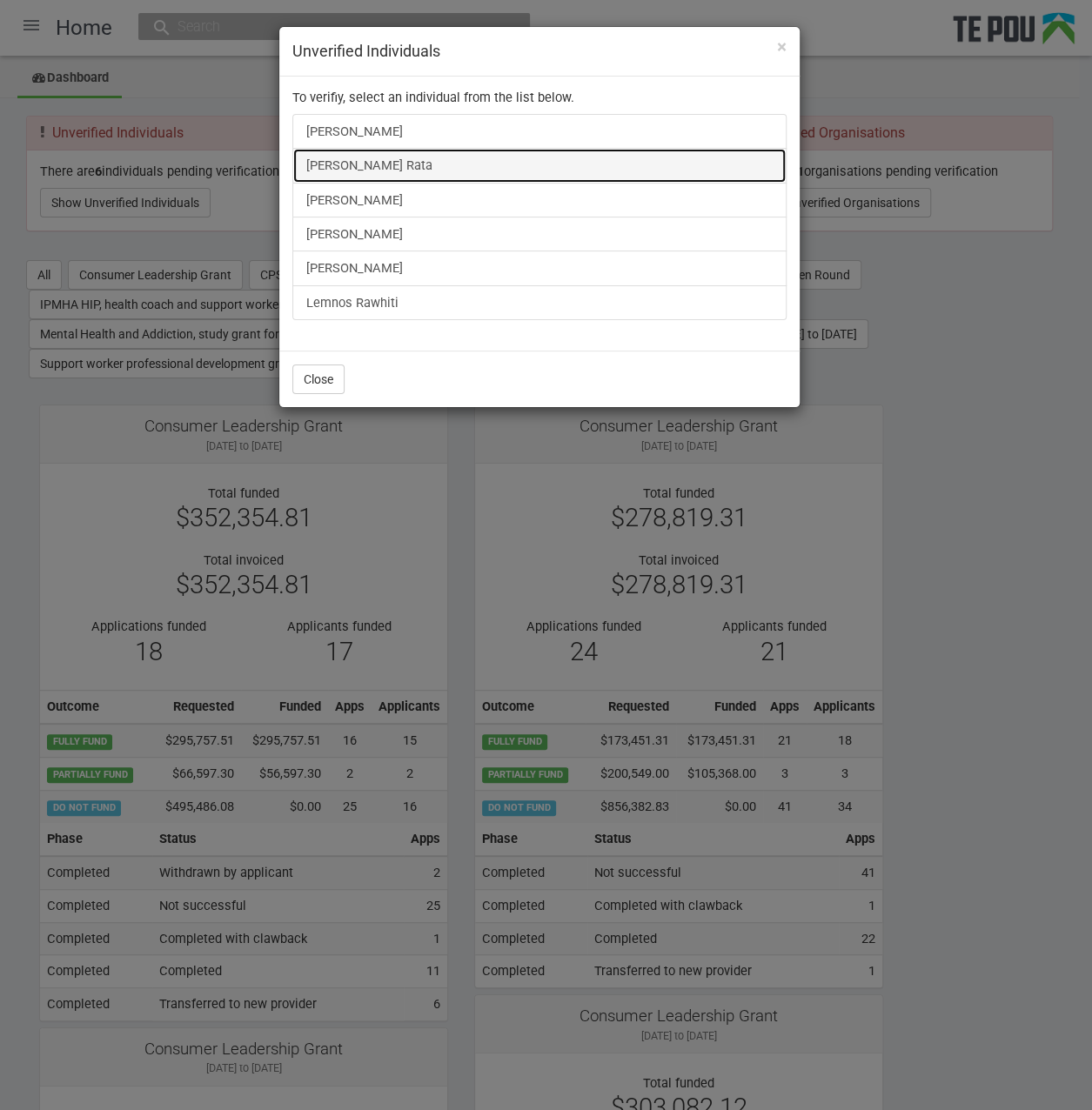
click at [369, 161] on link "[PERSON_NAME] Rata" at bounding box center [538, 165] width 494 height 35
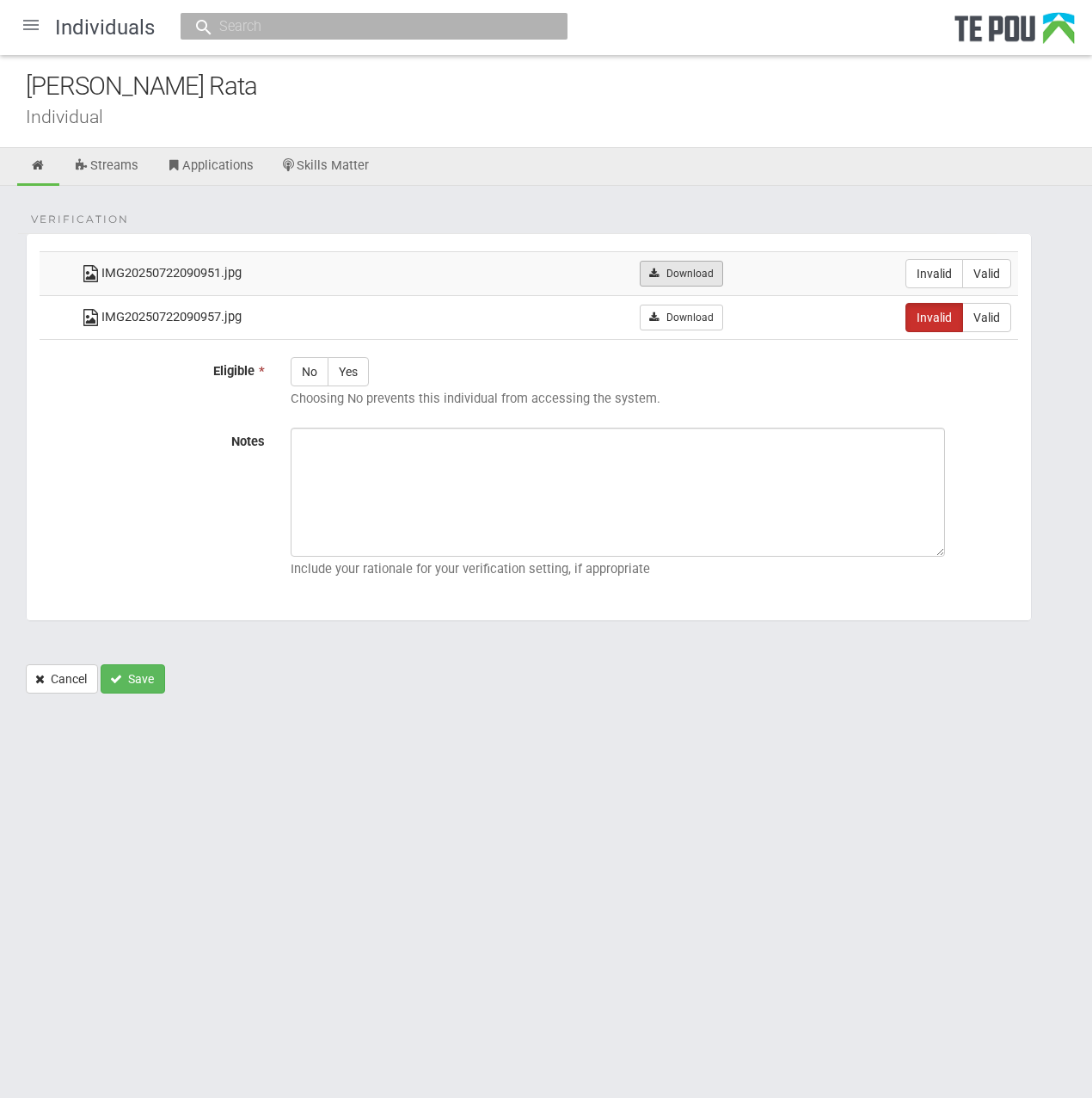
click at [724, 278] on link "Download" at bounding box center [681, 274] width 83 height 26
click at [277, 231] on div "Verification IMG20250722090951.jpg Download Invalid Valid IMG20250722090957.jpg" at bounding box center [546, 448] width 1092 height 525
click at [711, 310] on link "Download" at bounding box center [681, 318] width 83 height 26
click at [357, 105] on div "Stacey Rata Individual" at bounding box center [546, 101] width 1092 height 93
click at [30, 156] on link at bounding box center [37, 167] width 42 height 38
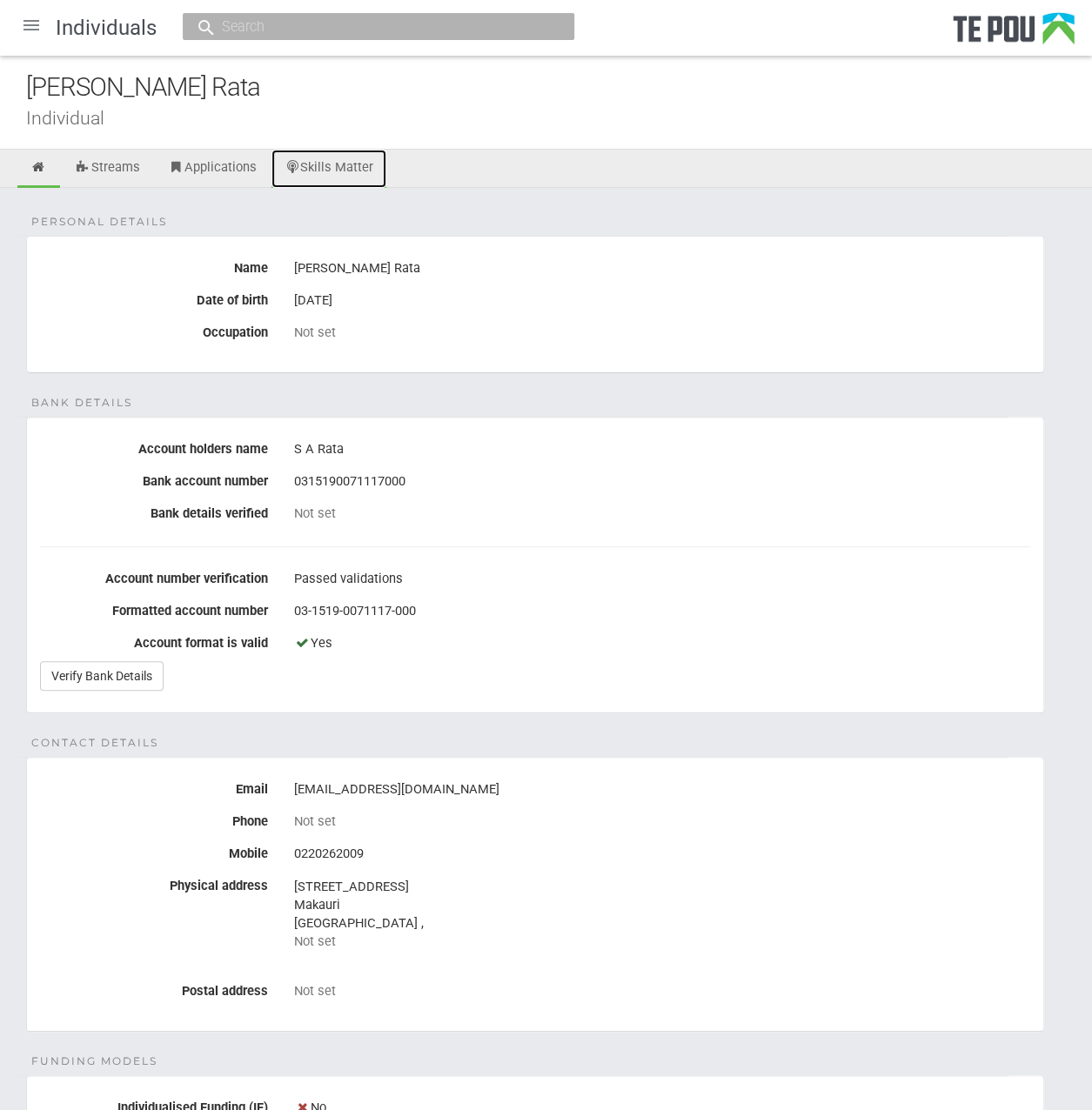
click at [379, 173] on link "Skills Matter" at bounding box center [329, 169] width 116 height 38
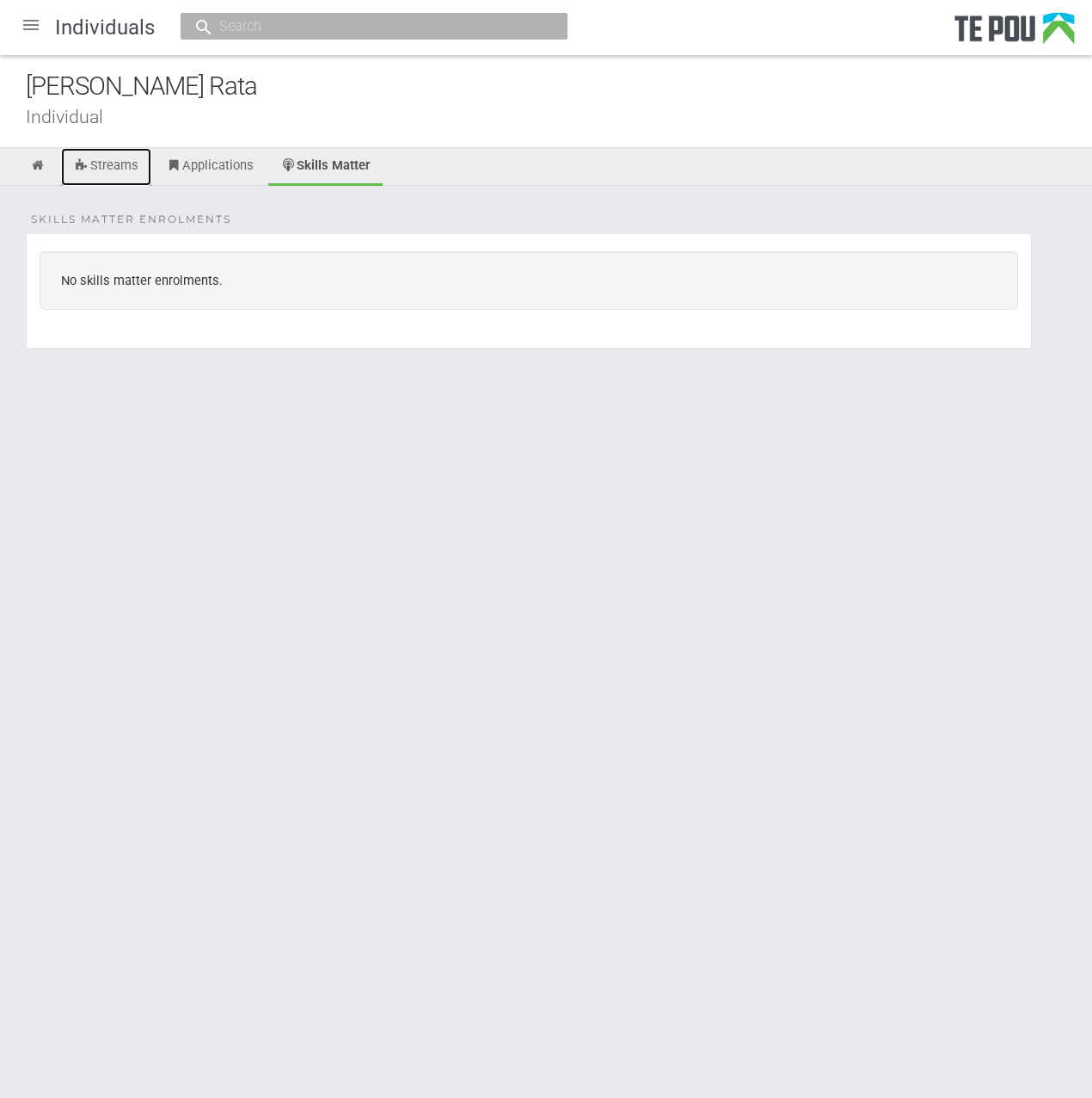
click at [134, 173] on link "Streams" at bounding box center [106, 167] width 90 height 38
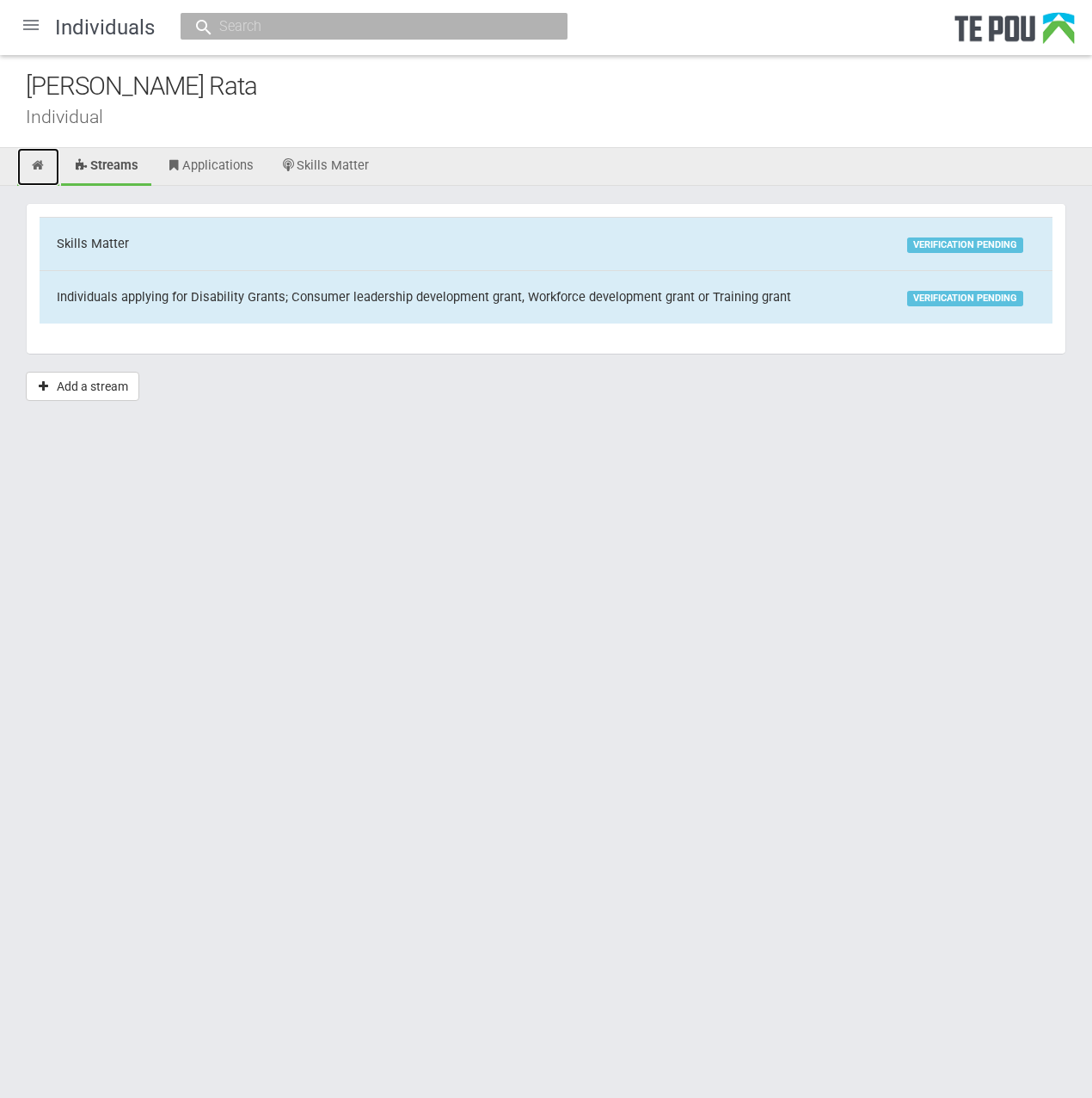
click at [31, 170] on icon at bounding box center [37, 166] width 16 height 13
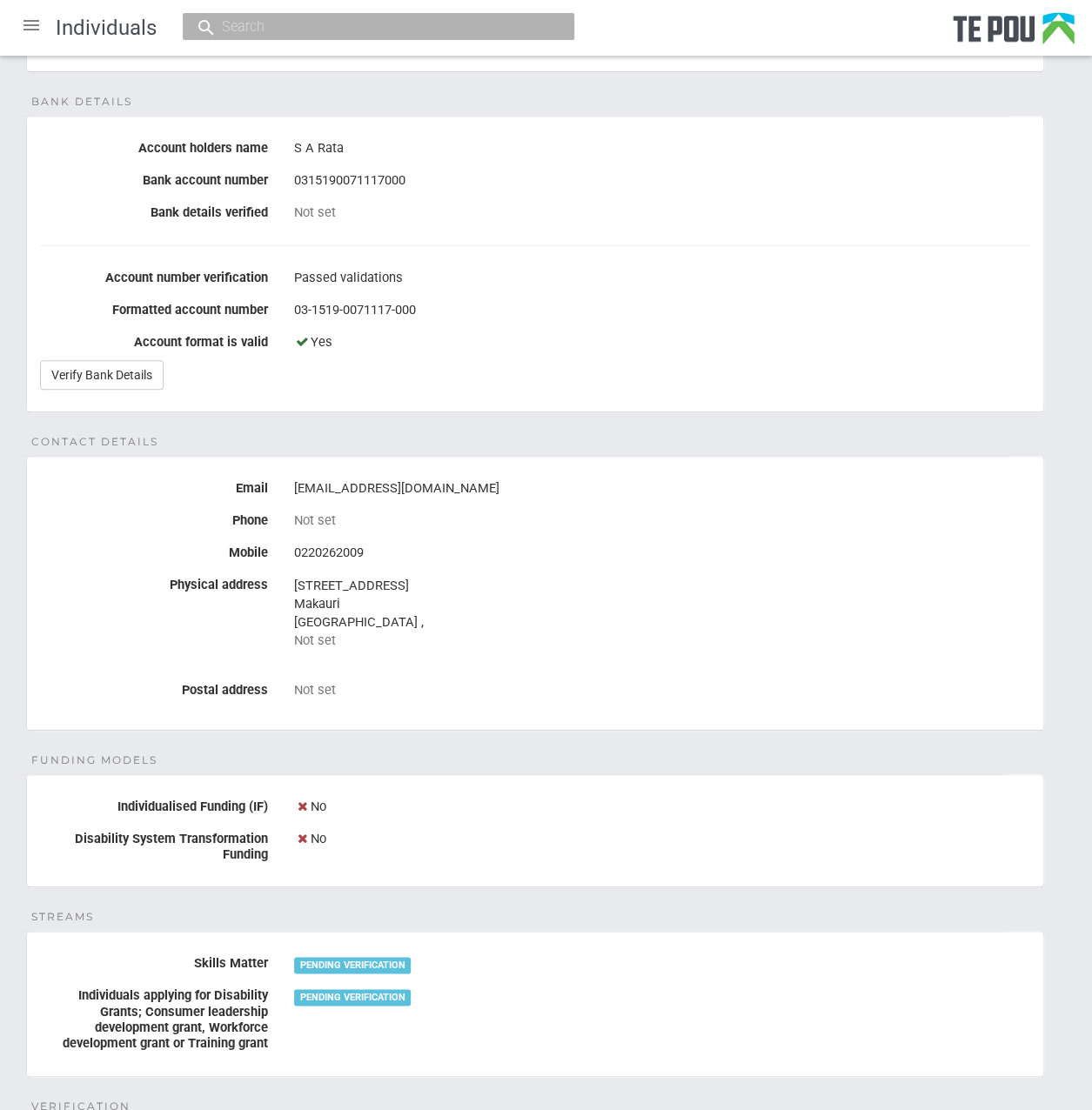
scroll to position [260, 0]
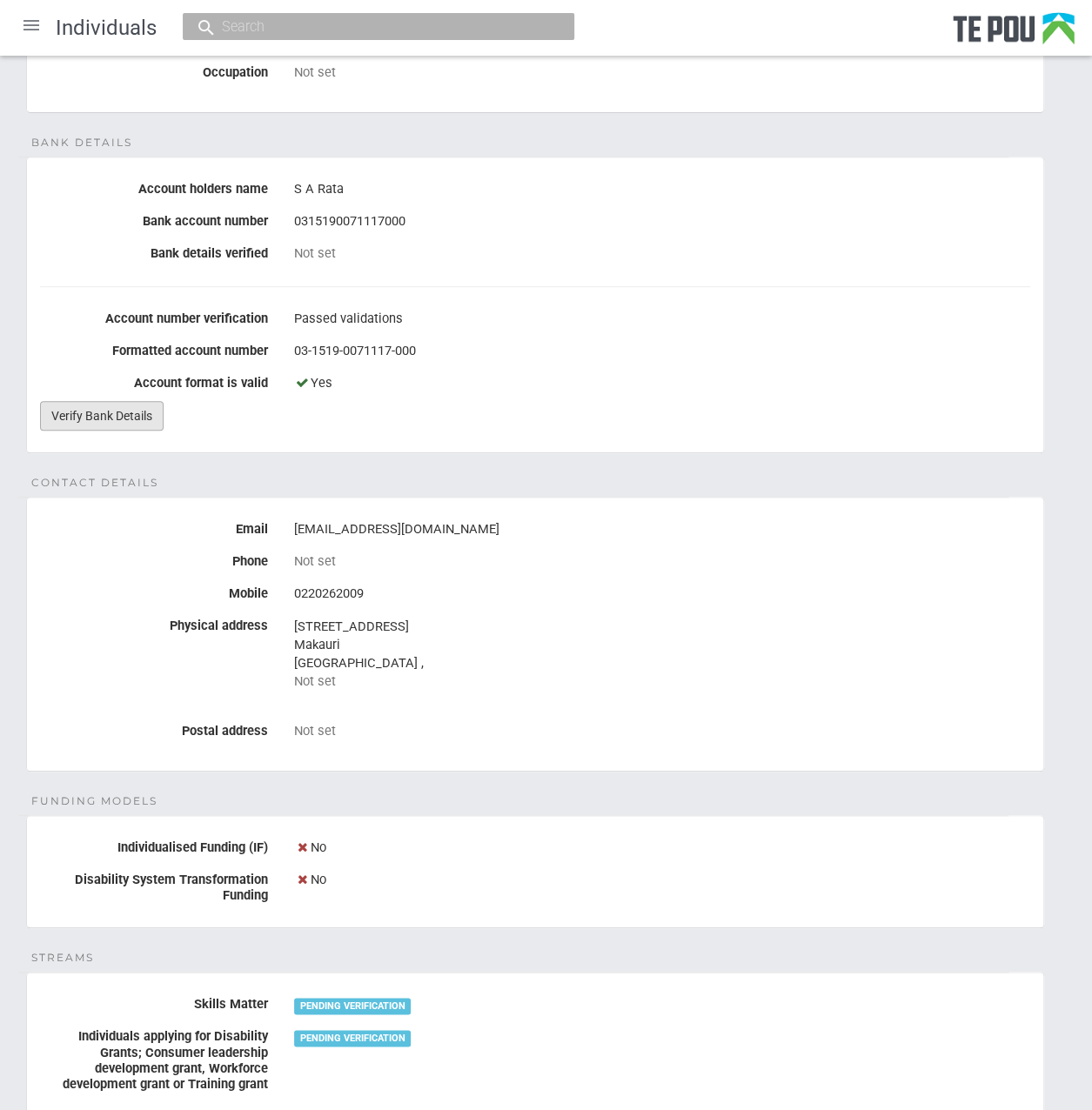
click at [152, 414] on link "Verify Bank Details" at bounding box center [101, 415] width 123 height 29
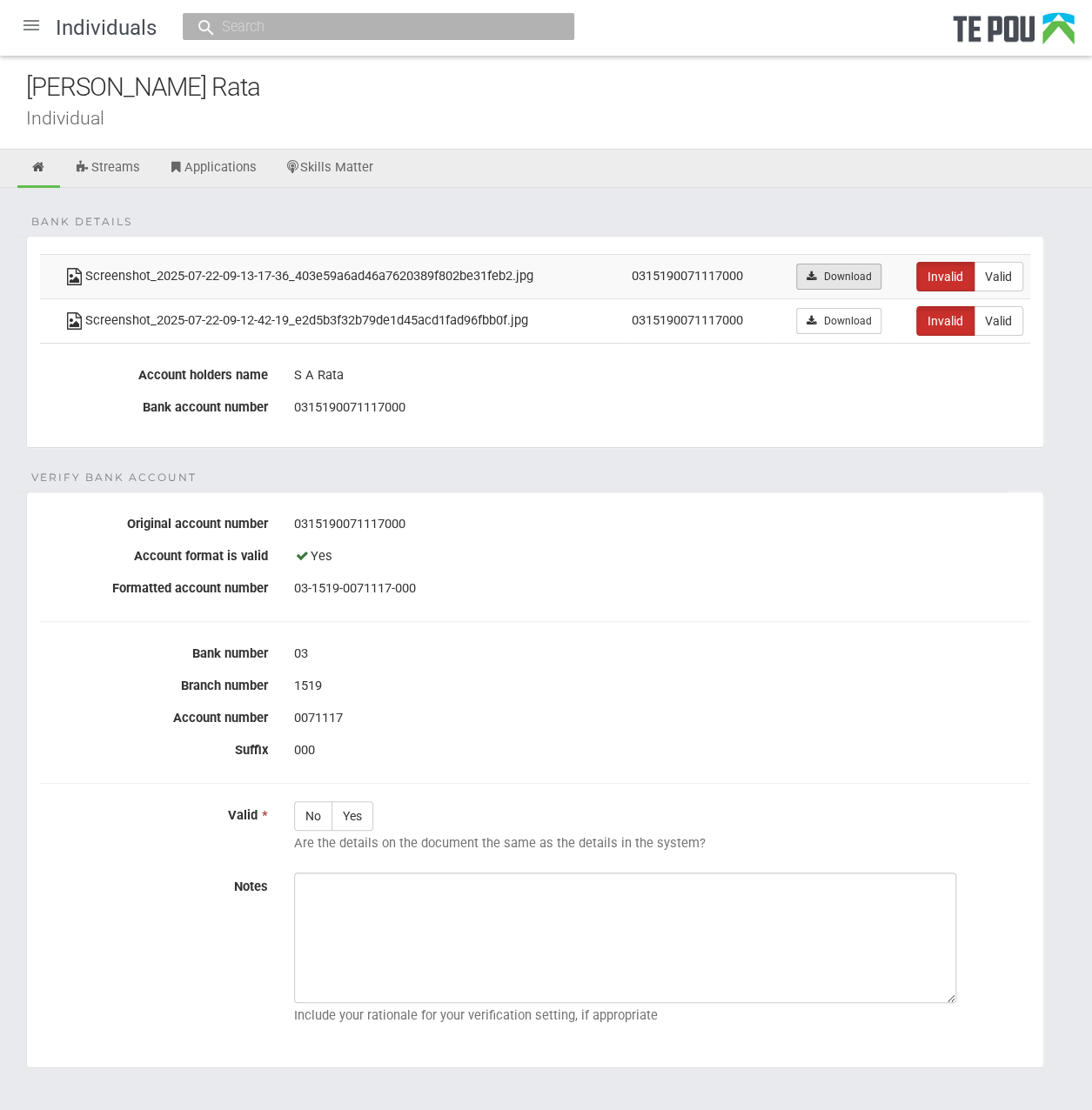
click at [849, 271] on link "Download" at bounding box center [838, 277] width 84 height 27
click at [565, 209] on div "Bank details Screenshot_2025-07-22-09-13-17-36_403e59a6ad46a7620389f802be31feb2…" at bounding box center [546, 673] width 1092 height 971
click at [846, 318] on link "Download" at bounding box center [838, 321] width 84 height 27
click at [610, 649] on div "03" at bounding box center [662, 653] width 736 height 29
click at [610, 647] on div "03" at bounding box center [662, 653] width 736 height 29
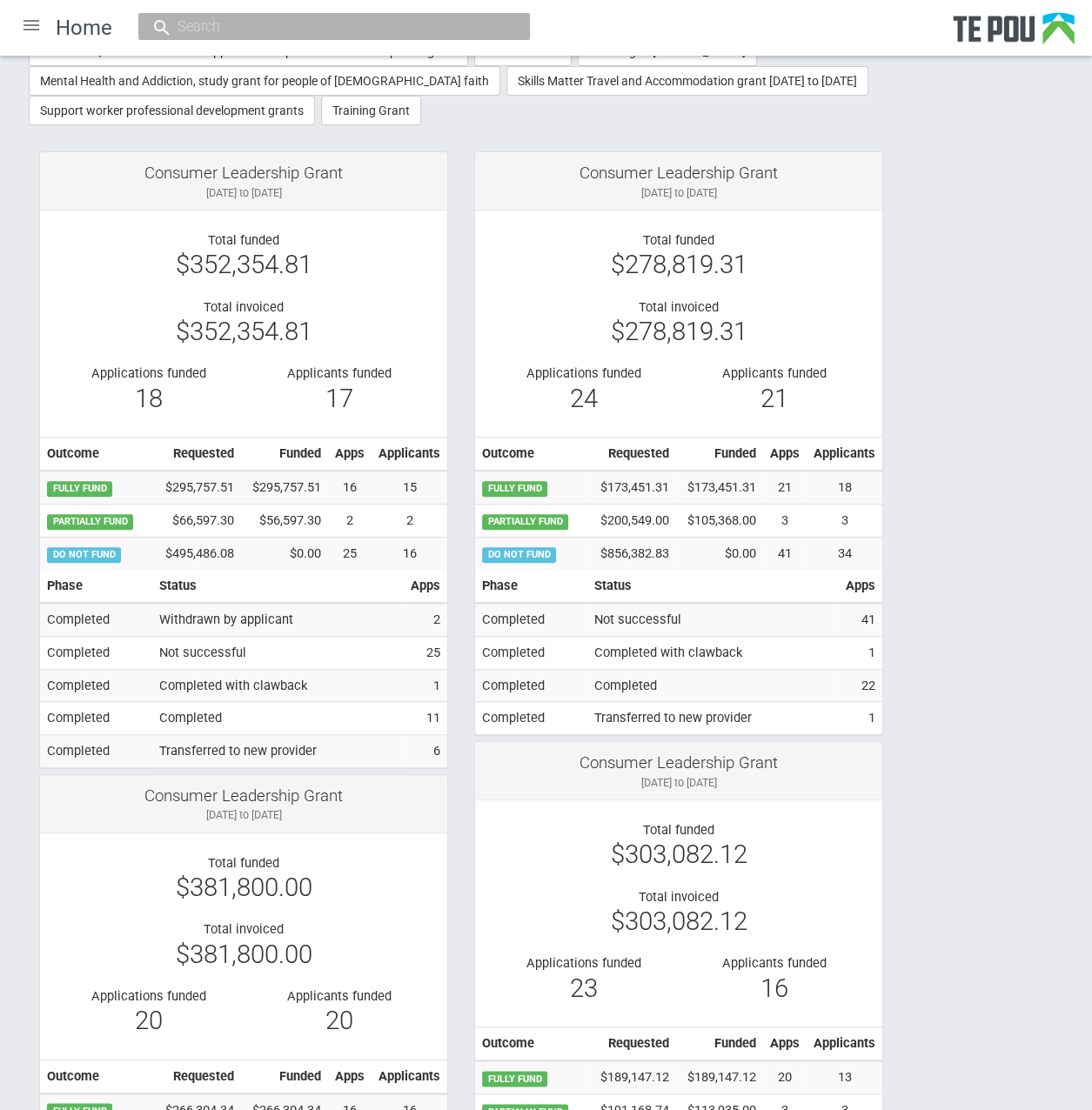
scroll to position [174, 0]
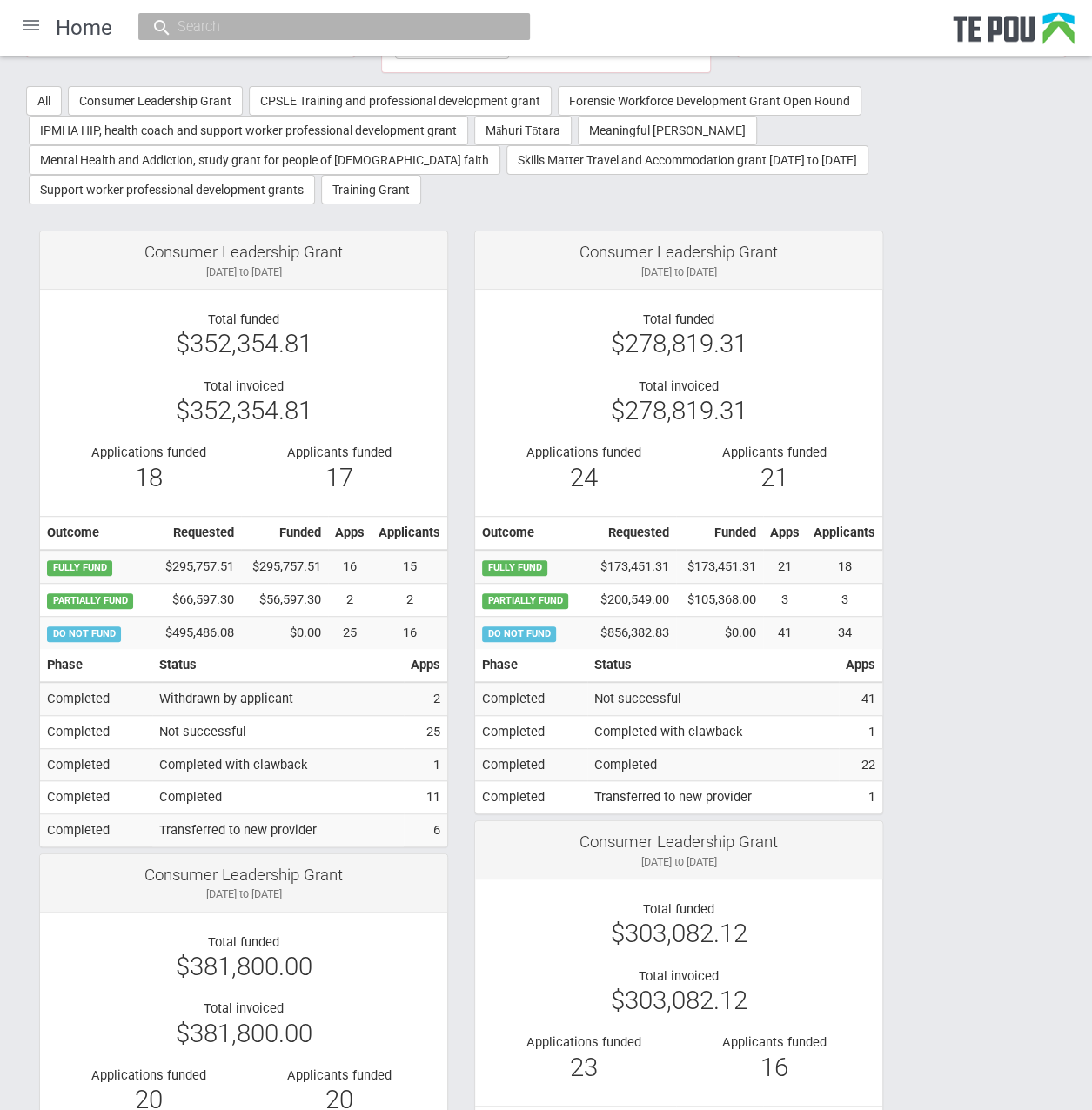
click at [279, 403] on div "$352,354.81" at bounding box center [244, 410] width 381 height 16
click at [229, 274] on div "[DATE] to [DATE]" at bounding box center [244, 272] width 381 height 16
click at [189, 91] on button "Consumer Leadership Grant" at bounding box center [155, 100] width 174 height 29
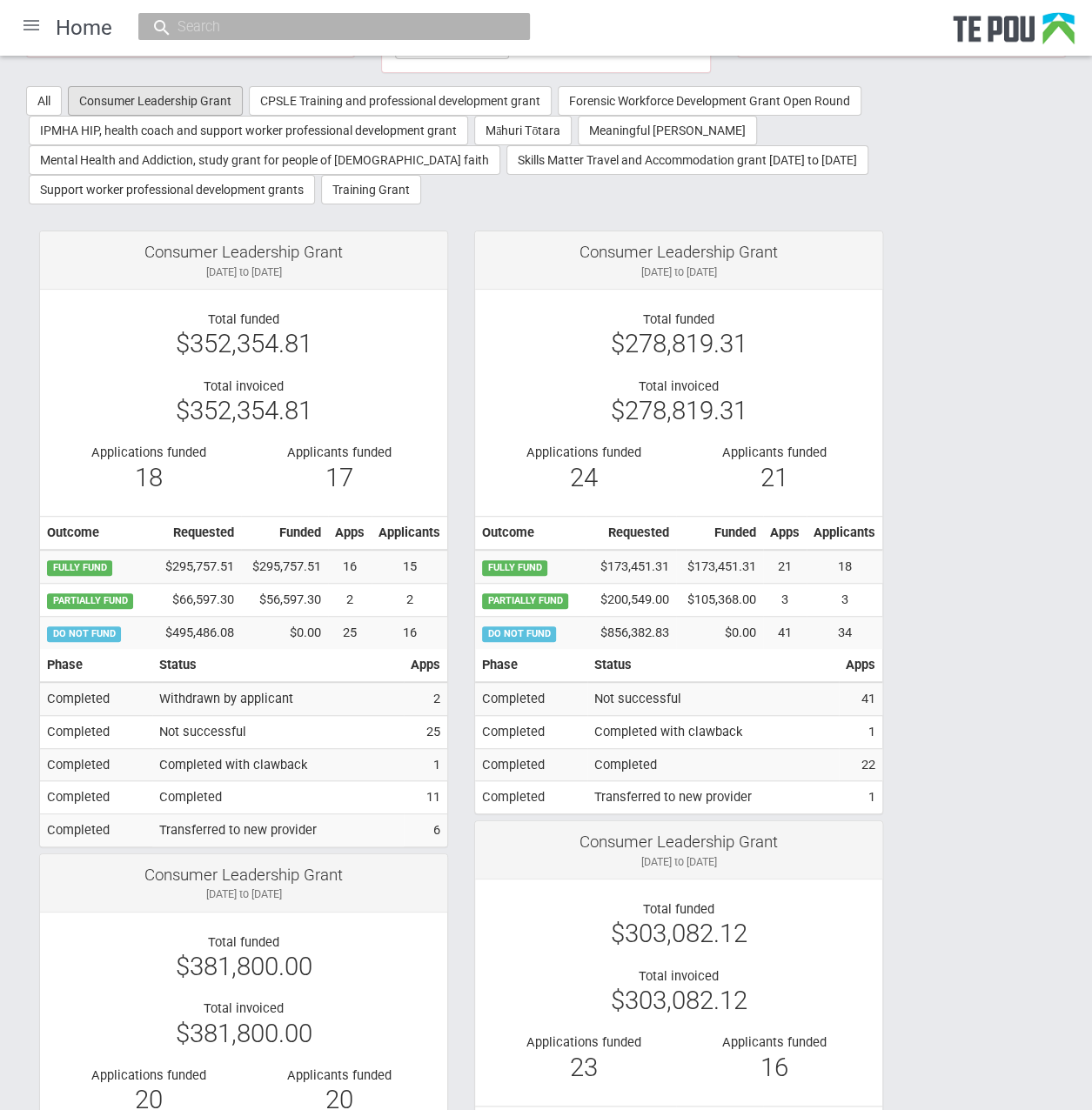
click at [189, 91] on button "Consumer Leadership Grant" at bounding box center [155, 100] width 174 height 29
click at [393, 15] on div at bounding box center [334, 27] width 391 height 27
click at [393, 19] on input "text" at bounding box center [325, 26] width 306 height 18
paste input "[PERSON_NAME]"
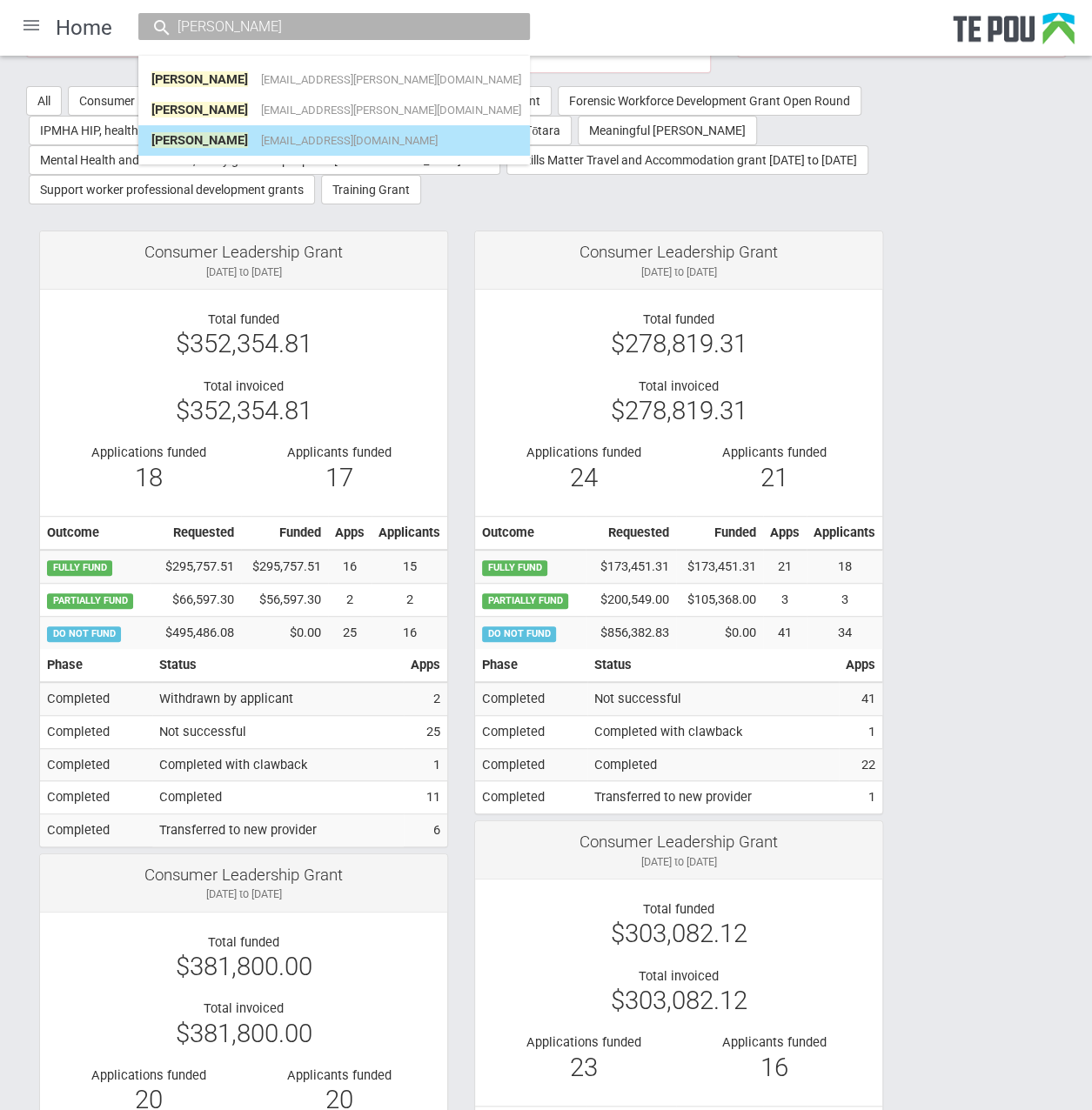
type input "[PERSON_NAME]"
click at [375, 142] on span "[EMAIL_ADDRESS][DOMAIN_NAME]" at bounding box center [349, 140] width 176 height 13
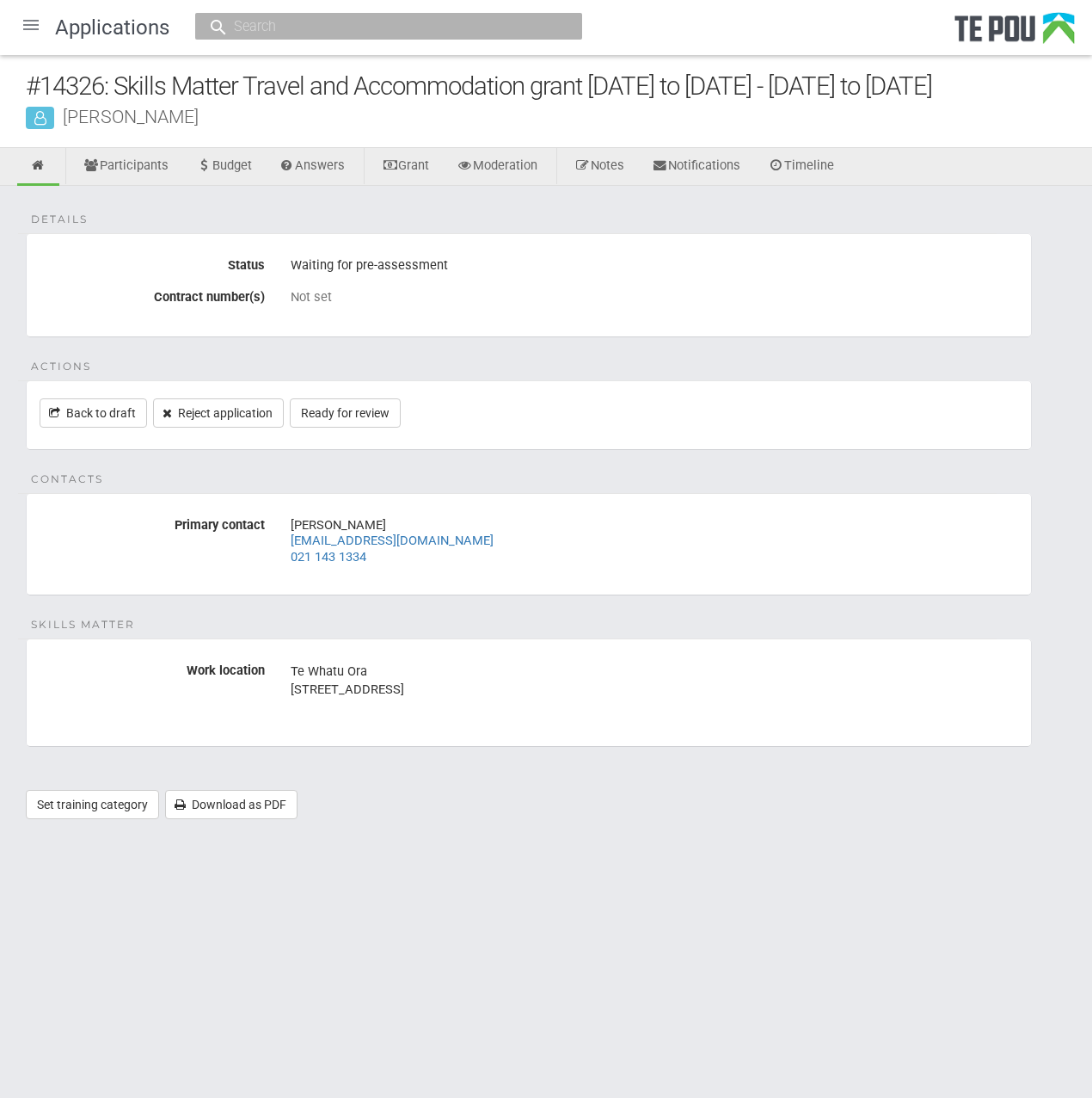
click at [256, 127] on div "#14326: Skills Matter Travel and Accommodation grant 2022 to 2025 - 16 Jun 2025…" at bounding box center [546, 101] width 1092 height 93
drag, startPoint x: 186, startPoint y: 114, endPoint x: 60, endPoint y: 119, distance: 126.1
click at [60, 119] on div "[PERSON_NAME]" at bounding box center [560, 116] width 1067 height 18
copy div "[PERSON_NAME]"
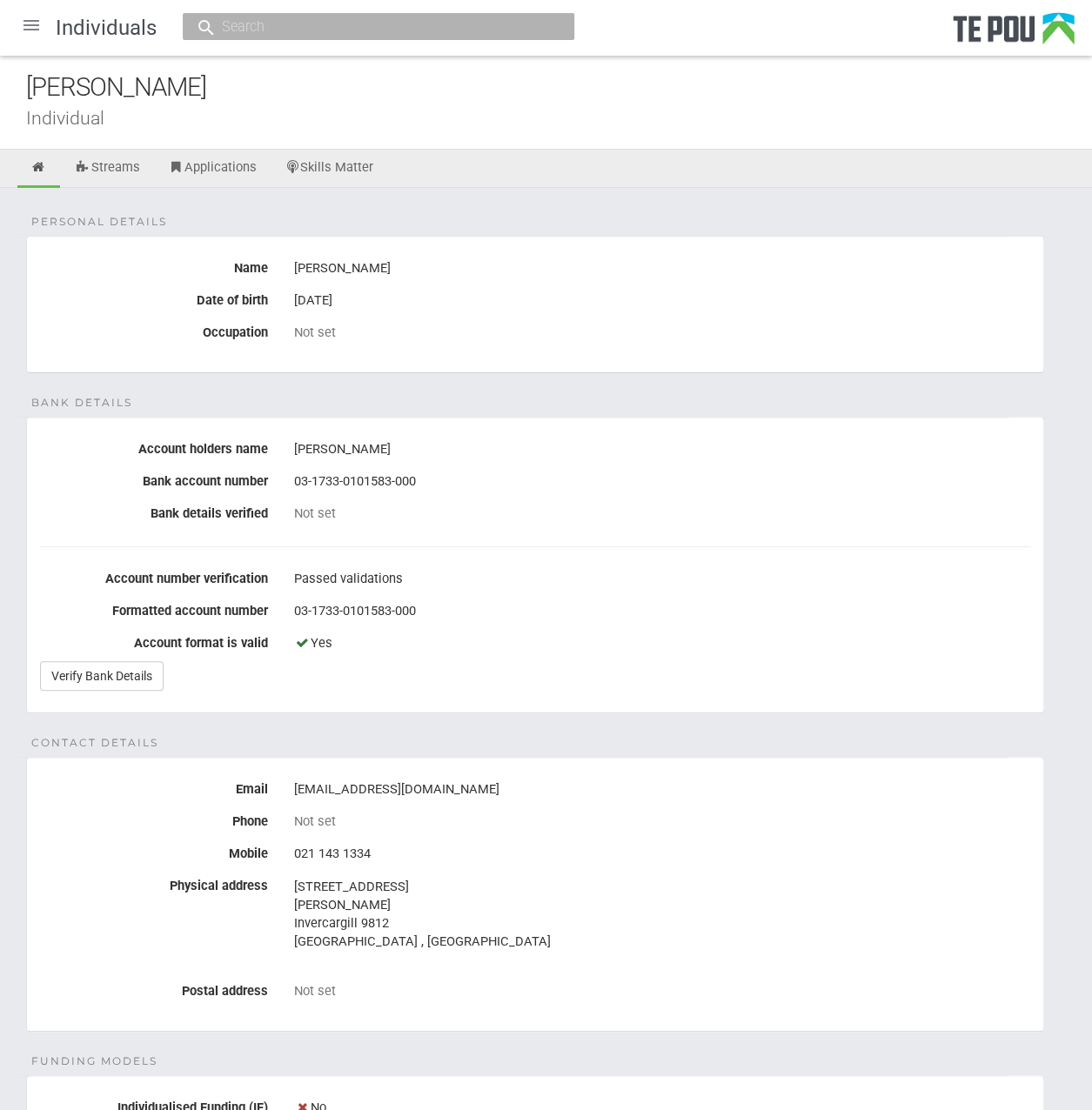
click at [350, 23] on input "text" at bounding box center [369, 26] width 306 height 18
paste input "[PERSON_NAME]"
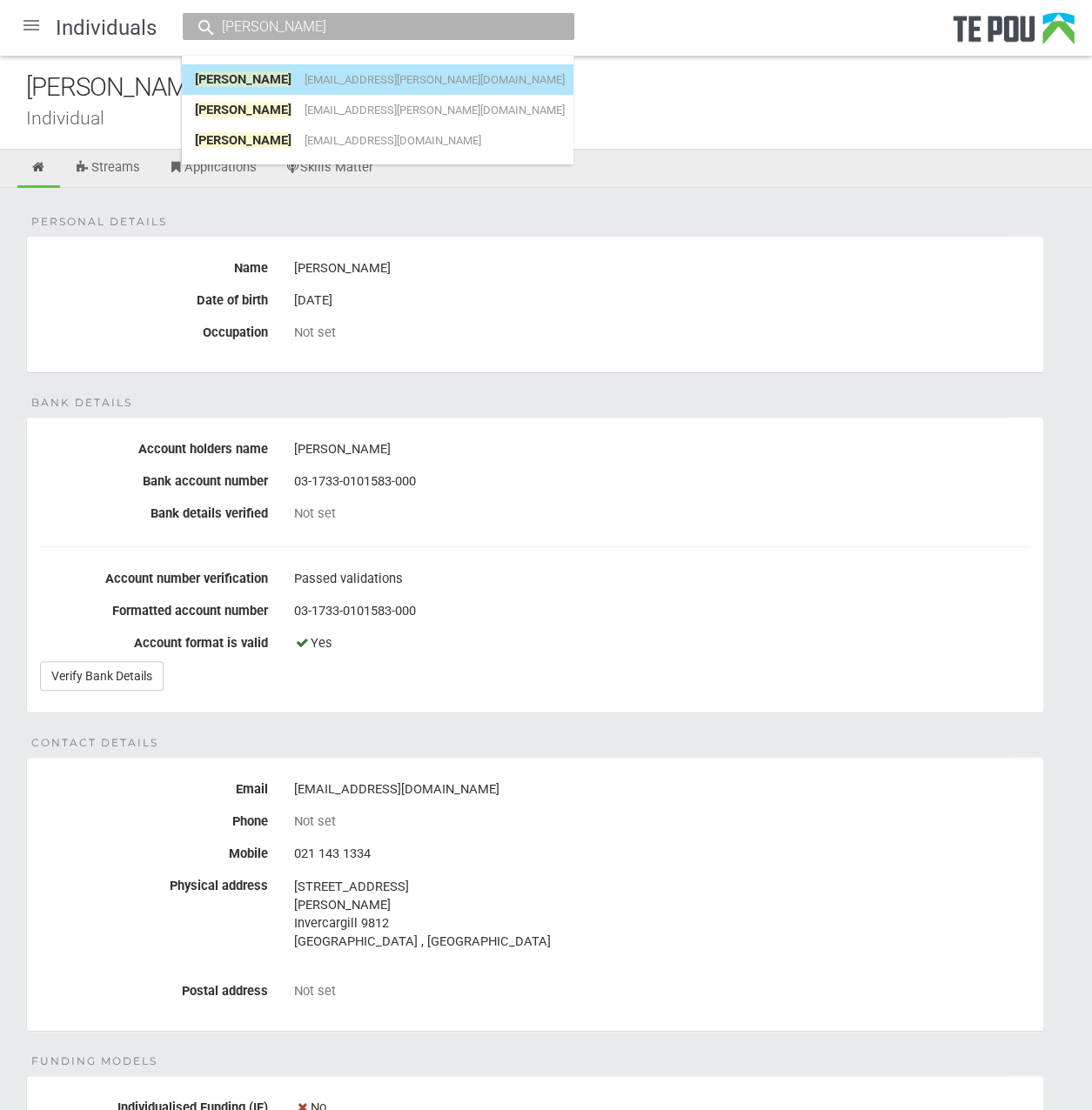
type input "[PERSON_NAME]"
click at [501, 76] on link "[PERSON_NAME] [PERSON_NAME][EMAIL_ADDRESS][PERSON_NAME][DOMAIN_NAME]" at bounding box center [377, 80] width 365 height 27
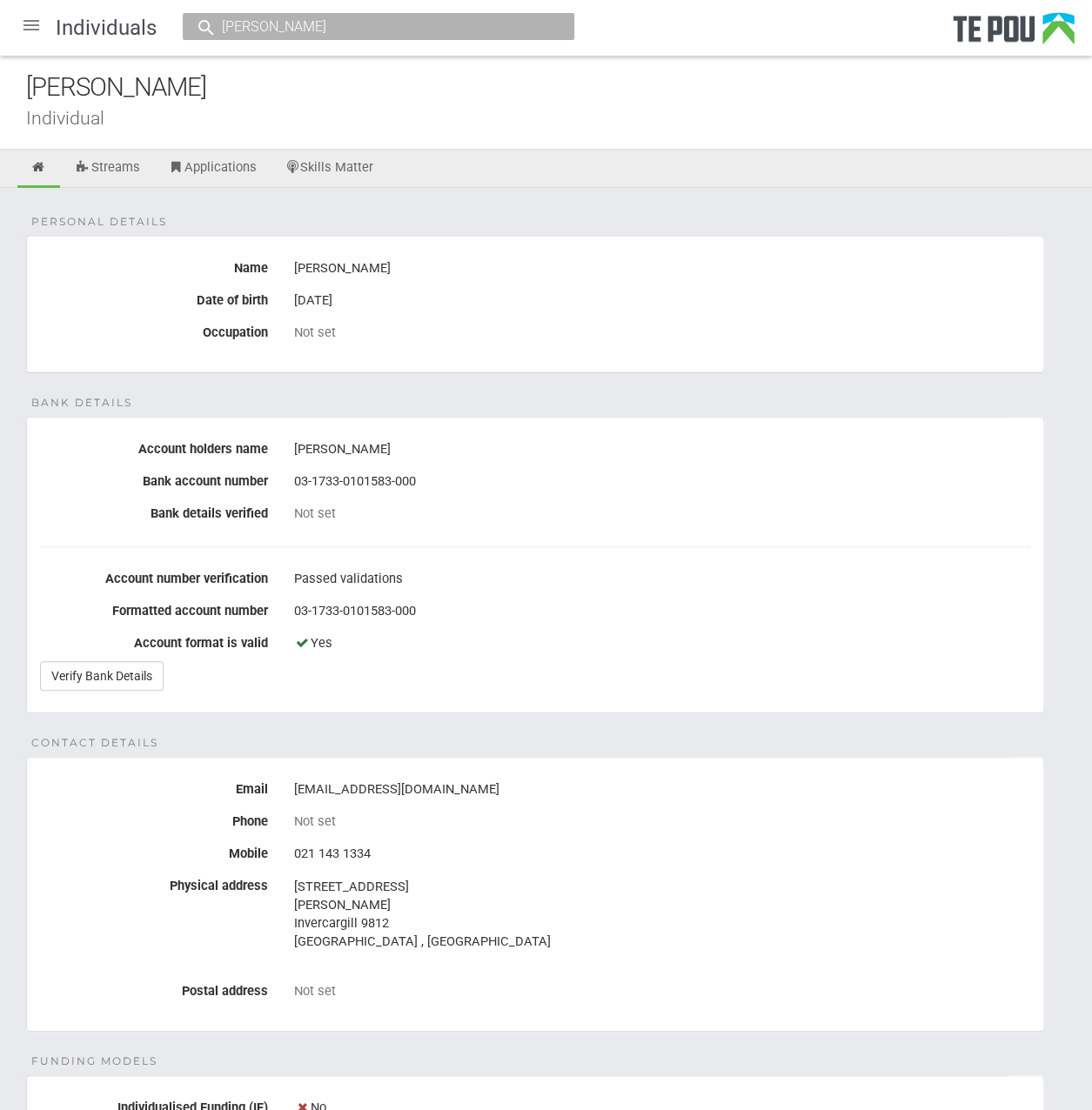
click at [440, 39] on div "[PERSON_NAME]" at bounding box center [378, 27] width 391 height 27
click at [421, 23] on input "[PERSON_NAME]" at bounding box center [369, 26] width 306 height 18
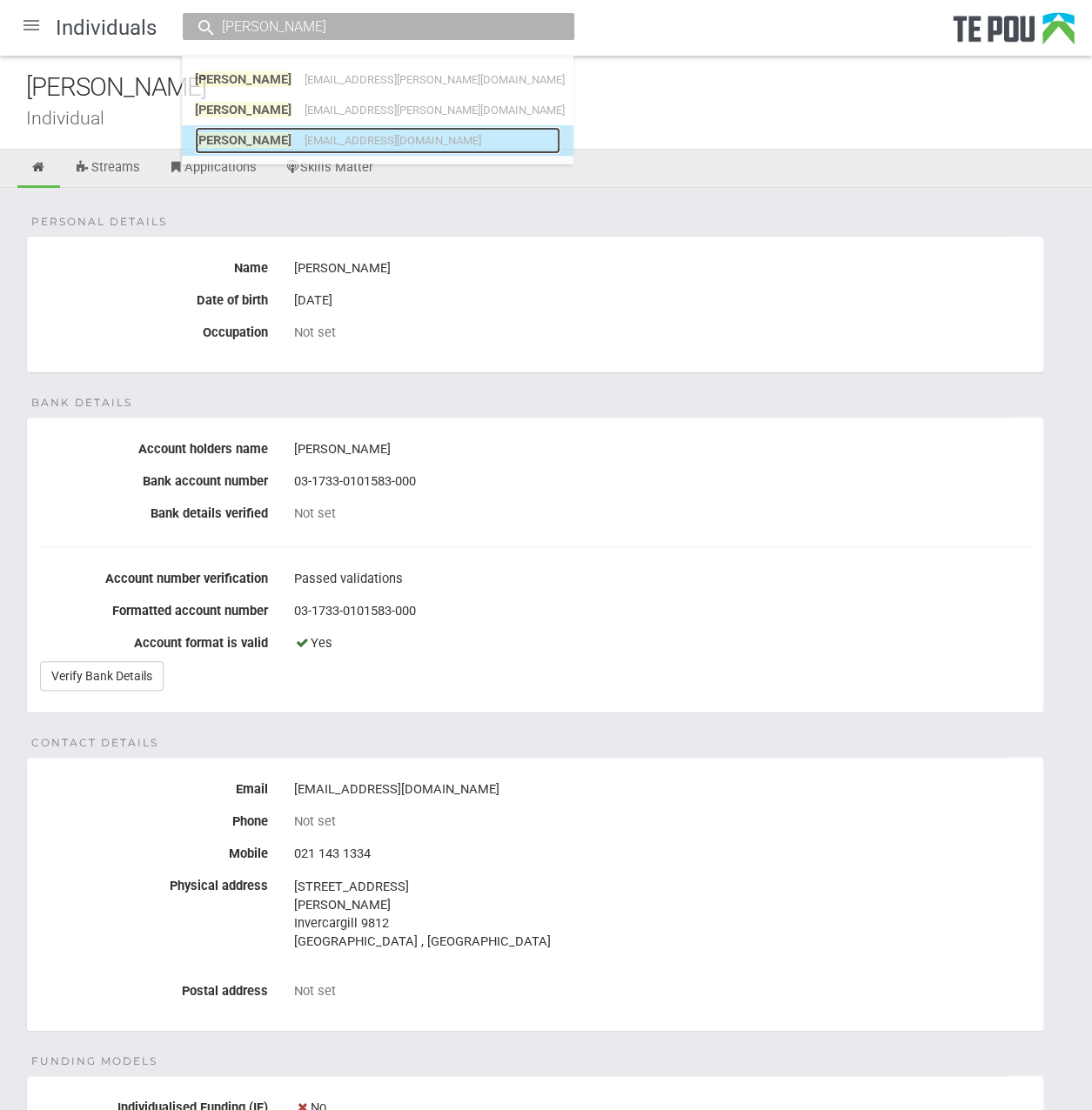
click at [383, 143] on span "victoriawillardrn@gmail.com" at bounding box center [392, 140] width 176 height 13
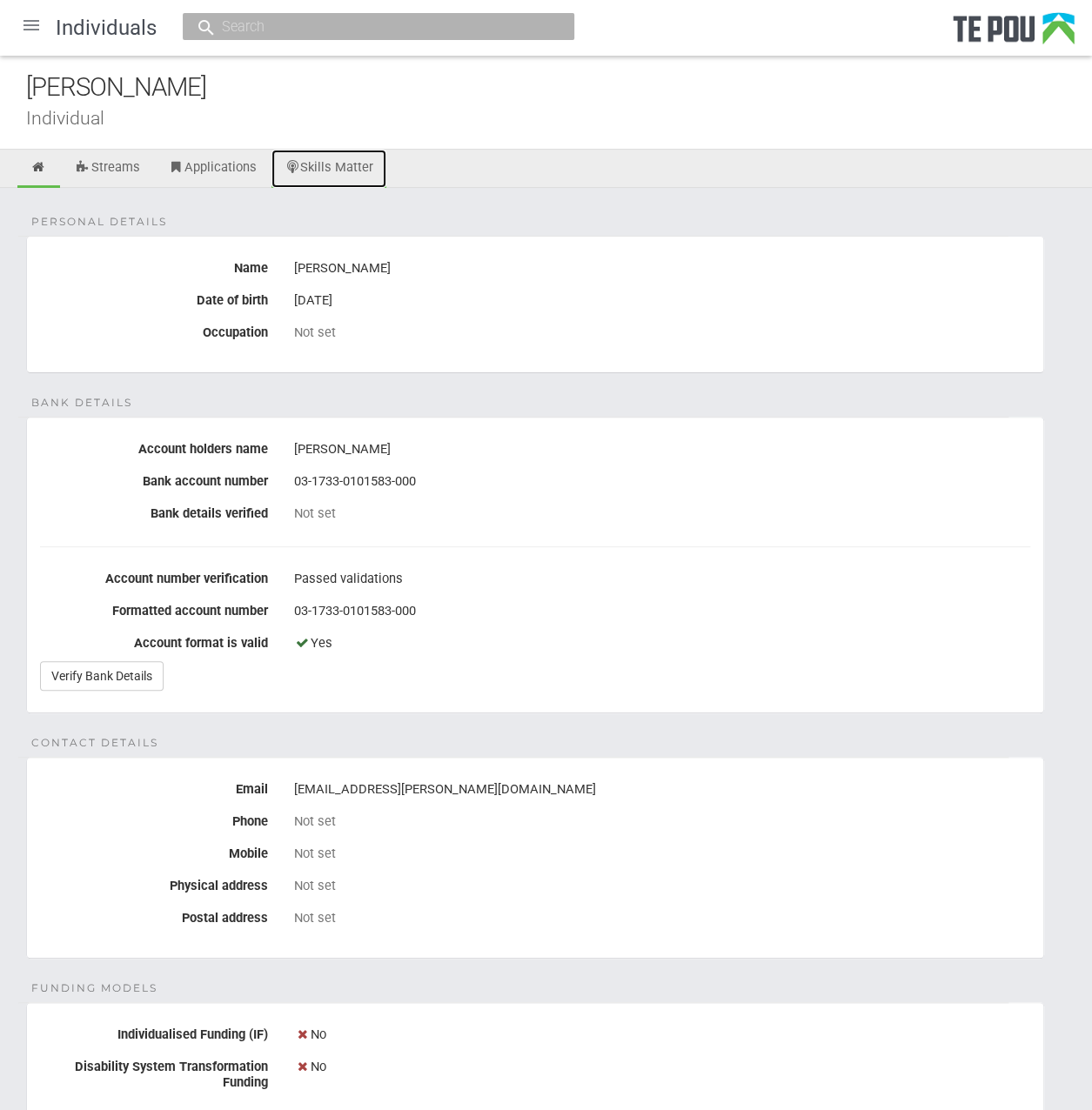
click at [320, 164] on link "Skills Matter" at bounding box center [329, 169] width 116 height 38
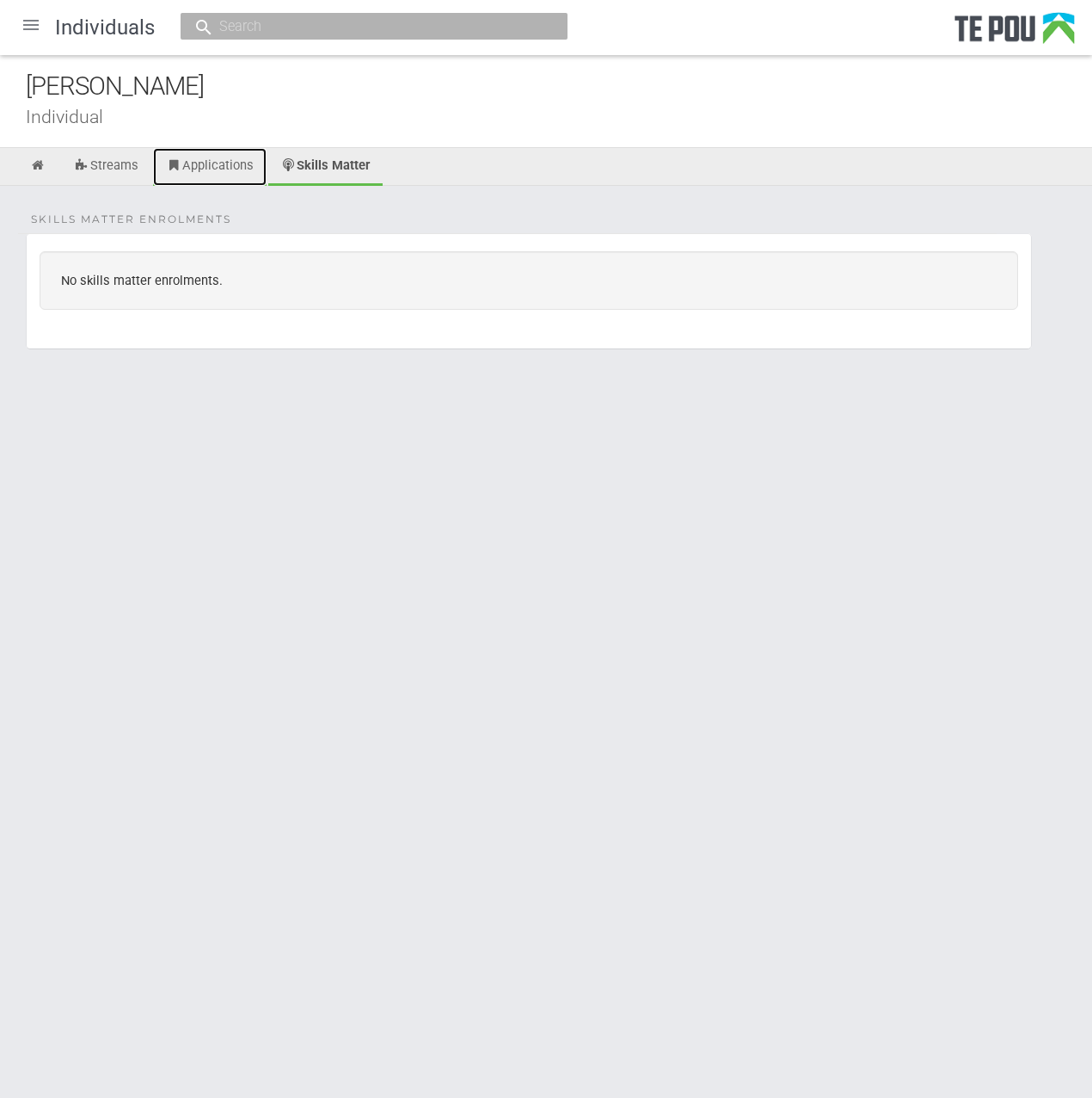
click at [232, 175] on link "Applications" at bounding box center [209, 167] width 113 height 38
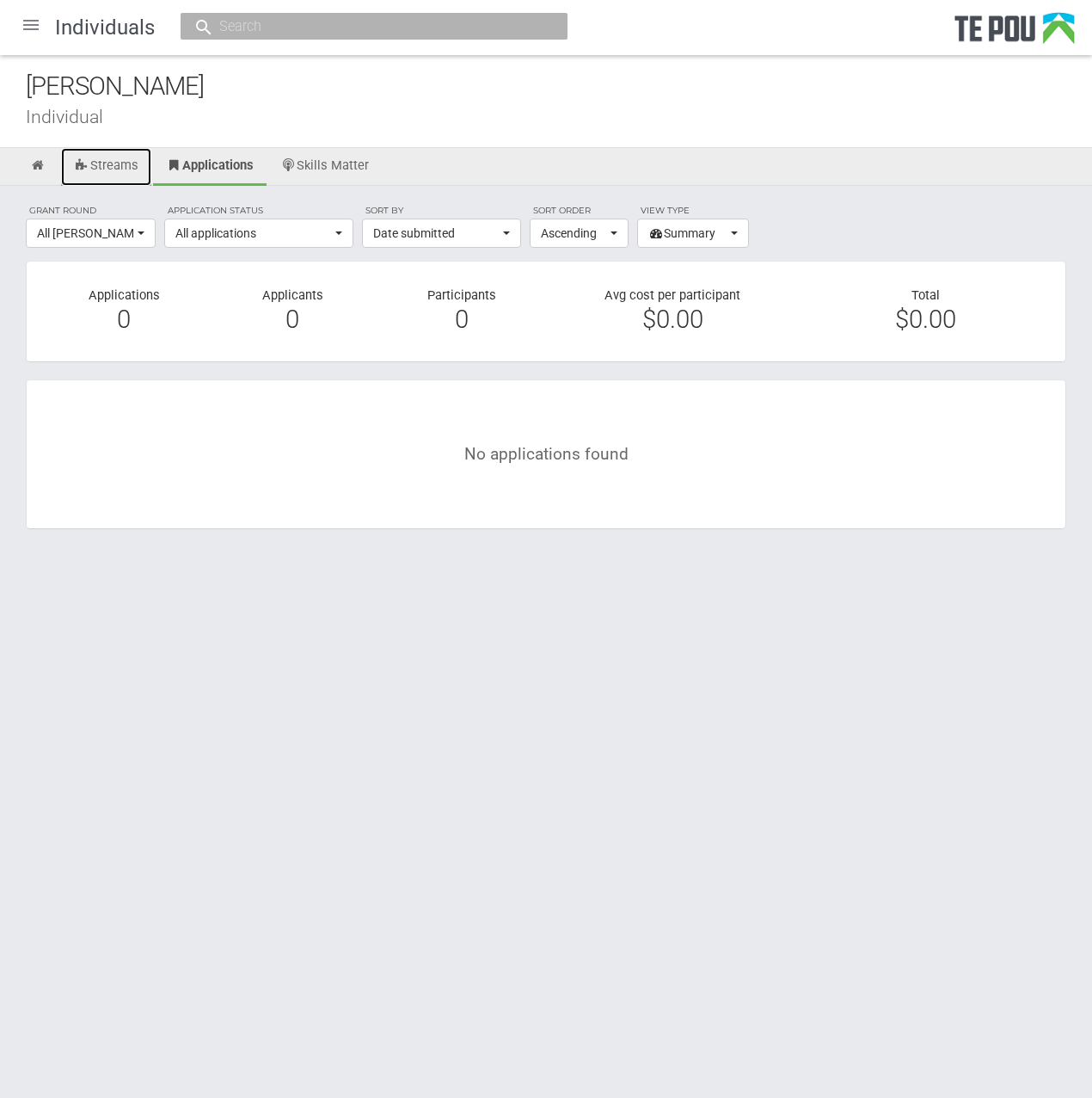
click at [126, 172] on link "Streams" at bounding box center [106, 167] width 90 height 38
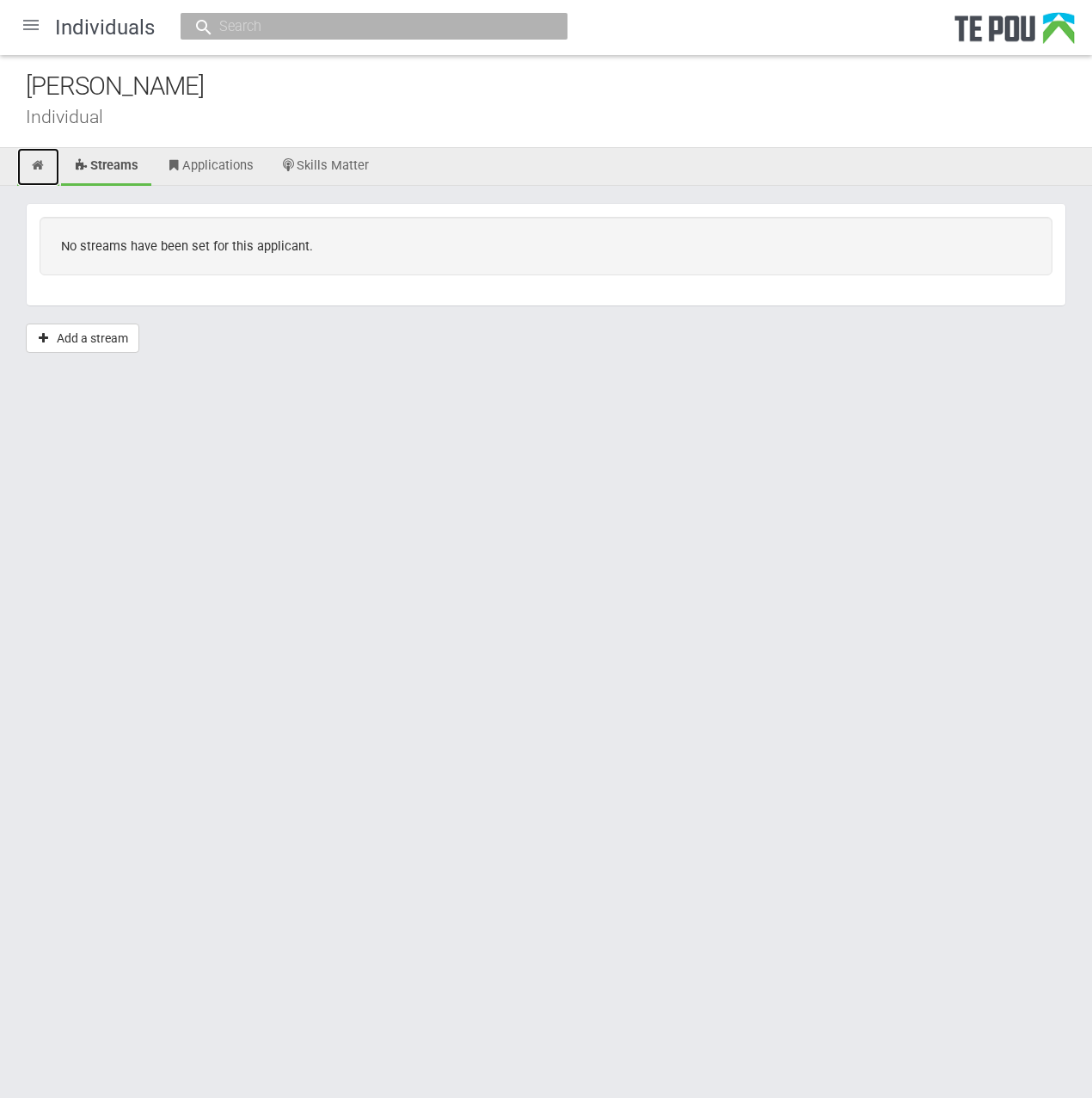
click at [45, 172] on link at bounding box center [37, 167] width 42 height 38
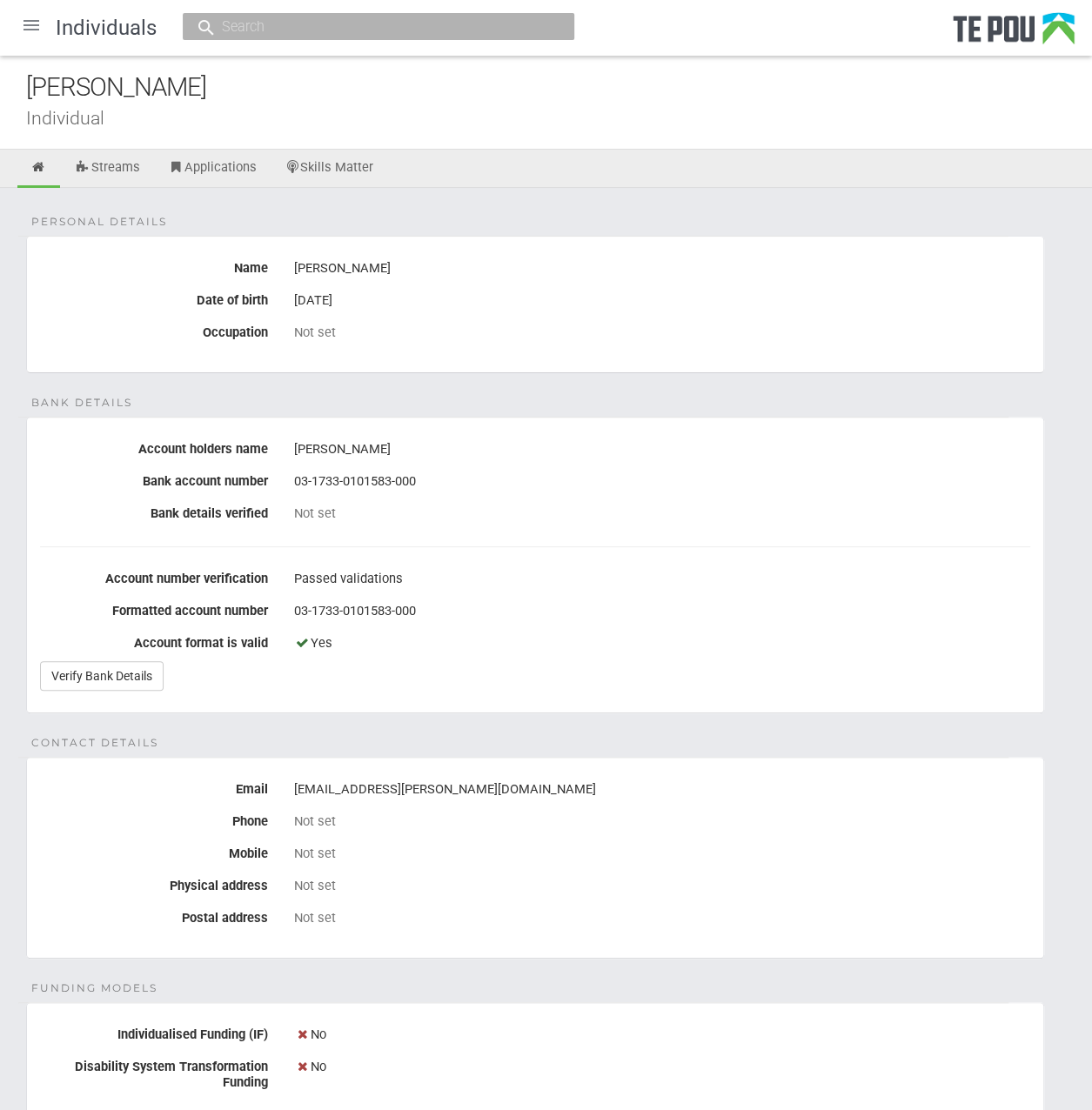
click at [475, 13] on div at bounding box center [378, 27] width 391 height 27
click at [473, 18] on input "text" at bounding box center [369, 26] width 306 height 18
paste input "[PERSON_NAME]"
type input "[PERSON_NAME]"
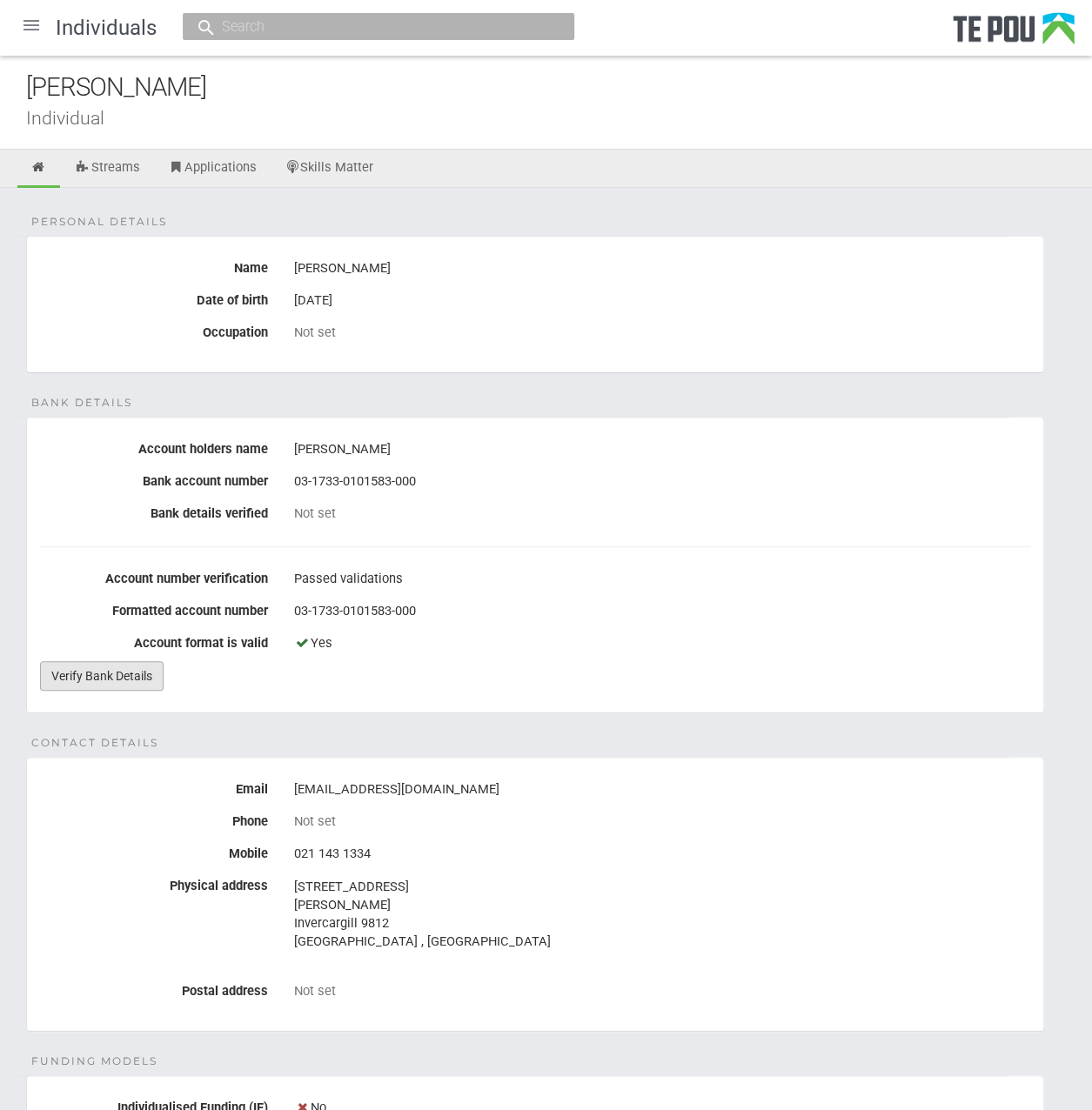
click at [111, 676] on link "Verify Bank Details" at bounding box center [101, 675] width 123 height 29
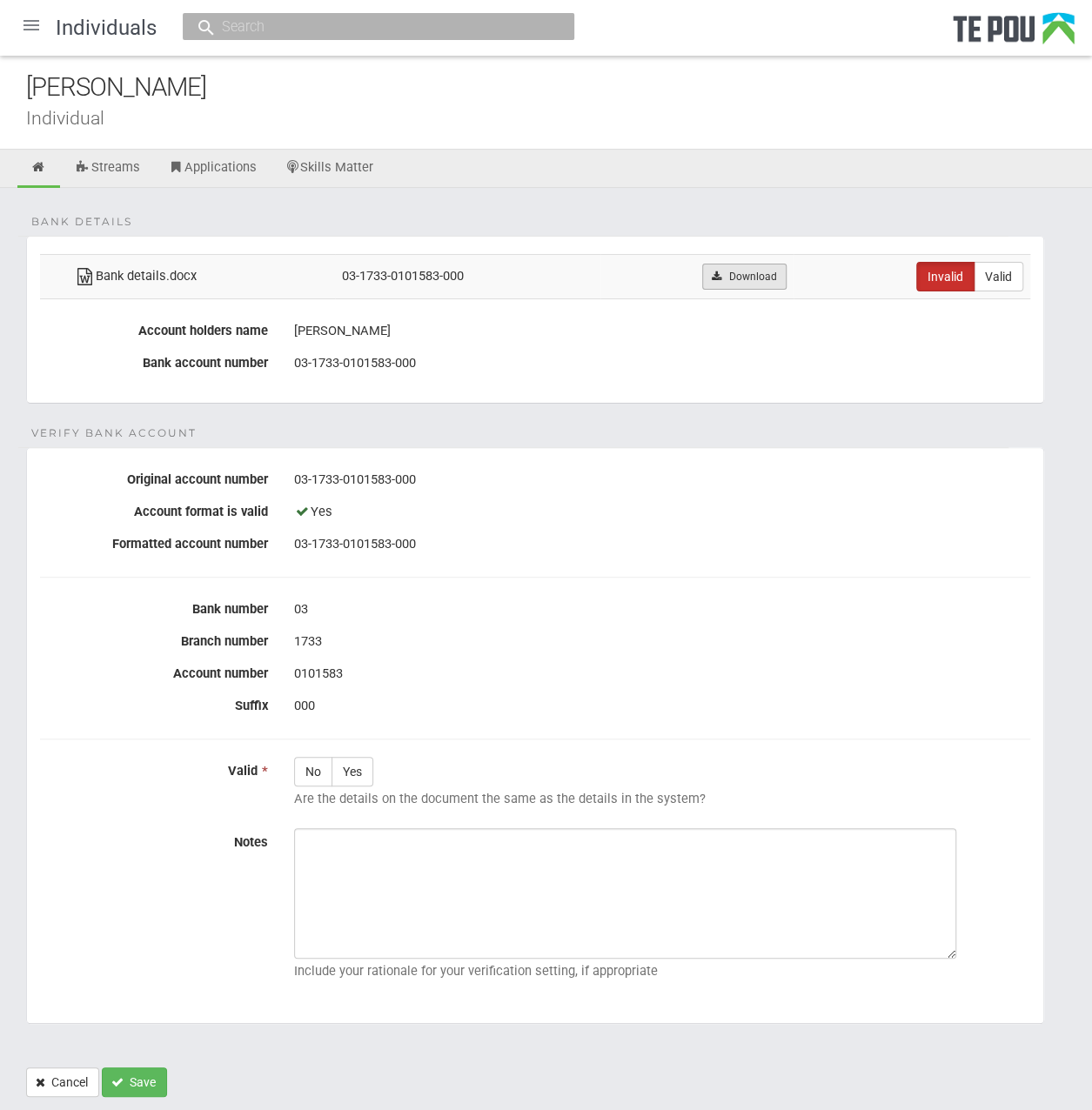
click at [757, 269] on link "Download" at bounding box center [744, 277] width 84 height 27
click at [117, 167] on link "Streams" at bounding box center [107, 169] width 91 height 38
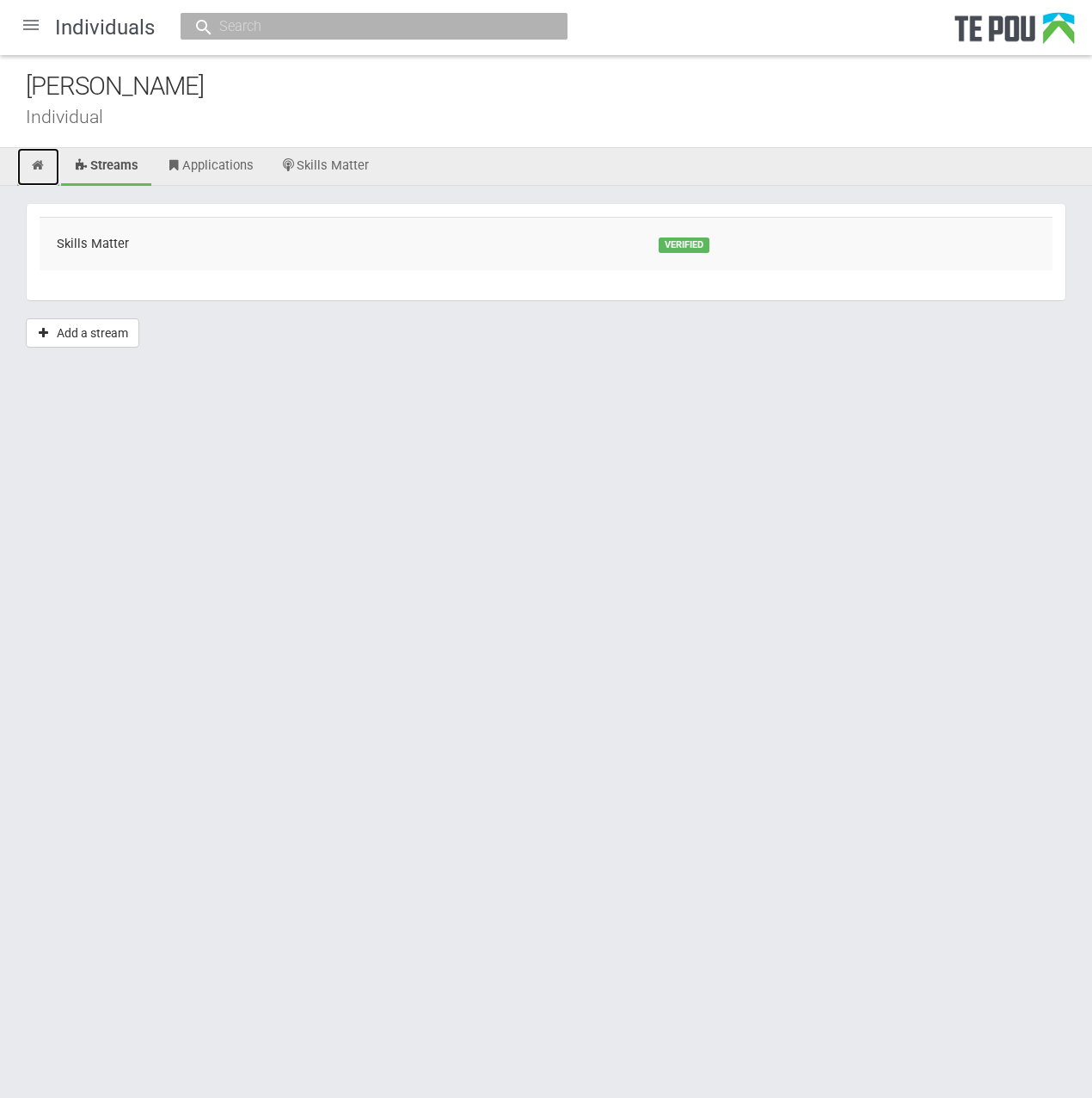
click at [31, 166] on icon at bounding box center [37, 166] width 16 height 13
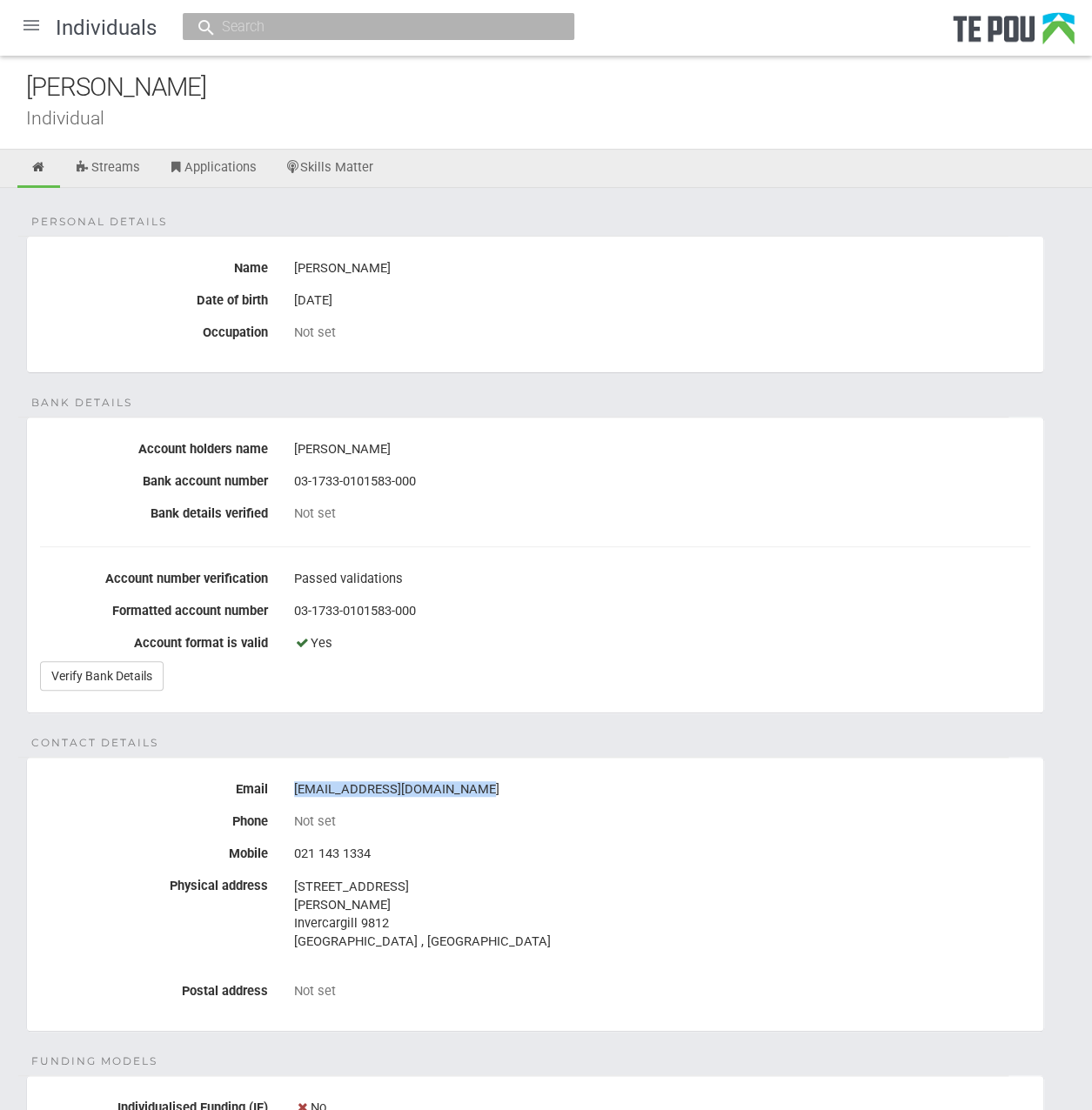
drag, startPoint x: 461, startPoint y: 786, endPoint x: 280, endPoint y: 780, distance: 181.1
click at [280, 780] on div "Email [EMAIL_ADDRESS][DOMAIN_NAME]" at bounding box center [535, 790] width 1016 height 29
copy div "[EMAIL_ADDRESS][DOMAIN_NAME]"
click at [481, 712] on div "Personal details Name [PERSON_NAME] Date of birth [DEMOGRAPHIC_DATA] Occupation…" at bounding box center [546, 899] width 1092 height 1423
drag, startPoint x: 468, startPoint y: 781, endPoint x: 295, endPoint y: 787, distance: 173.1
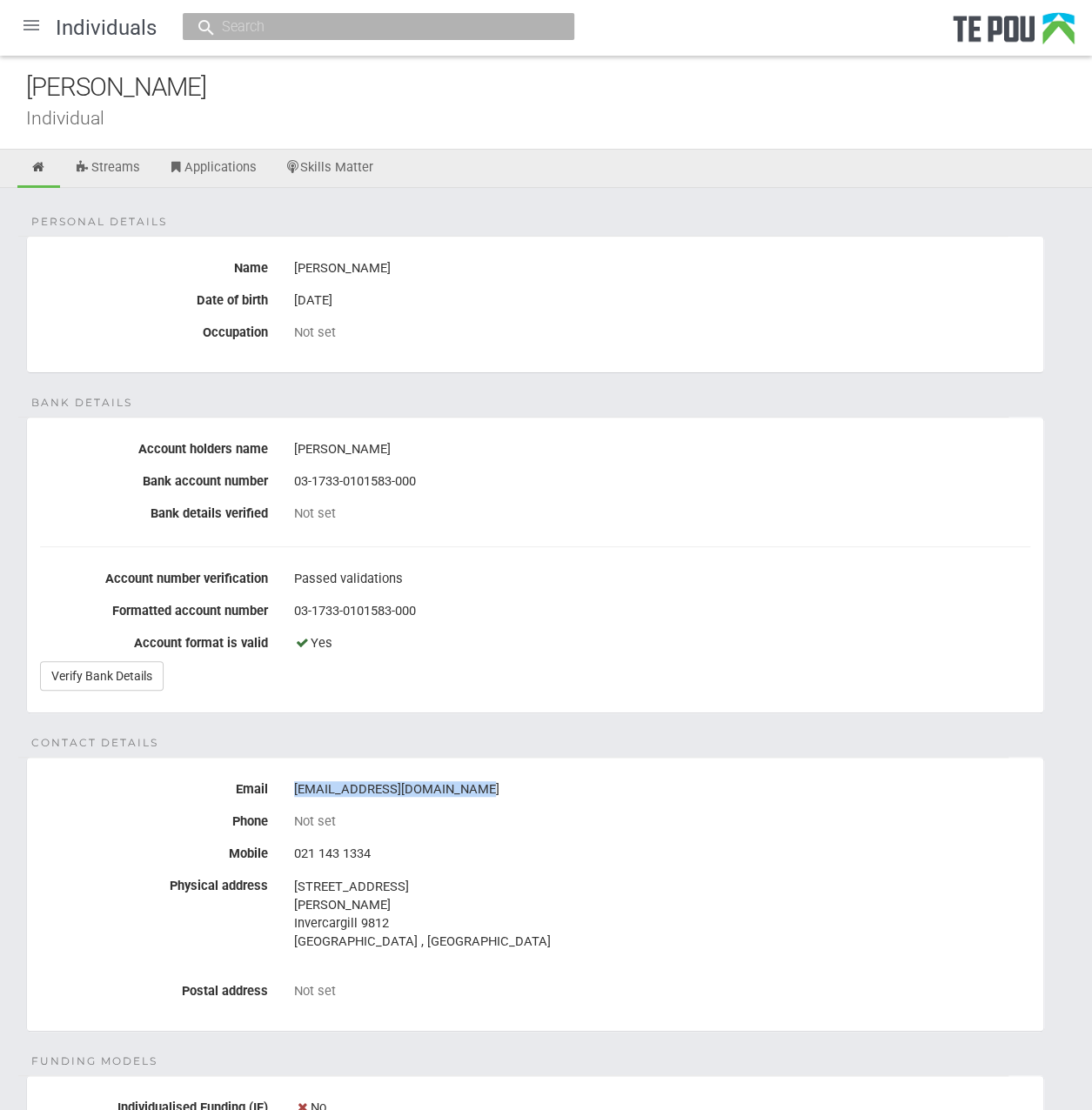
click at [295, 787] on div "[EMAIL_ADDRESS][DOMAIN_NAME]" at bounding box center [662, 790] width 736 height 29
copy div "[EMAIL_ADDRESS][DOMAIN_NAME]"
